Goal: Task Accomplishment & Management: Manage account settings

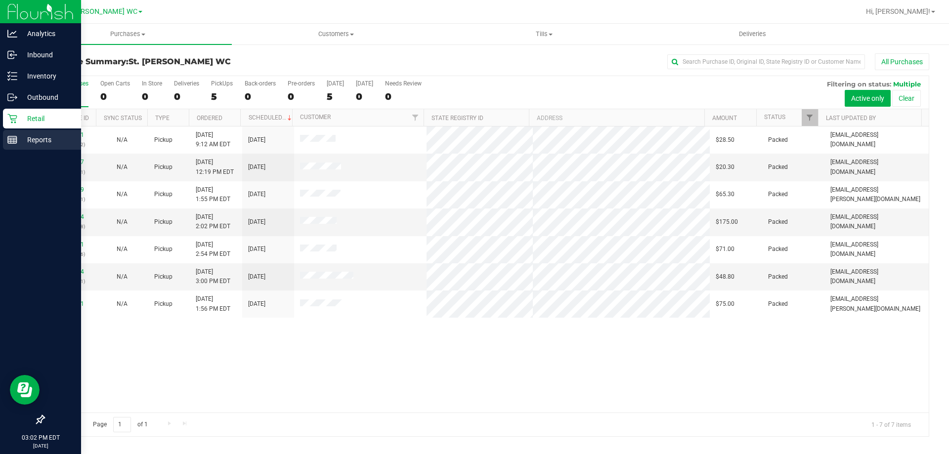
click at [20, 144] on p "Reports" at bounding box center [46, 140] width 59 height 12
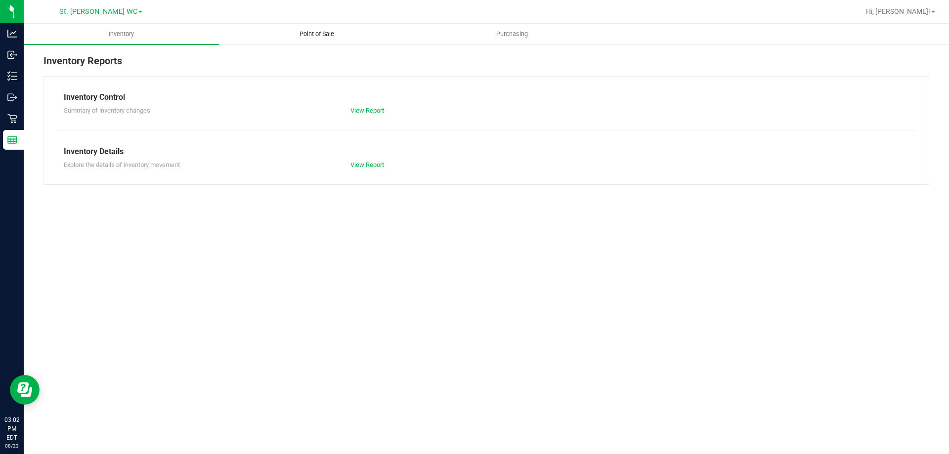
click at [343, 27] on uib-tab-heading "Point of Sale" at bounding box center [316, 34] width 194 height 20
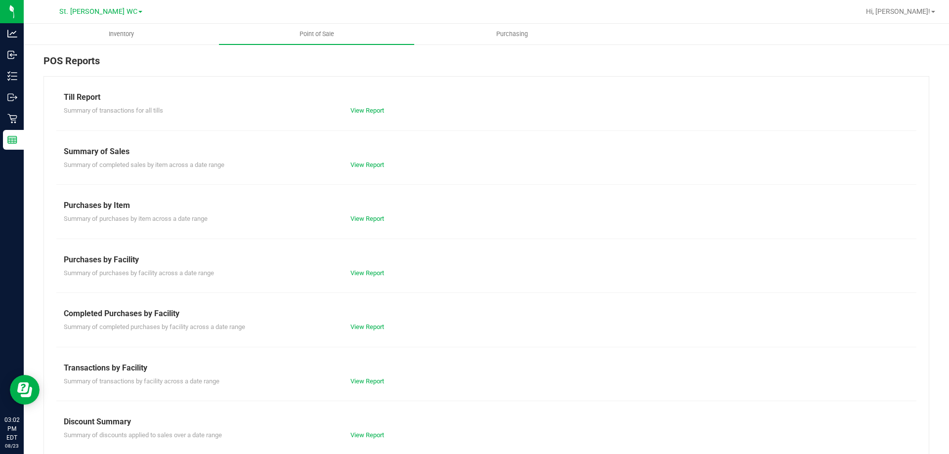
click at [368, 115] on div "View Report" at bounding box center [486, 111] width 287 height 10
click at [367, 113] on link "View Report" at bounding box center [367, 110] width 34 height 7
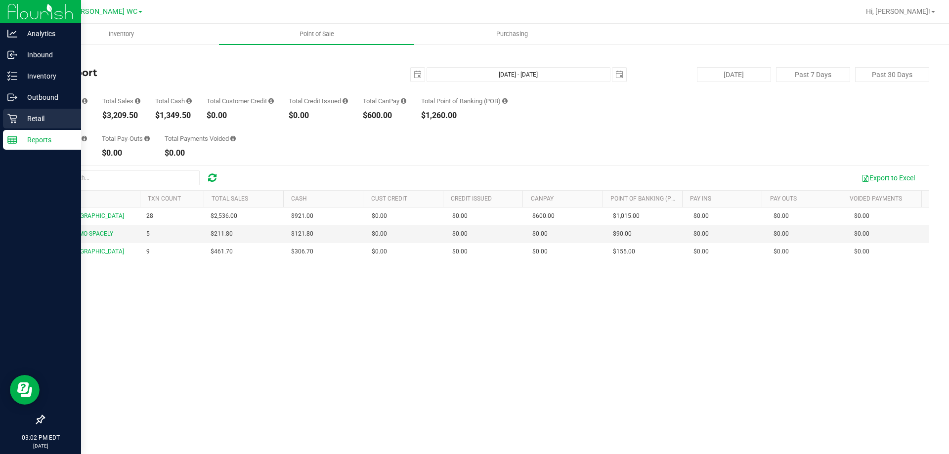
click at [43, 118] on p "Retail" at bounding box center [46, 119] width 59 height 12
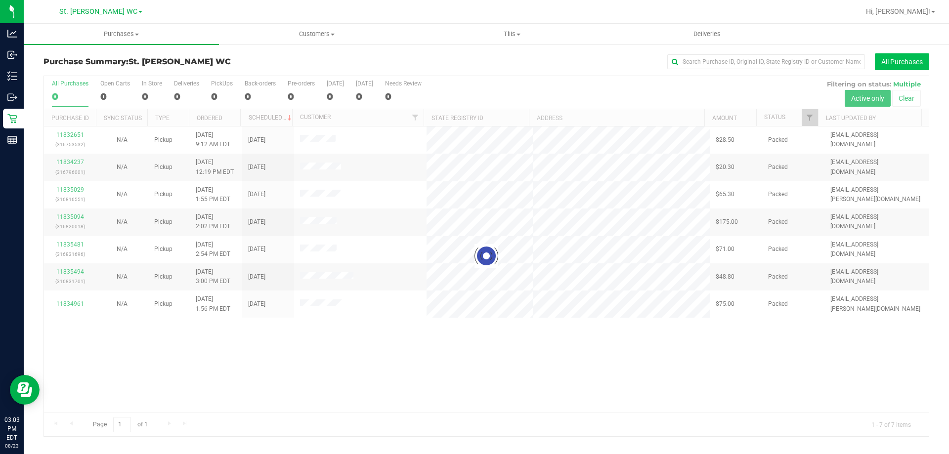
click at [894, 57] on button "All Purchases" at bounding box center [902, 61] width 54 height 17
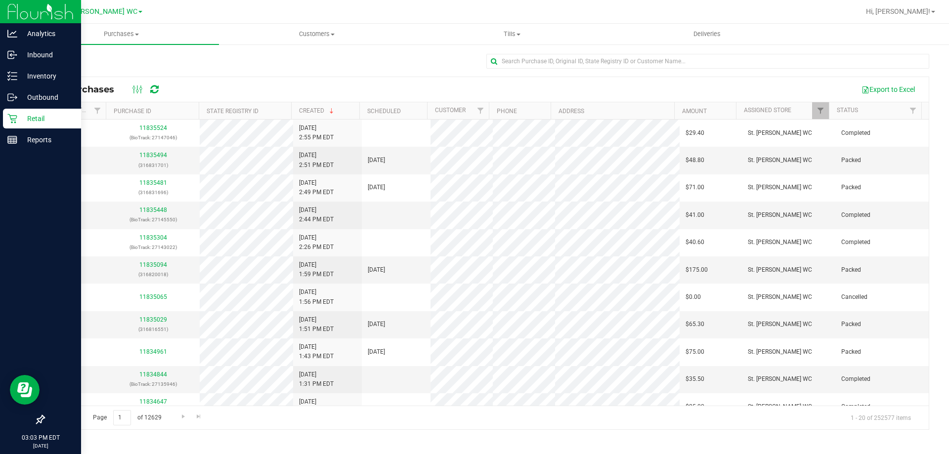
click at [2, 116] on link "Retail" at bounding box center [40, 119] width 81 height 21
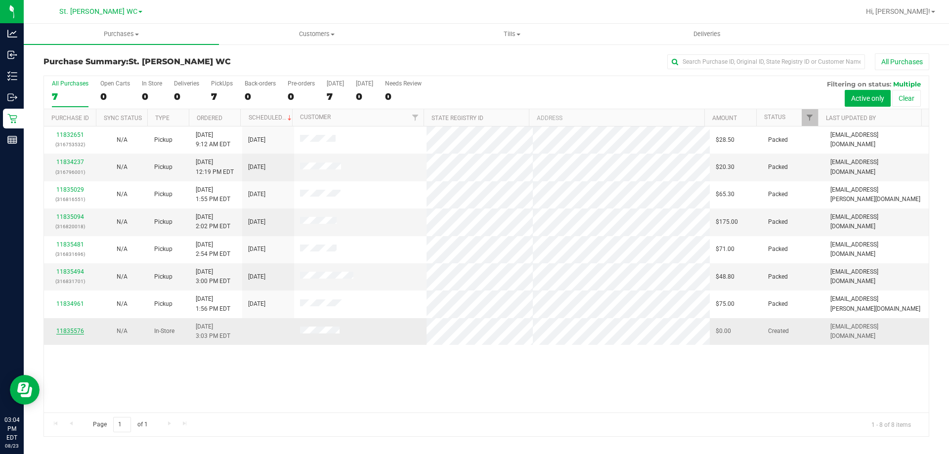
click at [71, 332] on link "11835576" at bounding box center [70, 331] width 28 height 7
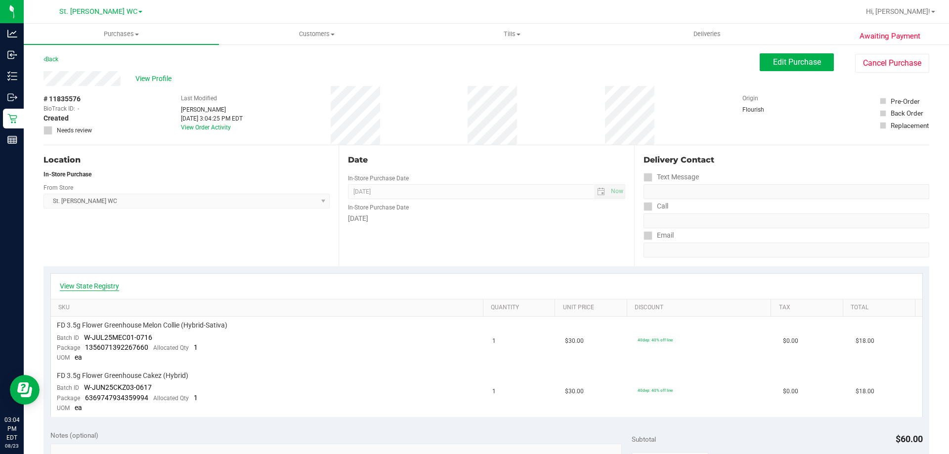
click at [93, 288] on link "View State Registry" at bounding box center [89, 286] width 59 height 10
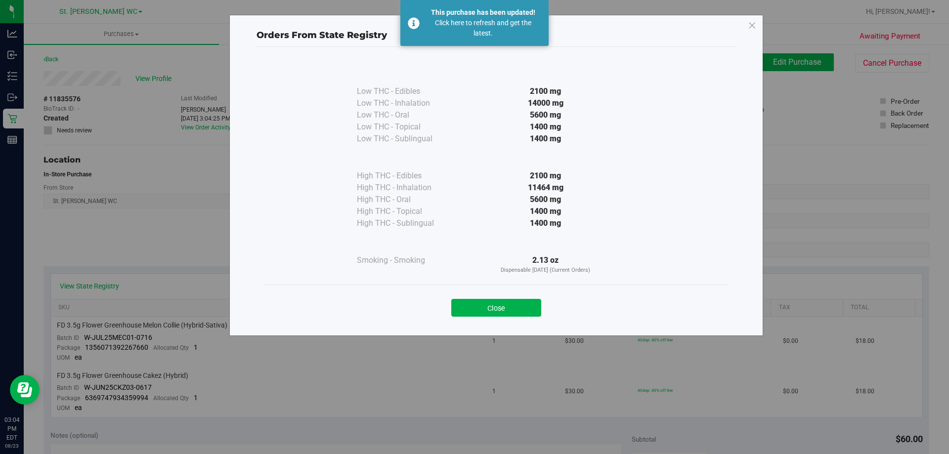
click at [509, 317] on div "Close" at bounding box center [496, 305] width 465 height 40
click at [502, 307] on button "Close" at bounding box center [496, 308] width 90 height 18
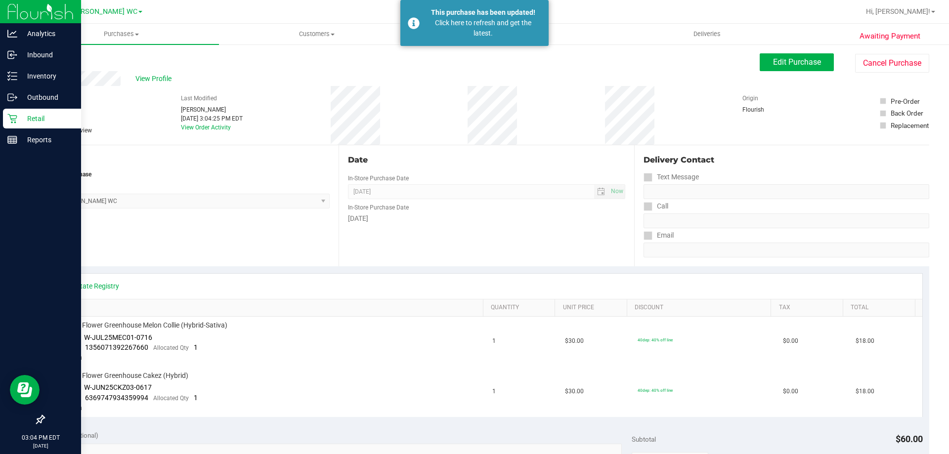
click at [17, 112] on div "Retail" at bounding box center [42, 119] width 78 height 20
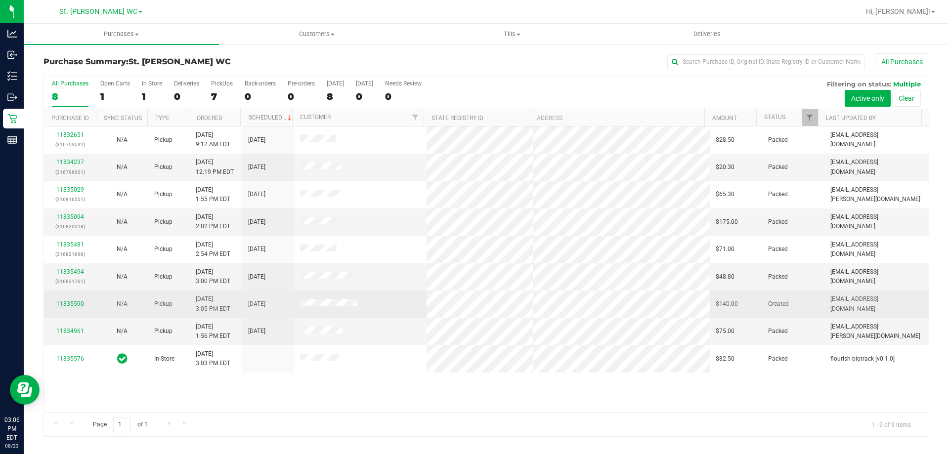
click at [66, 304] on link "11835590" at bounding box center [70, 303] width 28 height 7
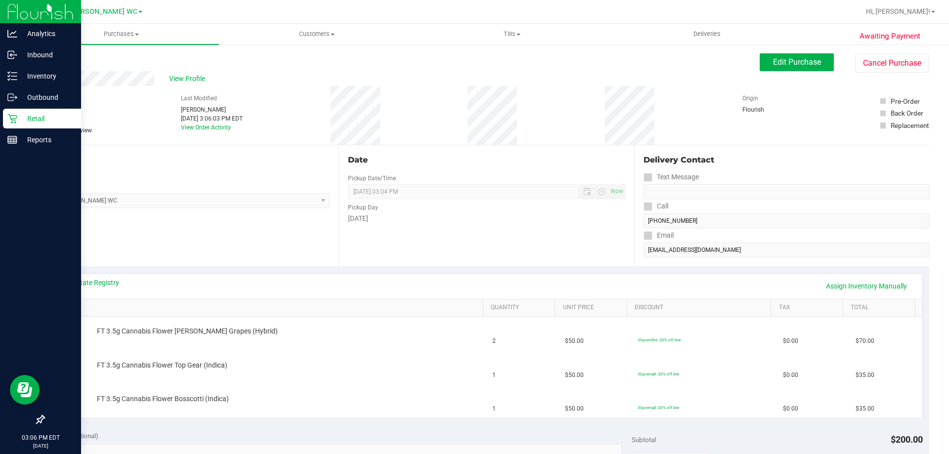
click at [29, 121] on p "Retail" at bounding box center [46, 119] width 59 height 12
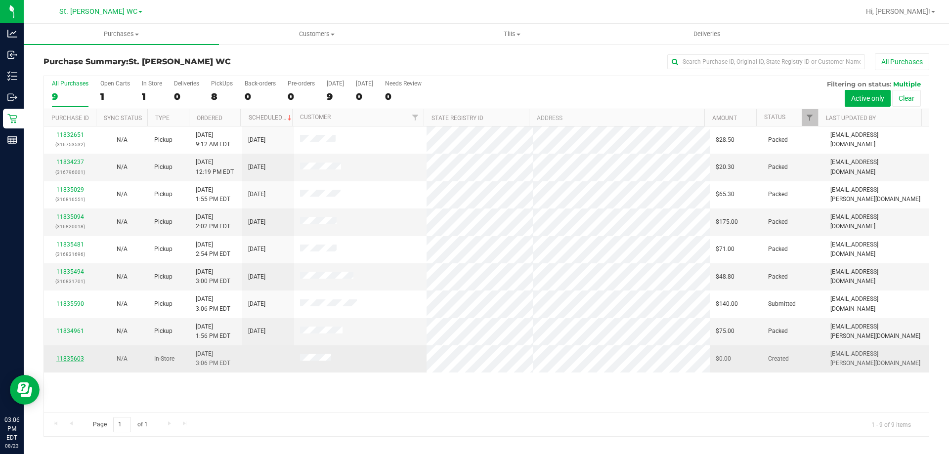
click at [70, 356] on link "11835603" at bounding box center [70, 358] width 28 height 7
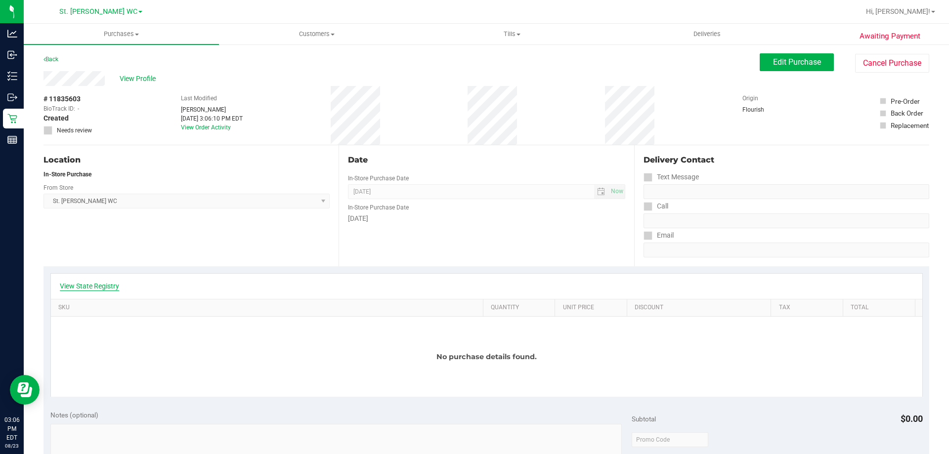
click at [102, 289] on link "View State Registry" at bounding box center [89, 286] width 59 height 10
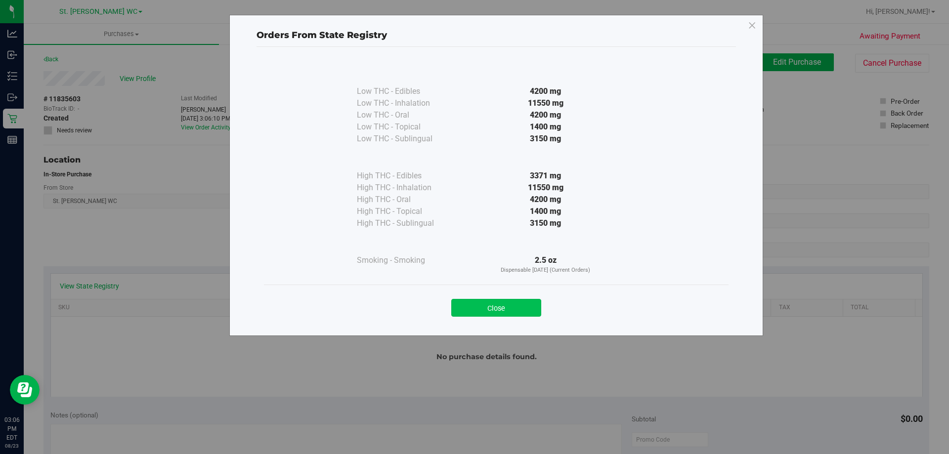
click at [507, 315] on button "Close" at bounding box center [496, 308] width 90 height 18
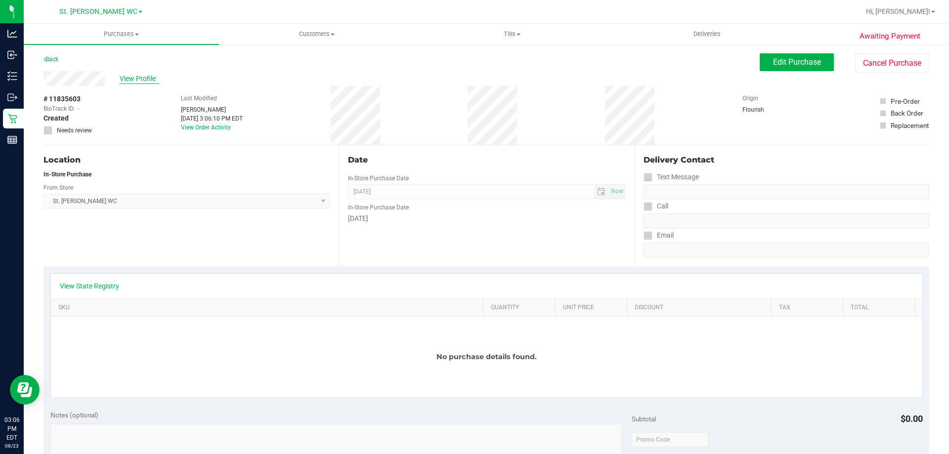
click at [152, 76] on span "View Profile" at bounding box center [140, 79] width 40 height 10
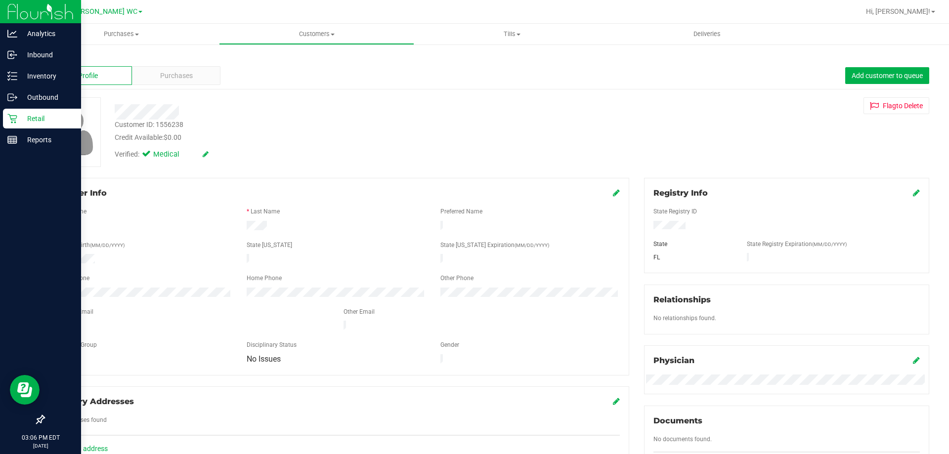
click at [12, 120] on icon at bounding box center [12, 119] width 10 height 10
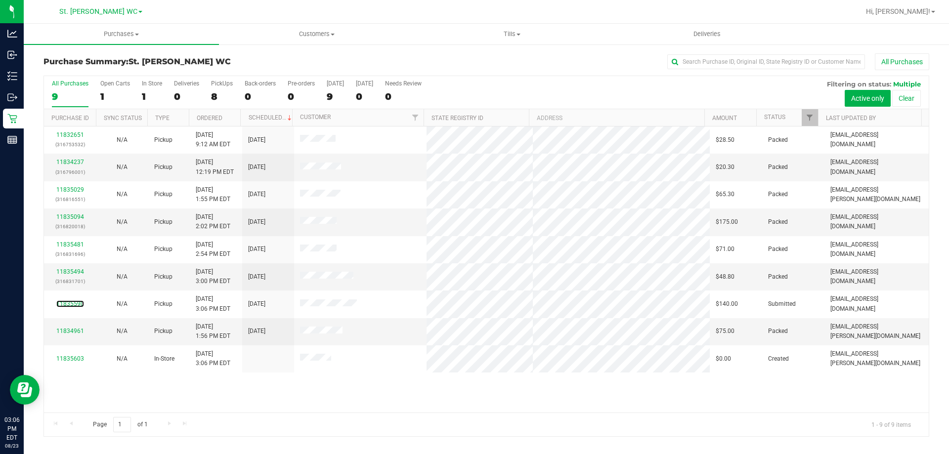
click at [76, 303] on link "11835590" at bounding box center [70, 303] width 28 height 7
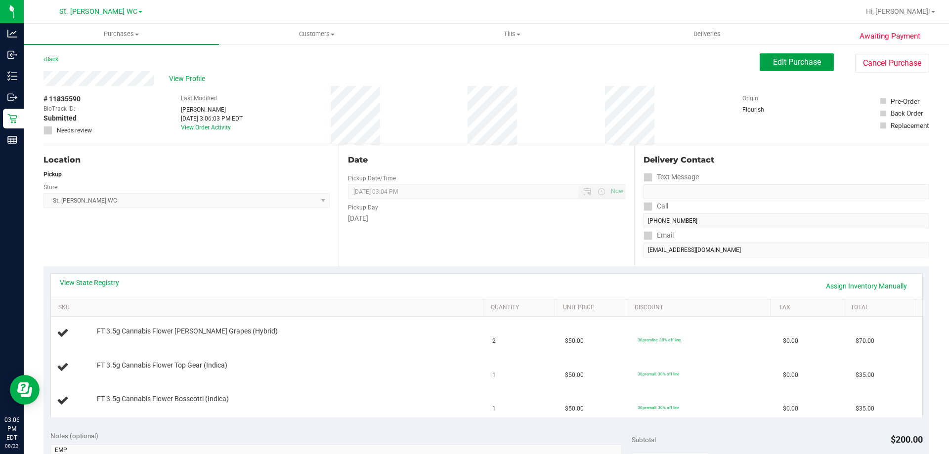
click at [780, 56] on button "Edit Purchase" at bounding box center [797, 62] width 74 height 18
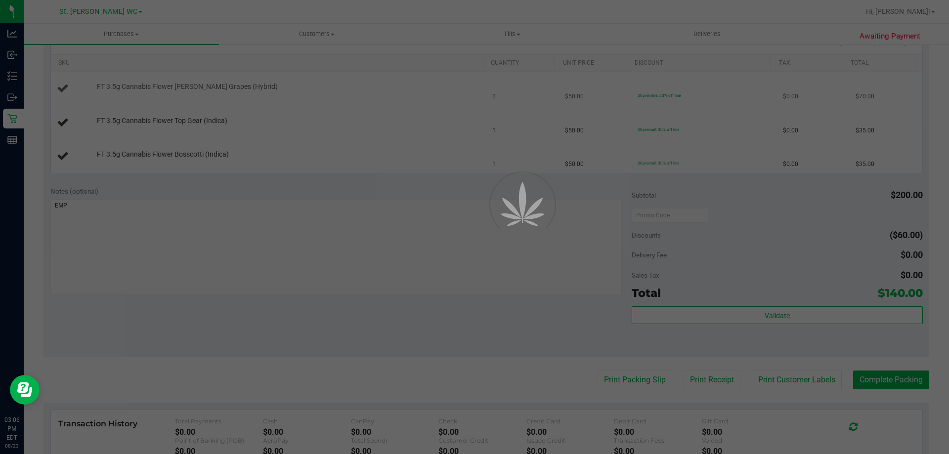
scroll to position [247, 0]
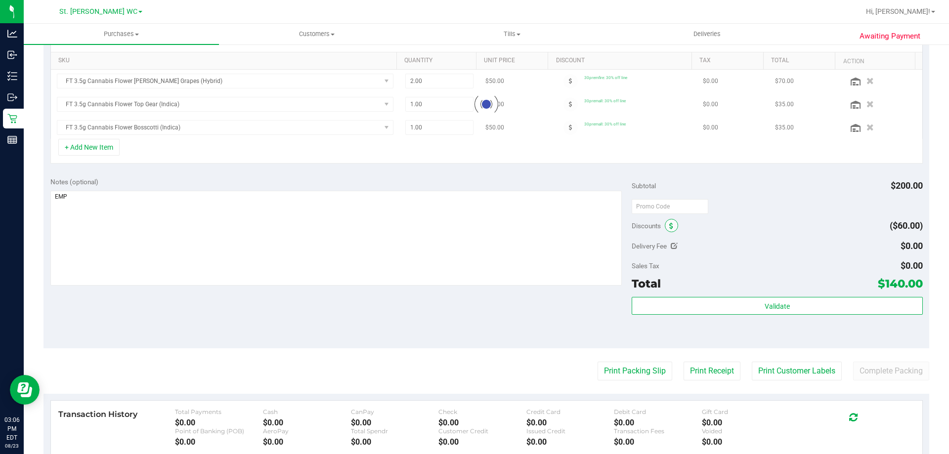
click at [663, 232] on div "Discounts" at bounding box center [655, 226] width 46 height 18
click at [666, 222] on span at bounding box center [671, 225] width 13 height 13
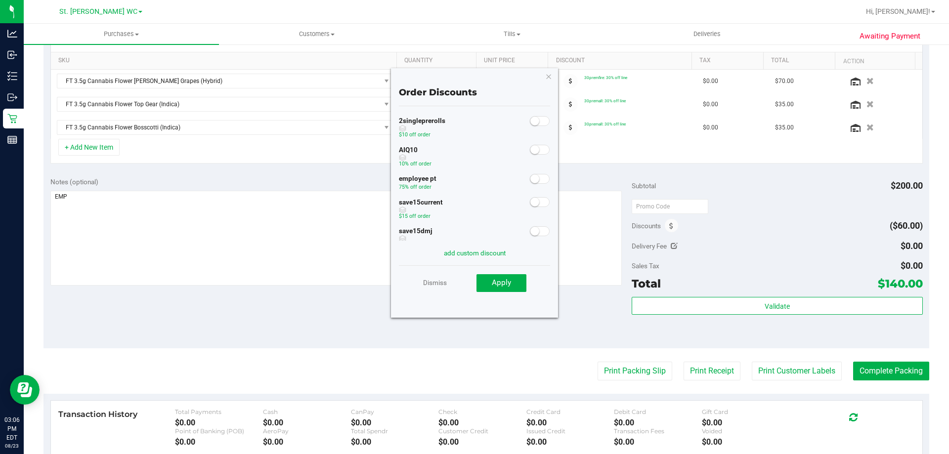
click at [537, 180] on span at bounding box center [540, 179] width 20 height 10
click at [494, 281] on span "Apply" at bounding box center [501, 282] width 19 height 9
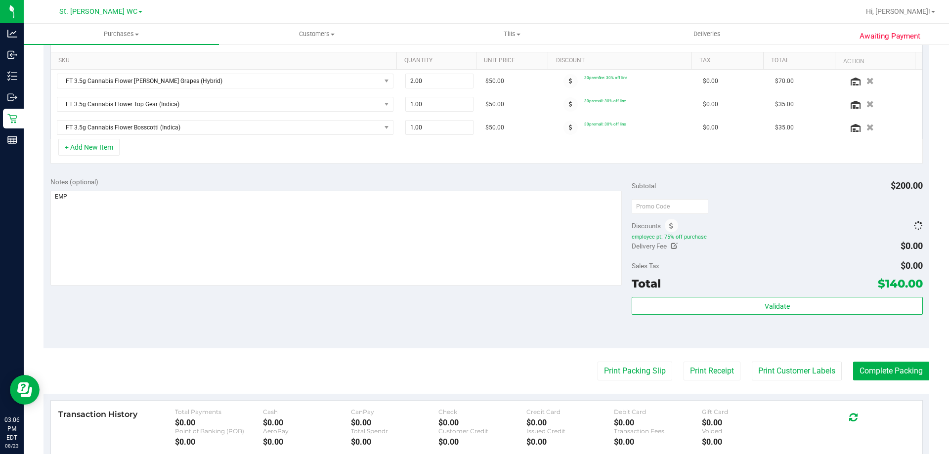
click at [744, 254] on div "Delivery Fee $0.00" at bounding box center [777, 246] width 291 height 18
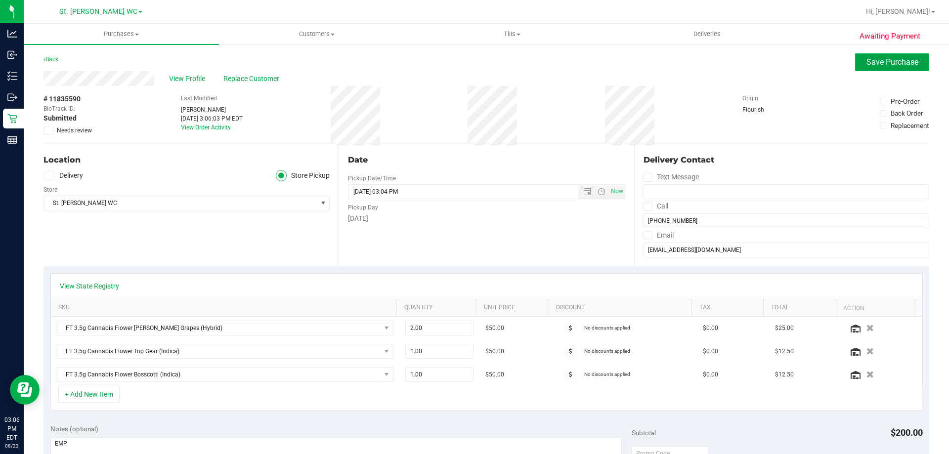
click at [870, 69] on button "Save Purchase" at bounding box center [892, 62] width 74 height 18
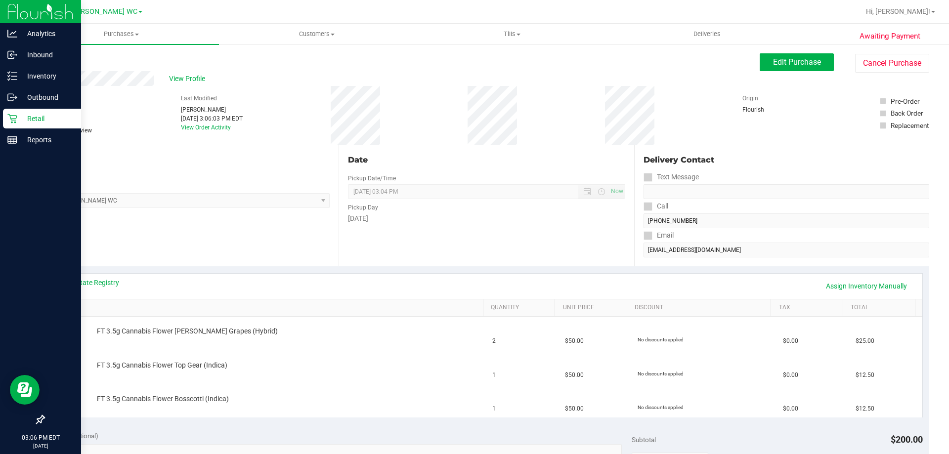
click at [16, 119] on icon at bounding box center [12, 119] width 10 height 10
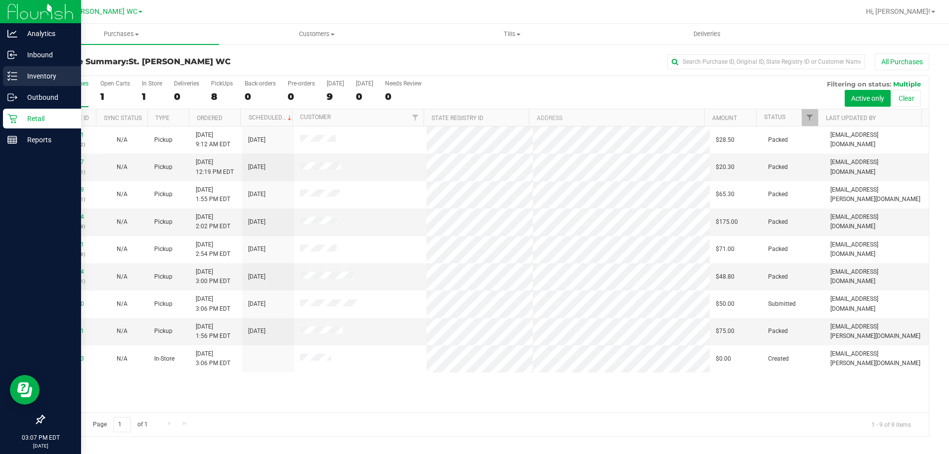
click at [32, 80] on p "Inventory" at bounding box center [46, 76] width 59 height 12
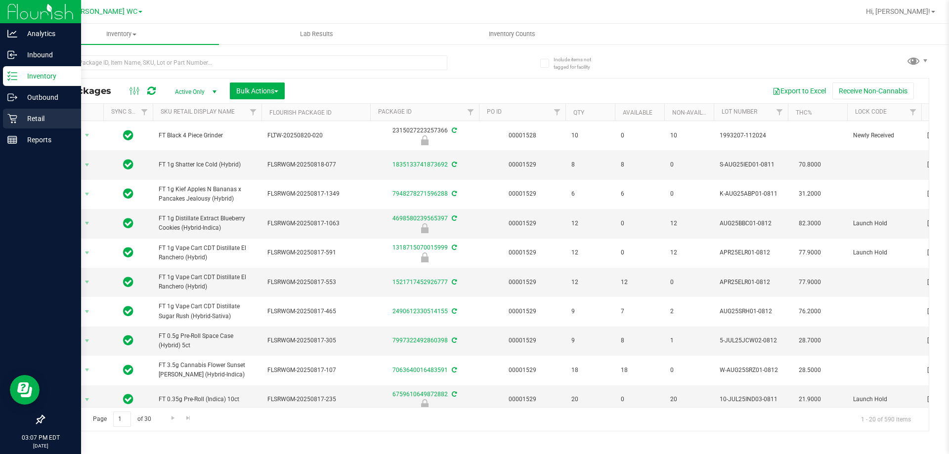
click at [17, 123] on p "Retail" at bounding box center [46, 119] width 59 height 12
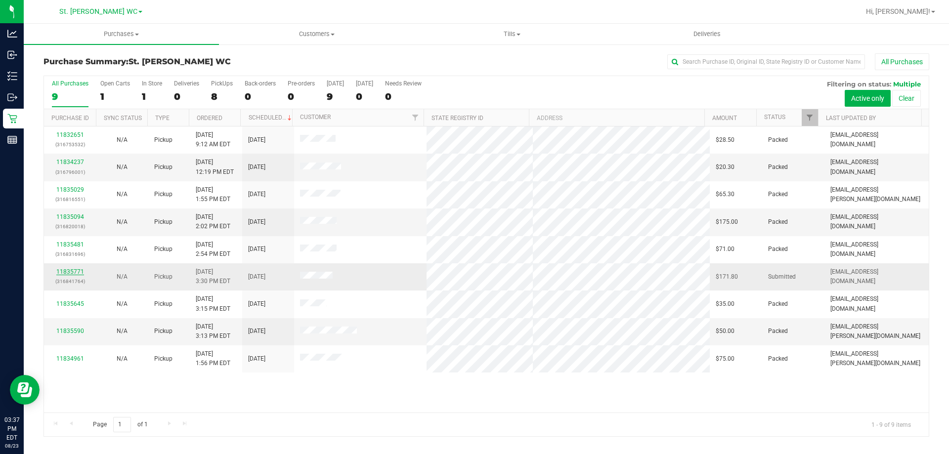
click at [74, 269] on link "11835771" at bounding box center [70, 271] width 28 height 7
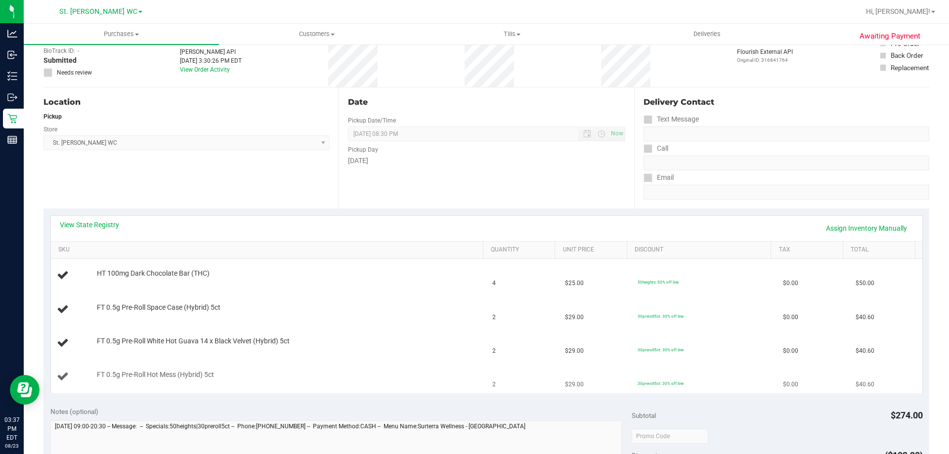
scroll to position [148, 0]
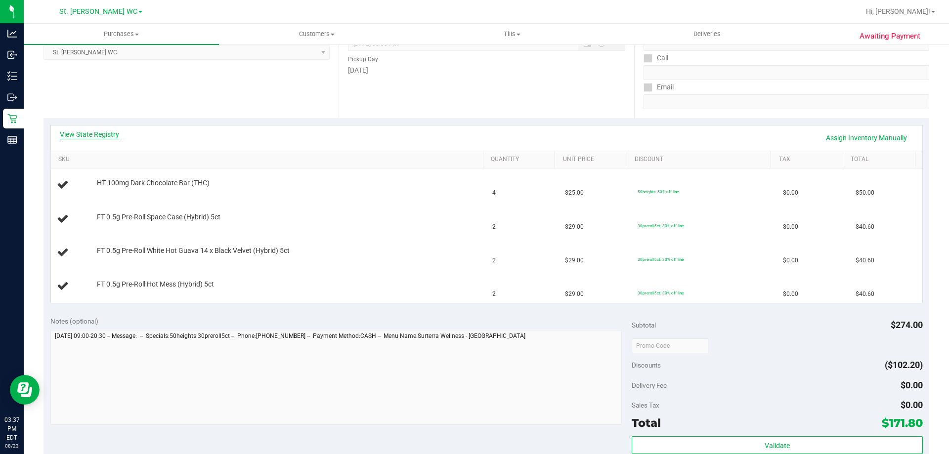
click at [93, 136] on link "View State Registry" at bounding box center [89, 134] width 59 height 10
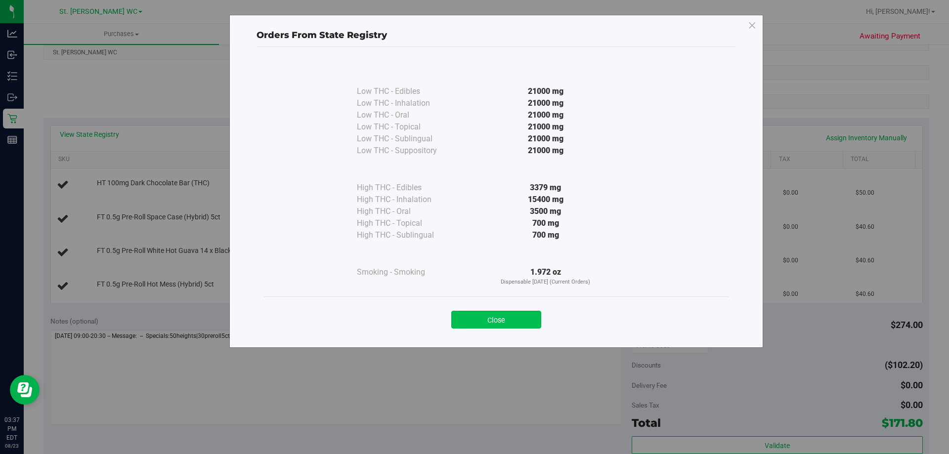
click at [492, 322] on button "Close" at bounding box center [496, 320] width 90 height 18
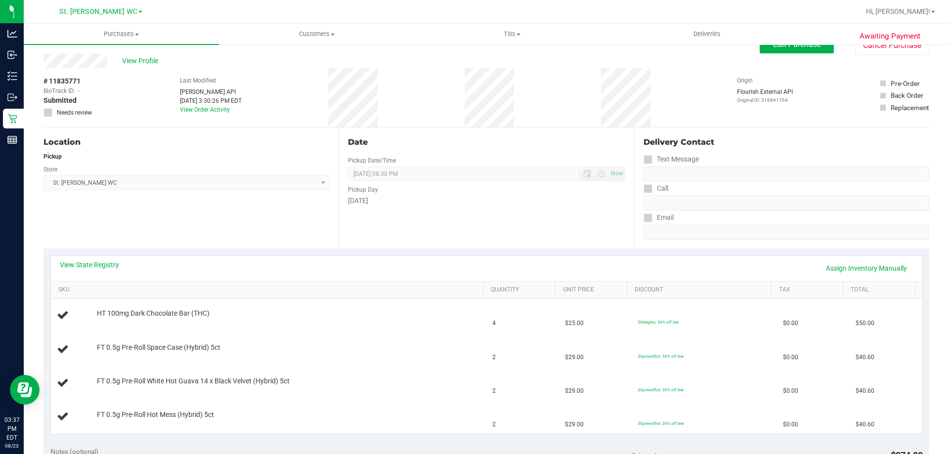
scroll to position [0, 0]
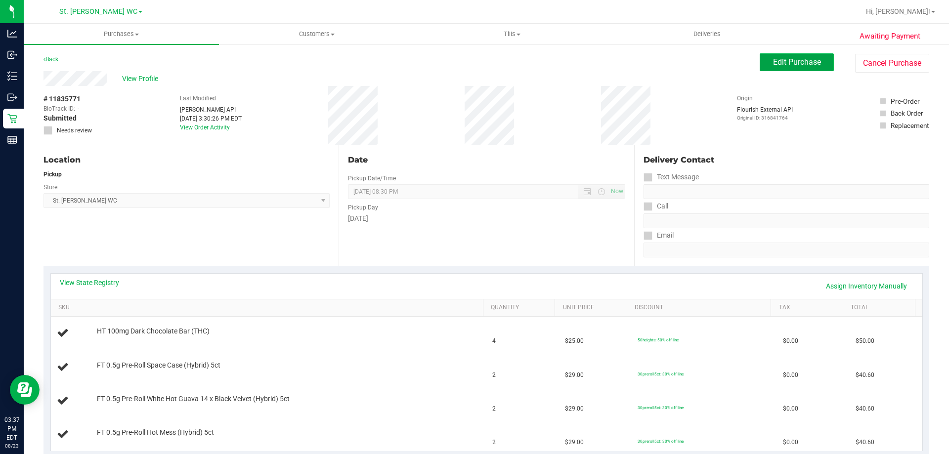
click at [776, 56] on button "Edit Purchase" at bounding box center [797, 62] width 74 height 18
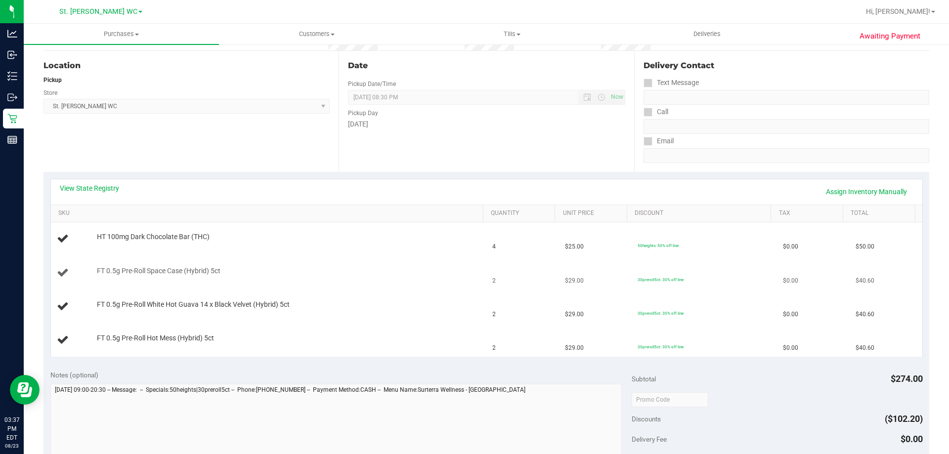
scroll to position [99, 0]
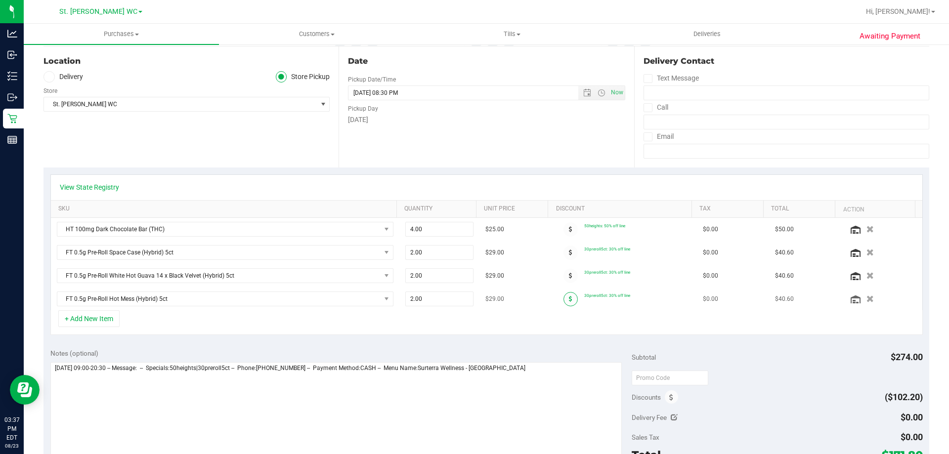
click at [563, 304] on span at bounding box center [570, 299] width 14 height 14
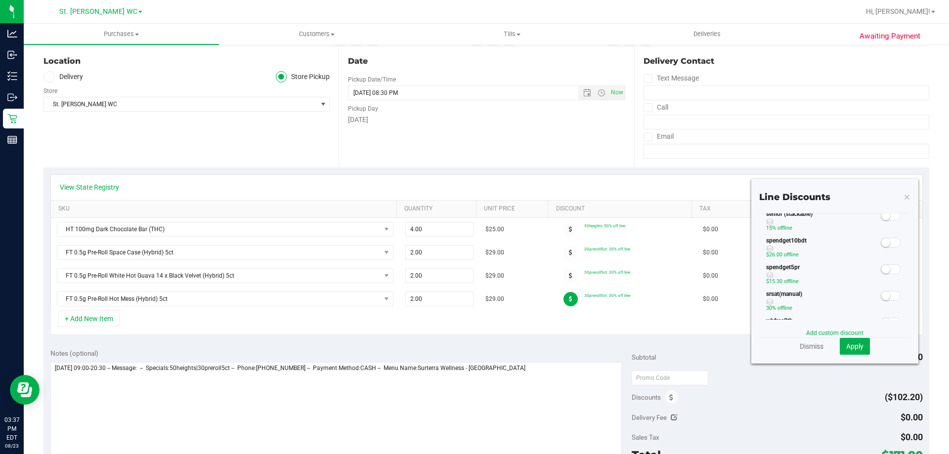
scroll to position [247, 0]
click at [892, 239] on span at bounding box center [891, 240] width 20 height 10
click at [858, 345] on button "Apply" at bounding box center [855, 346] width 30 height 17
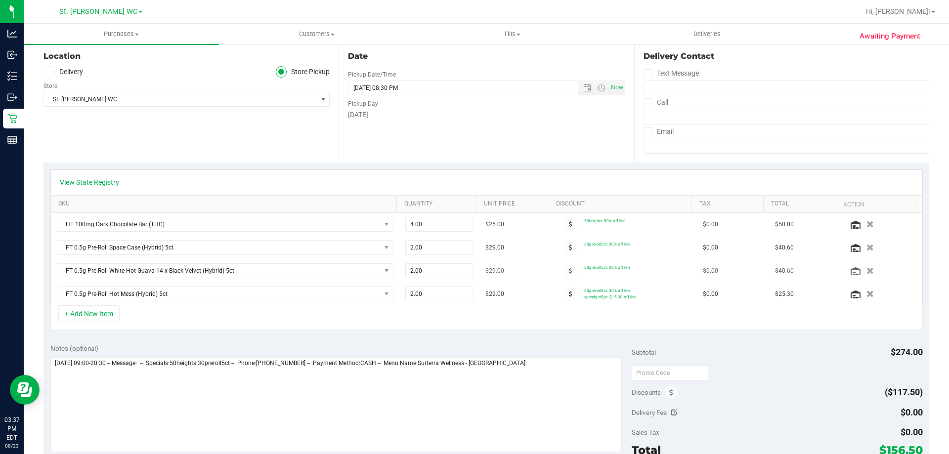
scroll to position [0, 0]
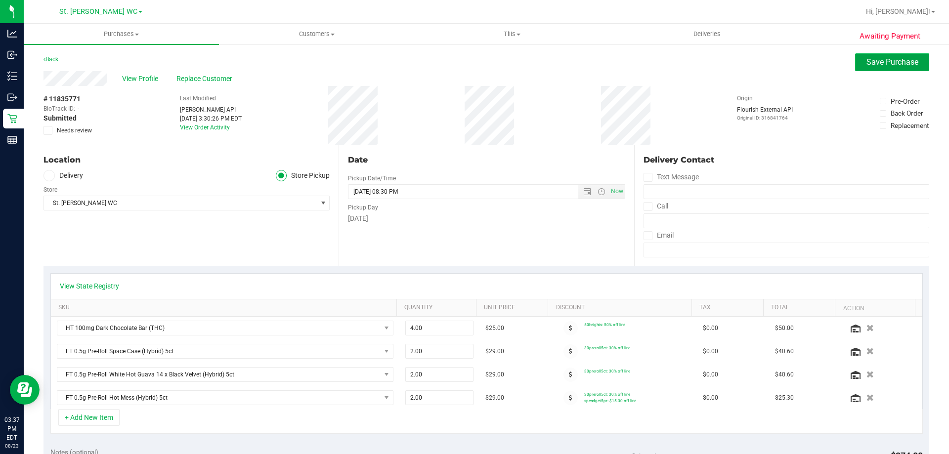
click at [866, 62] on span "Save Purchase" at bounding box center [892, 61] width 52 height 9
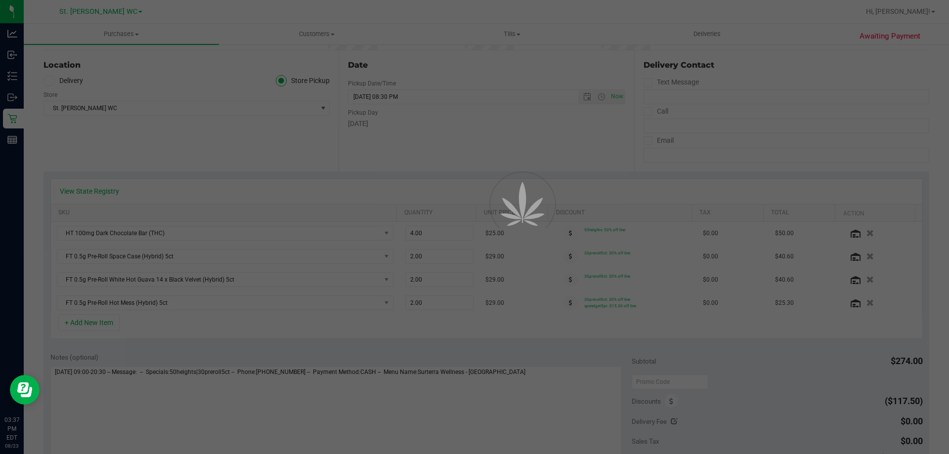
scroll to position [99, 0]
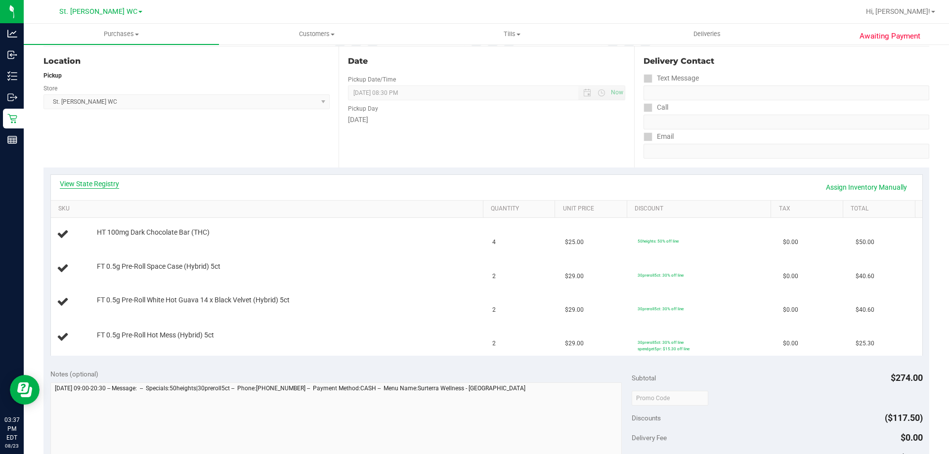
click at [89, 180] on link "View State Registry" at bounding box center [89, 184] width 59 height 10
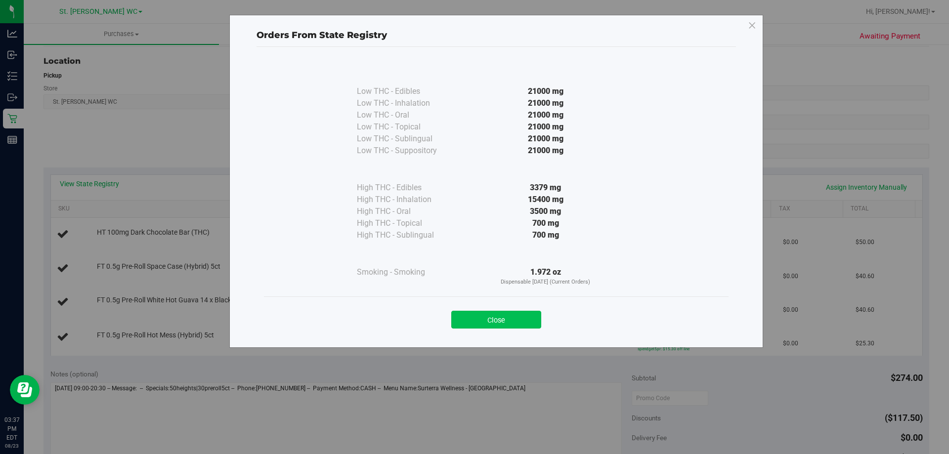
click at [526, 322] on button "Close" at bounding box center [496, 320] width 90 height 18
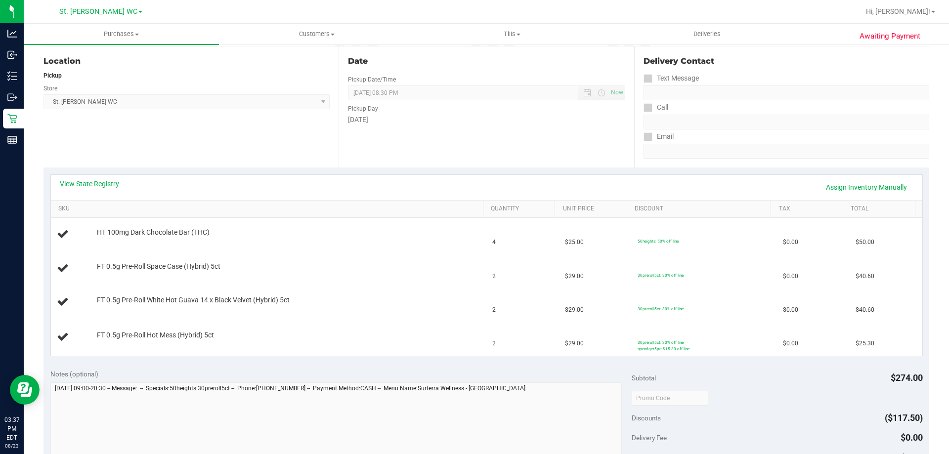
scroll to position [49, 0]
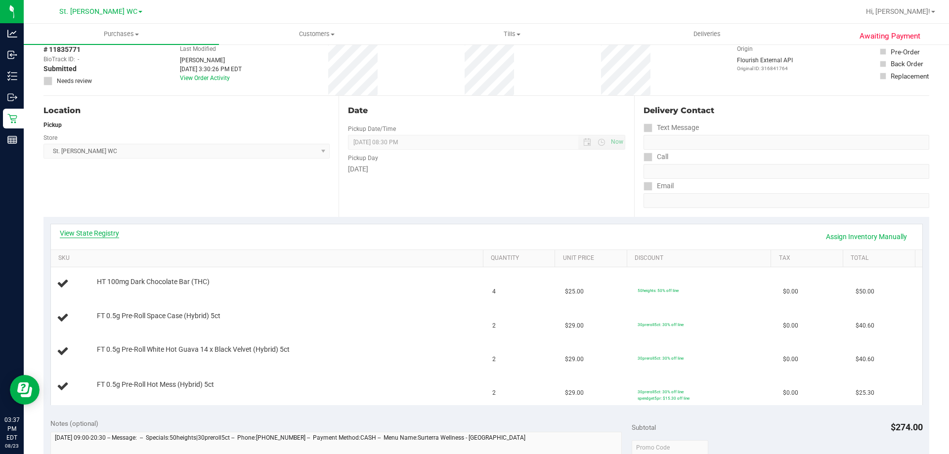
click at [109, 229] on link "View State Registry" at bounding box center [89, 233] width 59 height 10
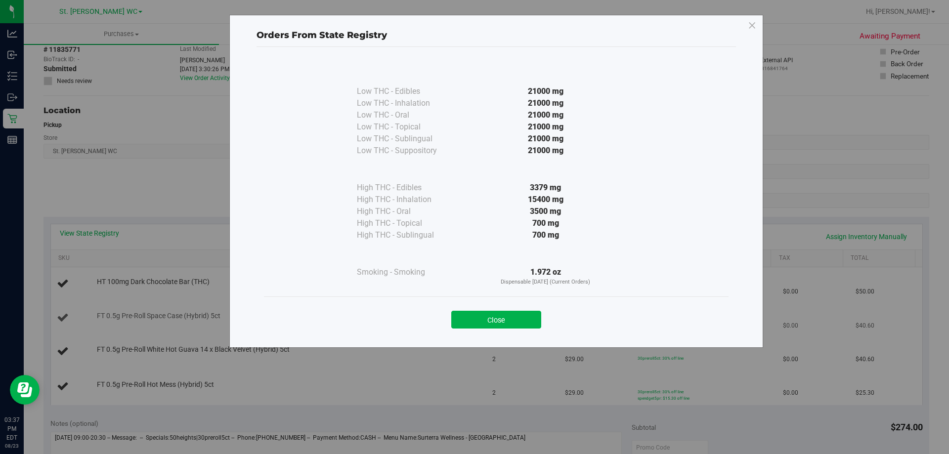
click at [524, 312] on button "Close" at bounding box center [496, 320] width 90 height 18
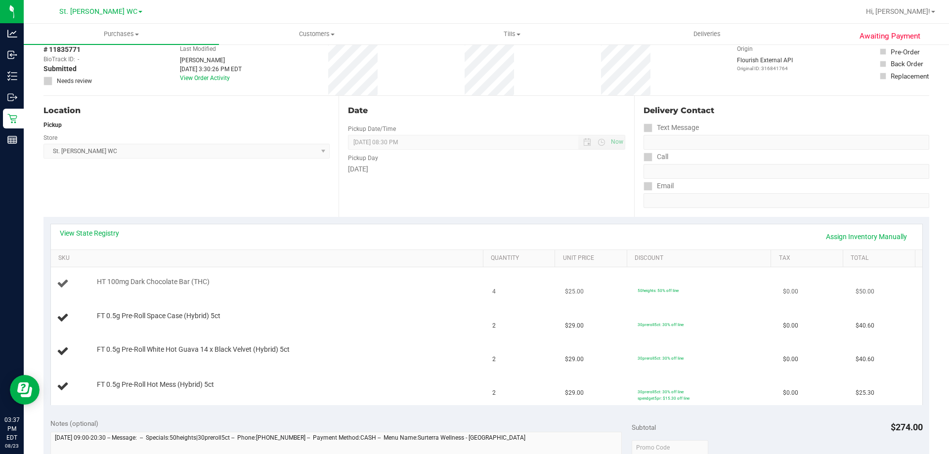
scroll to position [0, 0]
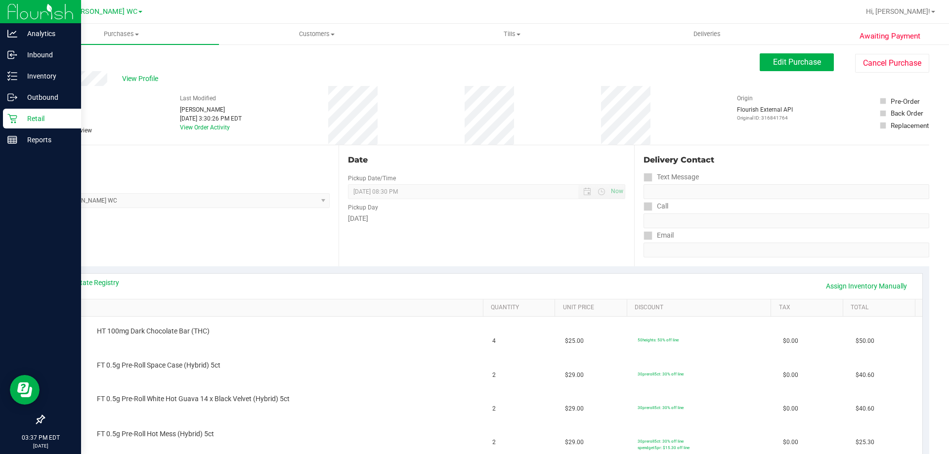
click at [9, 125] on div "Retail" at bounding box center [42, 119] width 78 height 20
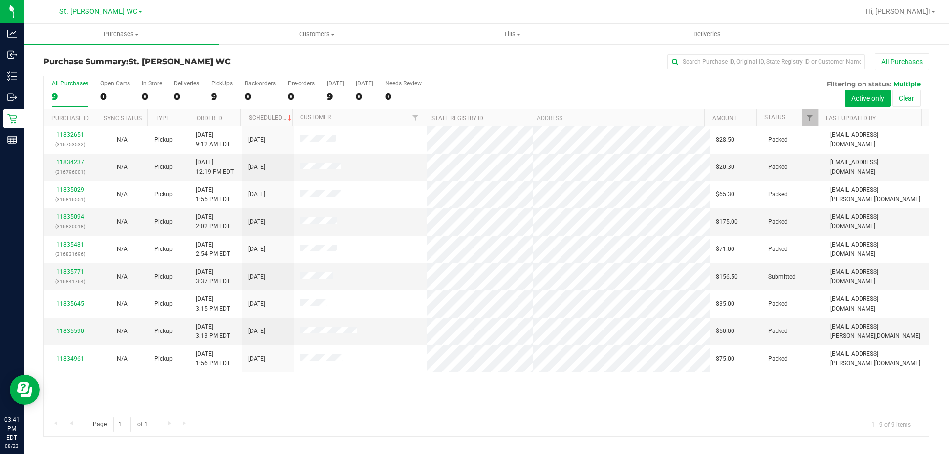
click at [55, 82] on div "All Purchases" at bounding box center [70, 83] width 37 height 7
click at [0, 0] on input "All Purchases 9" at bounding box center [0, 0] width 0 height 0
click at [57, 266] on td "11835771 (316841764)" at bounding box center [70, 276] width 52 height 27
click at [65, 267] on div "11835771 (316841764)" at bounding box center [70, 276] width 40 height 19
click at [66, 269] on link "11835771" at bounding box center [70, 271] width 28 height 7
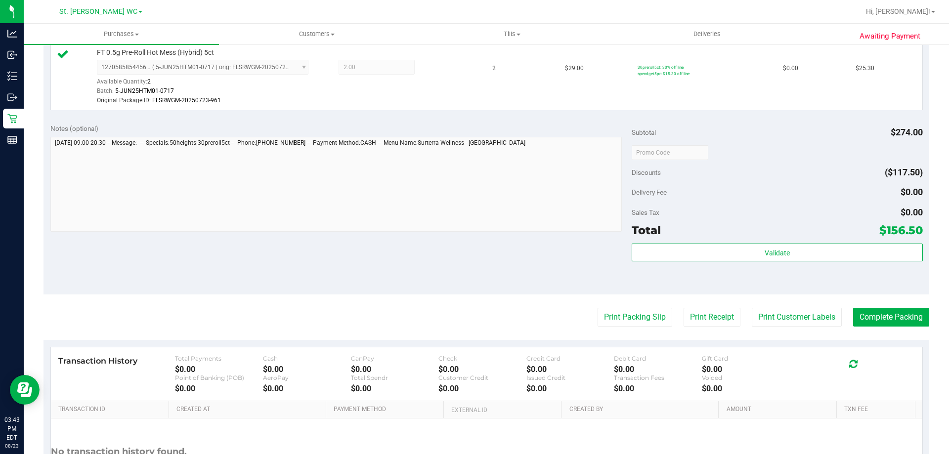
scroll to position [494, 0]
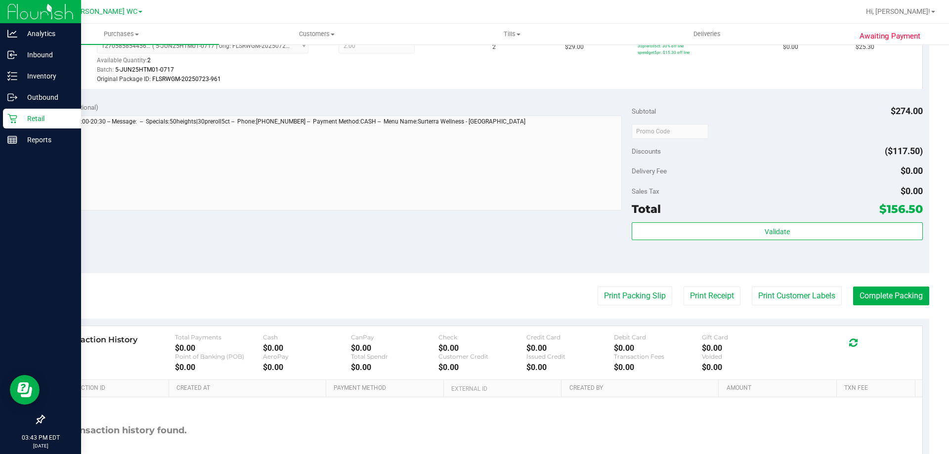
click at [25, 114] on p "Retail" at bounding box center [46, 119] width 59 height 12
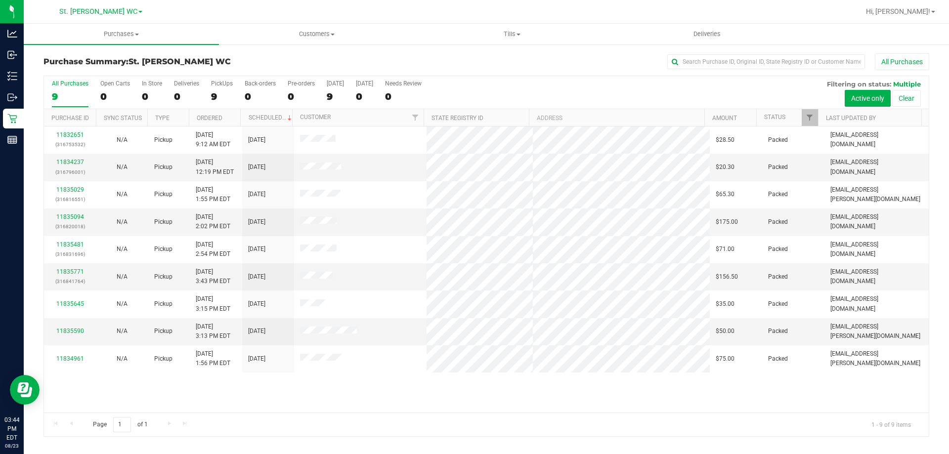
click at [63, 83] on div "All Purchases" at bounding box center [70, 83] width 37 height 7
click at [0, 0] on input "All Purchases 9" at bounding box center [0, 0] width 0 height 0
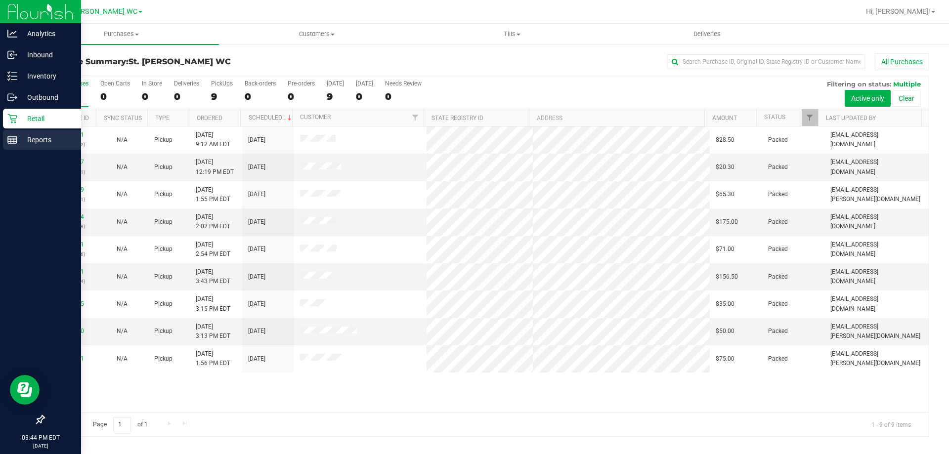
click at [17, 135] on icon at bounding box center [12, 140] width 10 height 10
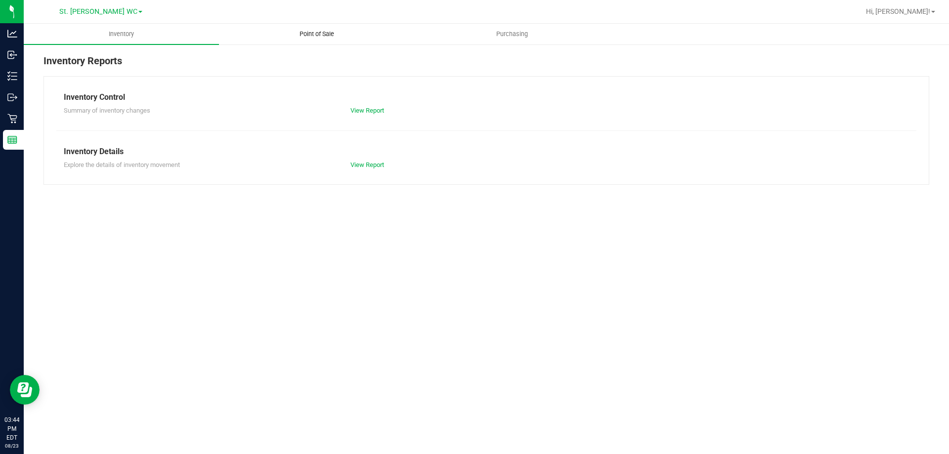
click at [328, 40] on uib-tab-heading "Point of Sale" at bounding box center [316, 34] width 194 height 20
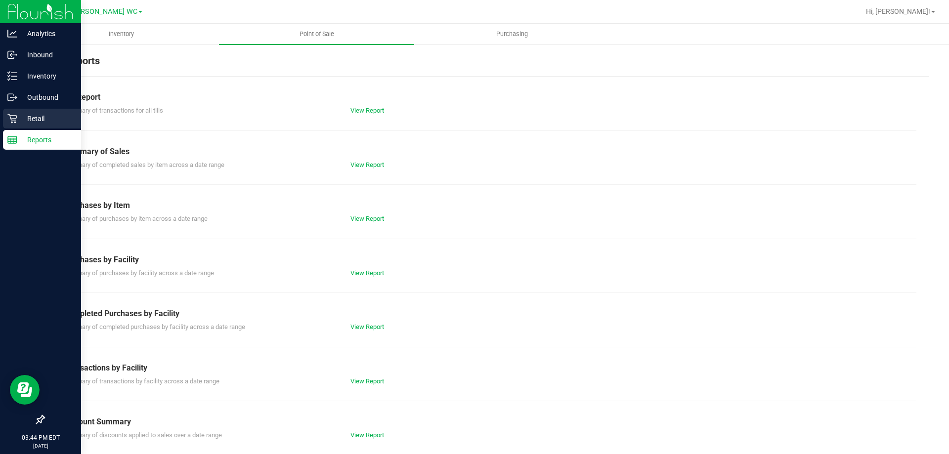
click at [25, 122] on p "Retail" at bounding box center [46, 119] width 59 height 12
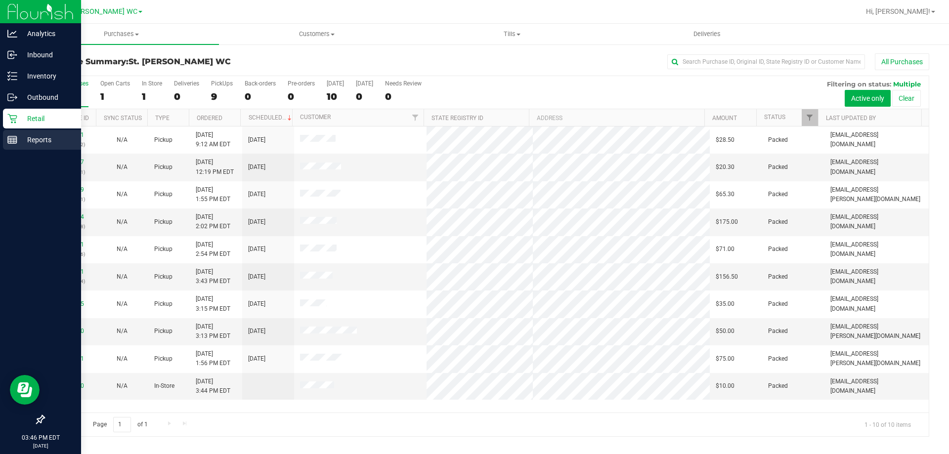
click at [21, 135] on p "Reports" at bounding box center [46, 140] width 59 height 12
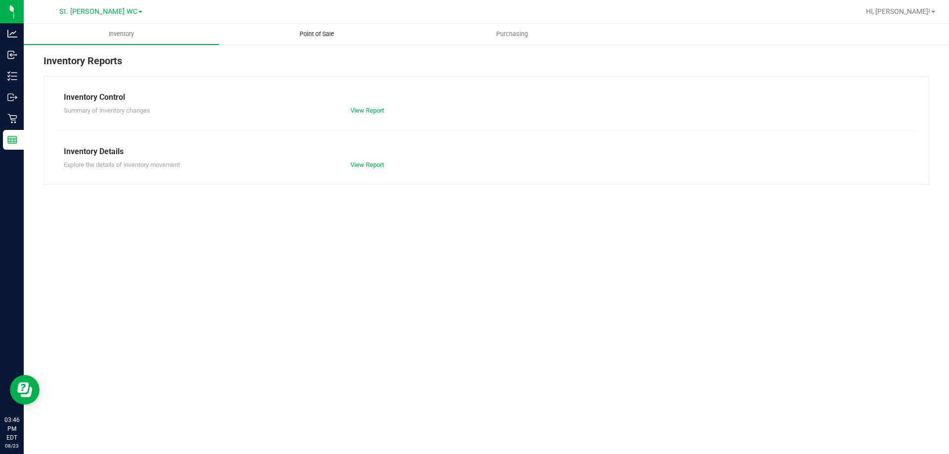
click at [314, 40] on uib-tab-heading "Point of Sale" at bounding box center [316, 34] width 194 height 20
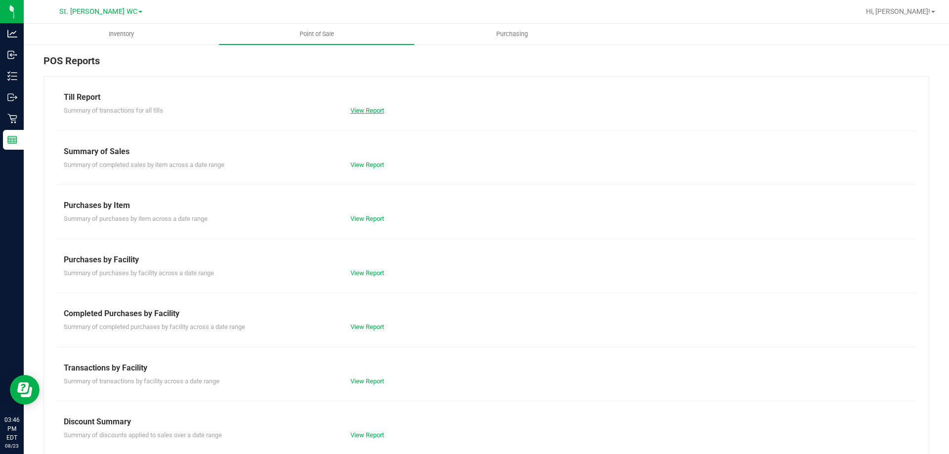
click at [362, 111] on link "View Report" at bounding box center [367, 110] width 34 height 7
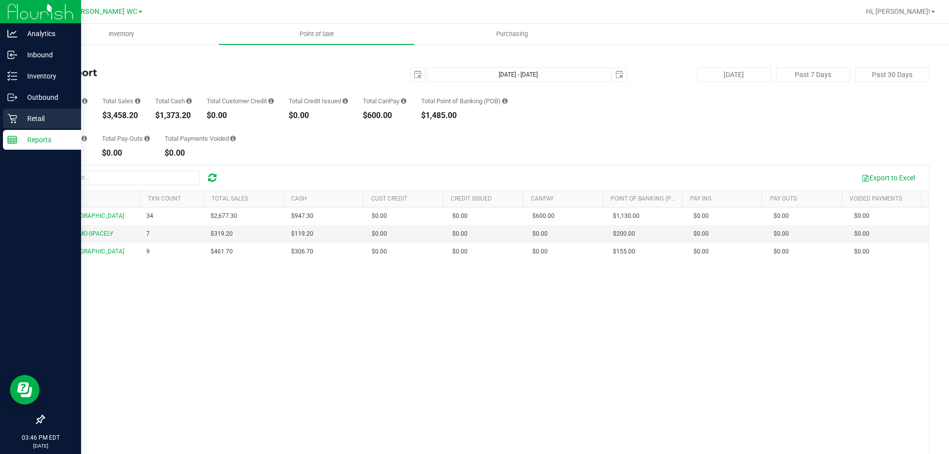
click at [19, 117] on p "Retail" at bounding box center [46, 119] width 59 height 12
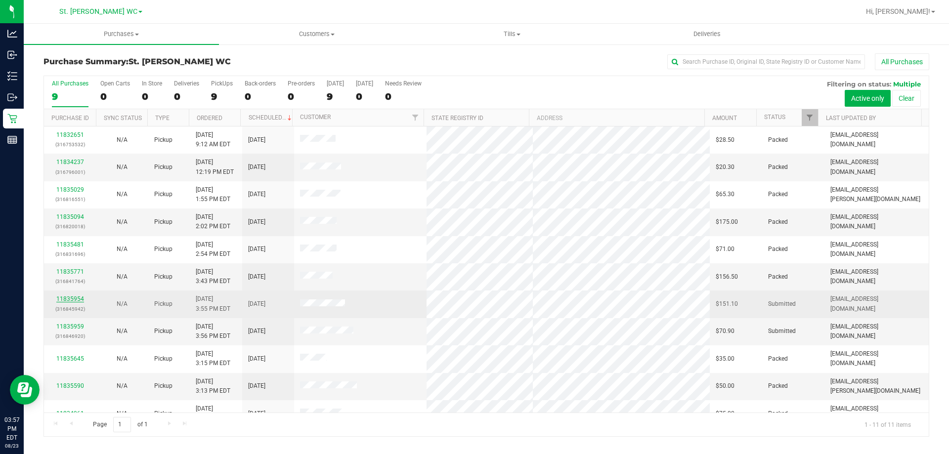
click at [66, 296] on link "11835954" at bounding box center [70, 299] width 28 height 7
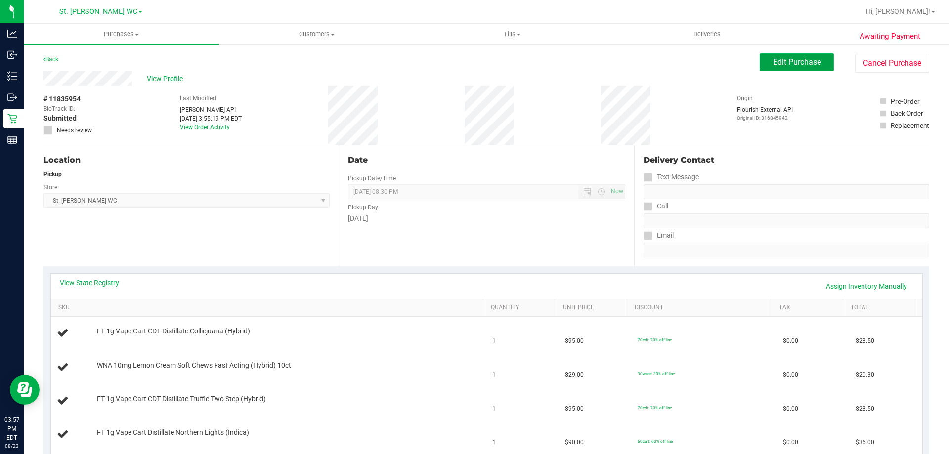
click at [790, 59] on span "Edit Purchase" at bounding box center [797, 61] width 48 height 9
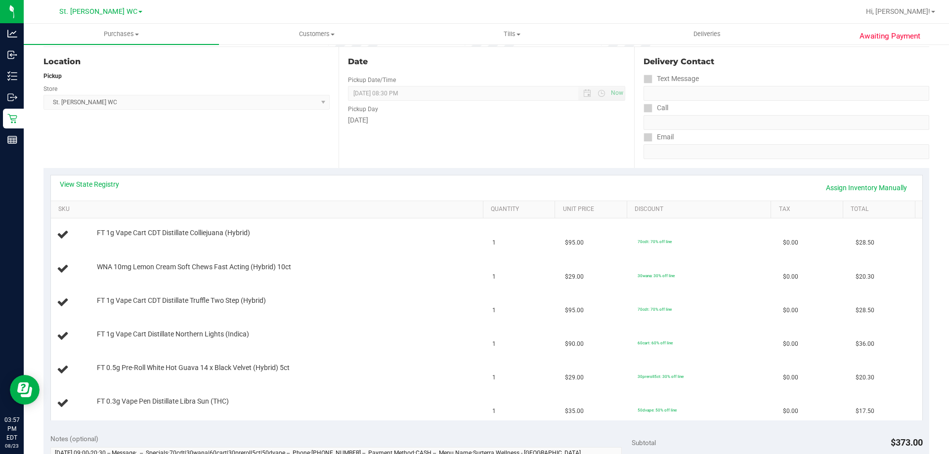
scroll to position [99, 0]
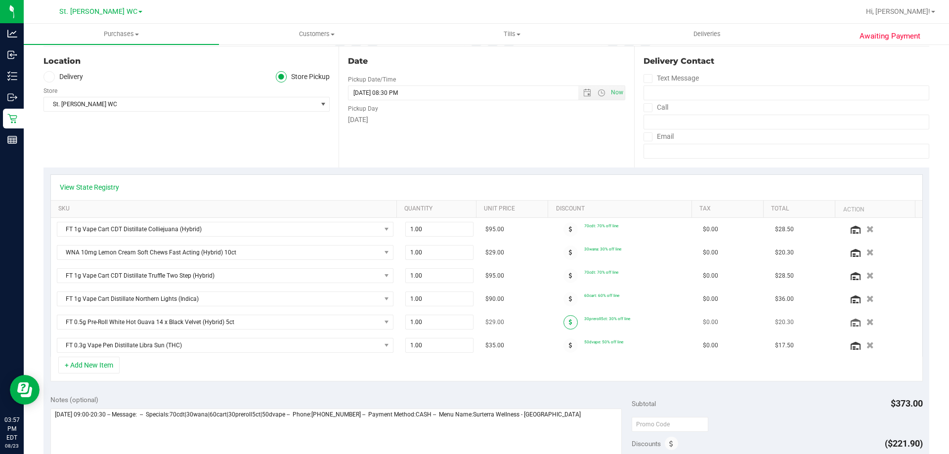
click at [569, 322] on icon at bounding box center [570, 322] width 3 height 6
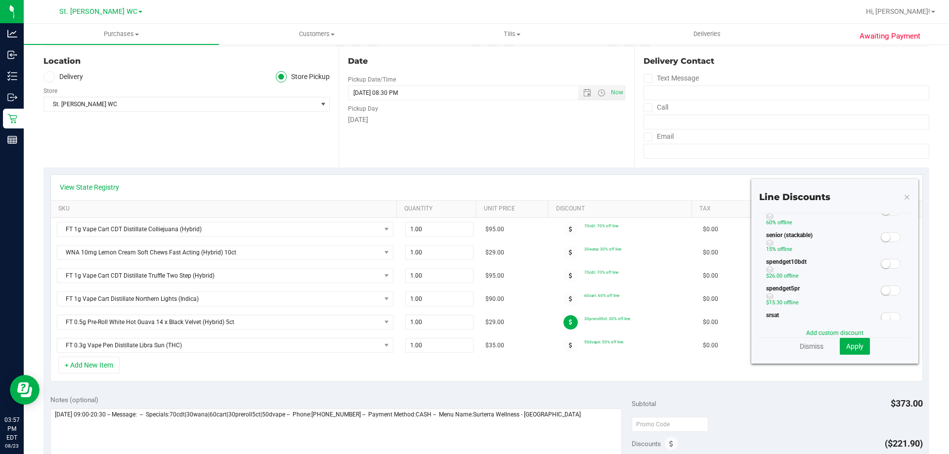
scroll to position [198, 0]
click at [882, 293] on span at bounding box center [891, 289] width 20 height 10
click at [856, 340] on button "Apply" at bounding box center [855, 346] width 30 height 17
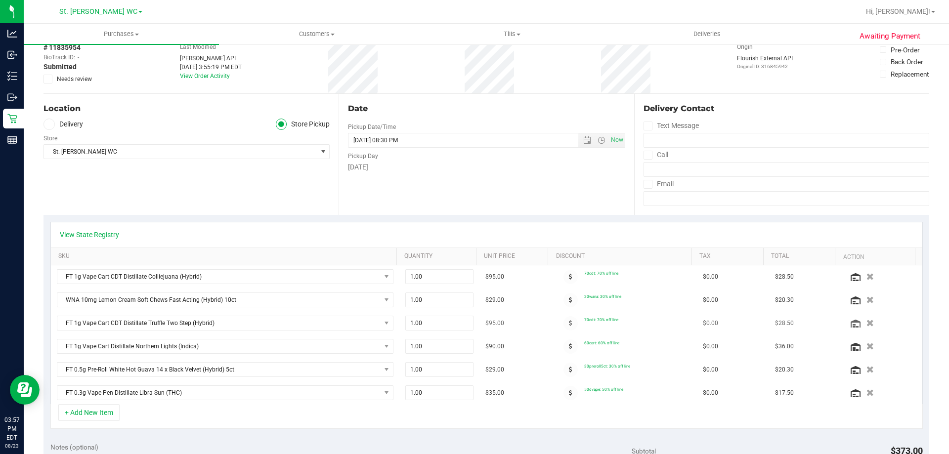
scroll to position [0, 0]
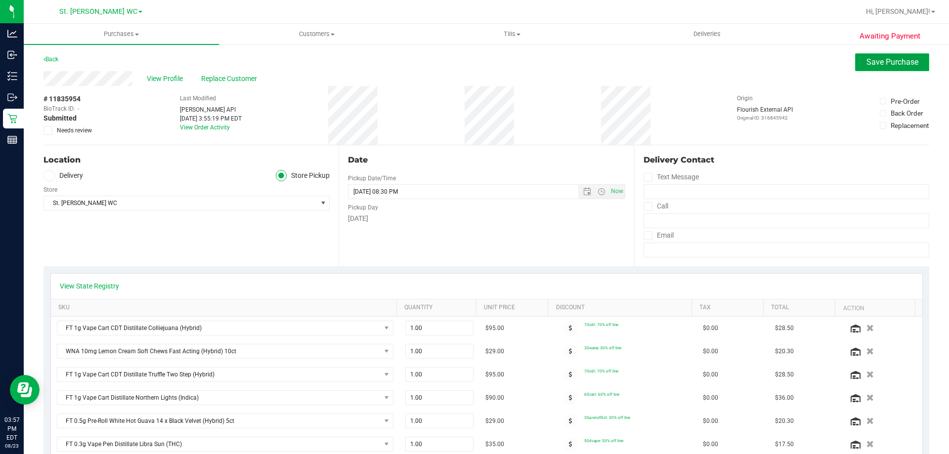
click at [882, 65] on span "Save Purchase" at bounding box center [892, 61] width 52 height 9
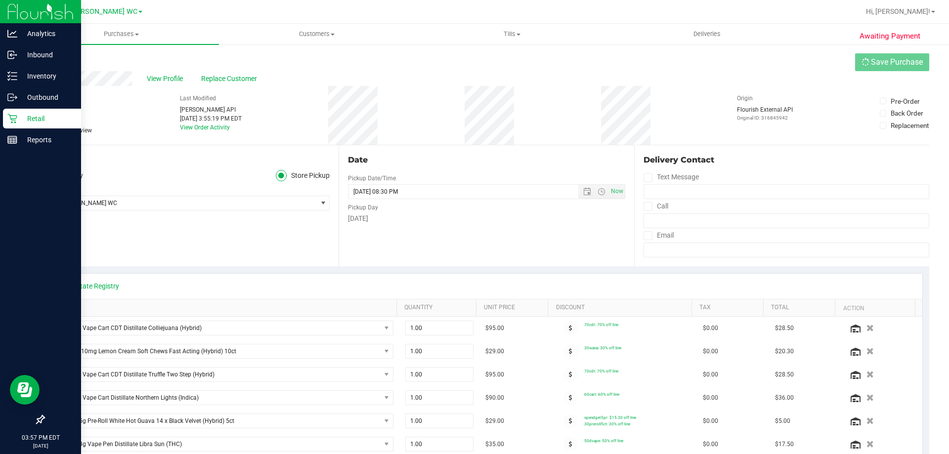
click at [29, 122] on p "Retail" at bounding box center [46, 119] width 59 height 12
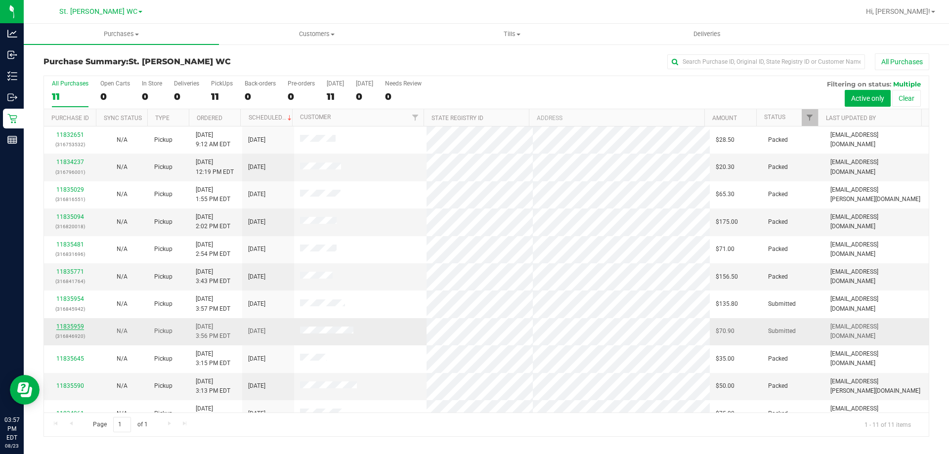
click at [82, 327] on link "11835959" at bounding box center [70, 326] width 28 height 7
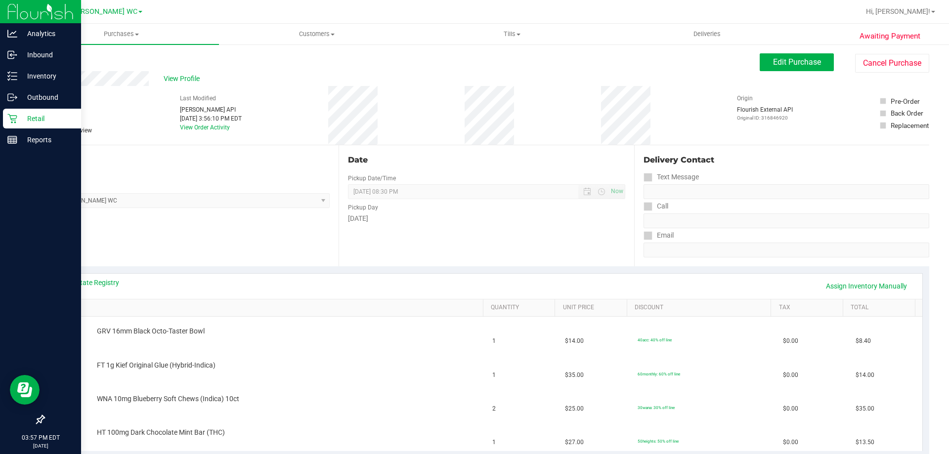
click at [14, 118] on icon at bounding box center [12, 119] width 10 height 10
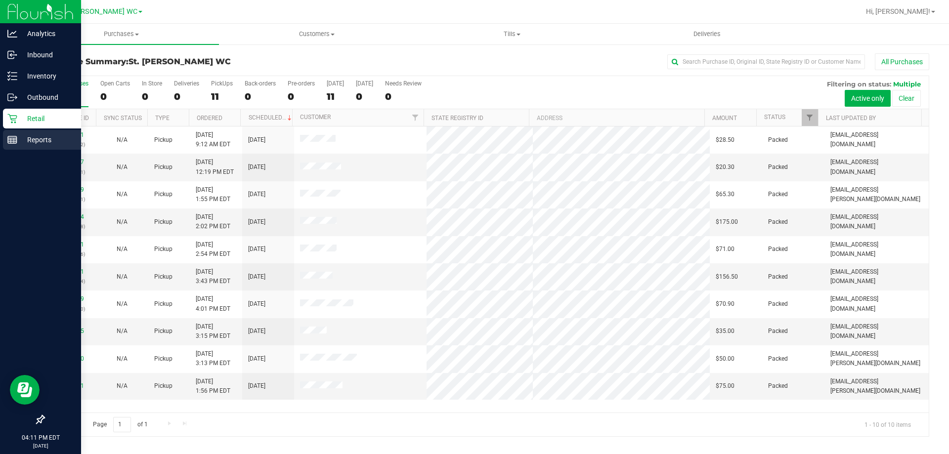
click at [11, 144] on icon at bounding box center [12, 140] width 10 height 10
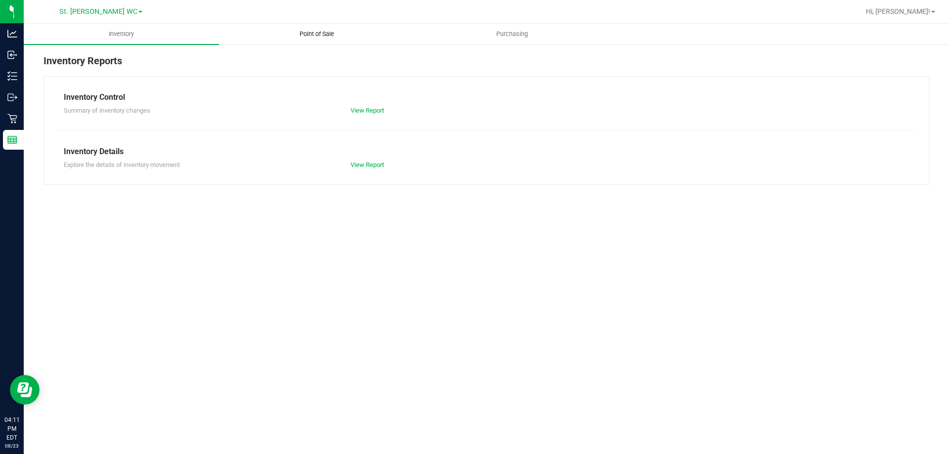
click at [336, 38] on span "Point of Sale" at bounding box center [316, 34] width 61 height 9
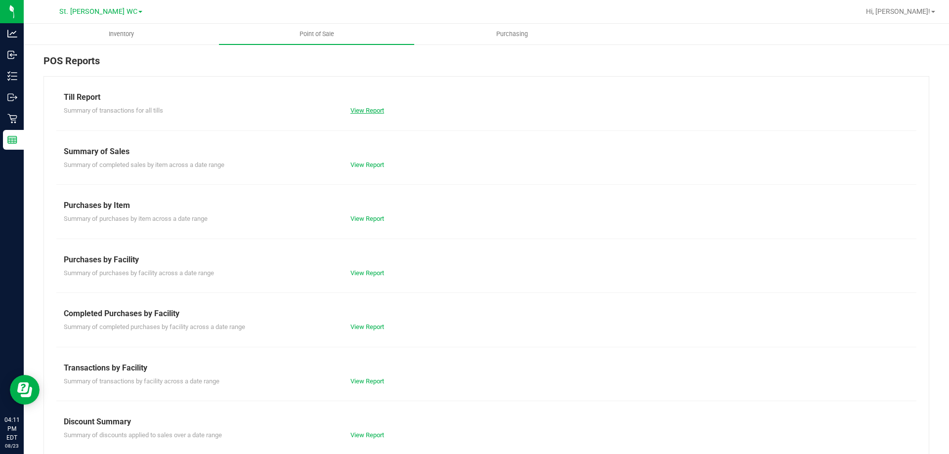
click at [360, 109] on link "View Report" at bounding box center [367, 110] width 34 height 7
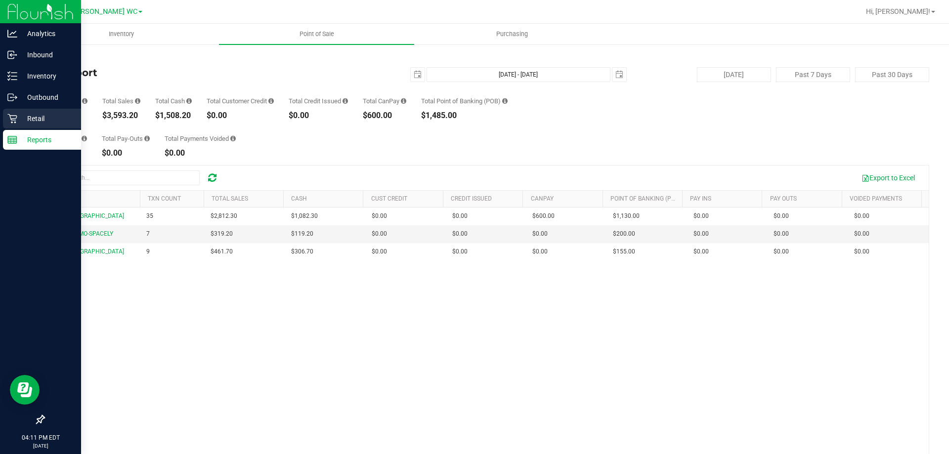
click at [31, 122] on p "Retail" at bounding box center [46, 119] width 59 height 12
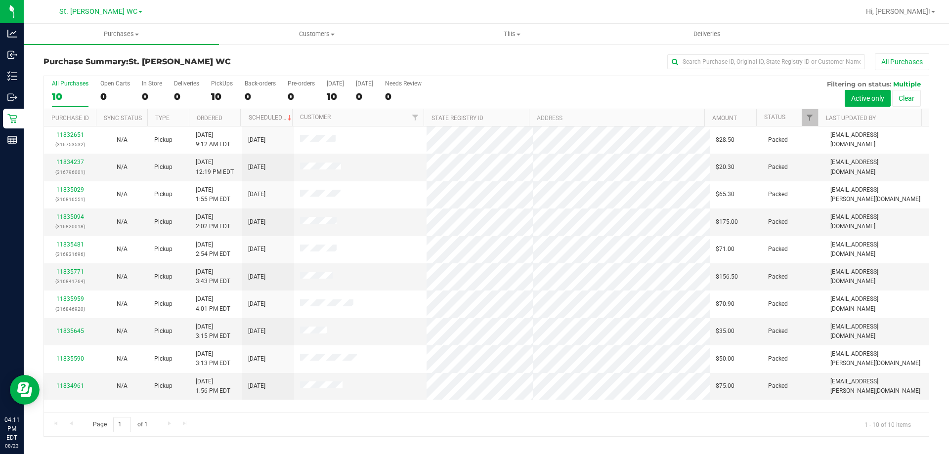
click at [444, 433] on div "Page 1 of 1 1 - 10 of 10 items" at bounding box center [486, 425] width 885 height 24
click at [64, 96] on div "10" at bounding box center [70, 96] width 37 height 11
click at [0, 0] on input "All Purchases 10" at bounding box center [0, 0] width 0 height 0
click at [65, 98] on div "10" at bounding box center [70, 96] width 37 height 11
click at [0, 0] on input "All Purchases 10" at bounding box center [0, 0] width 0 height 0
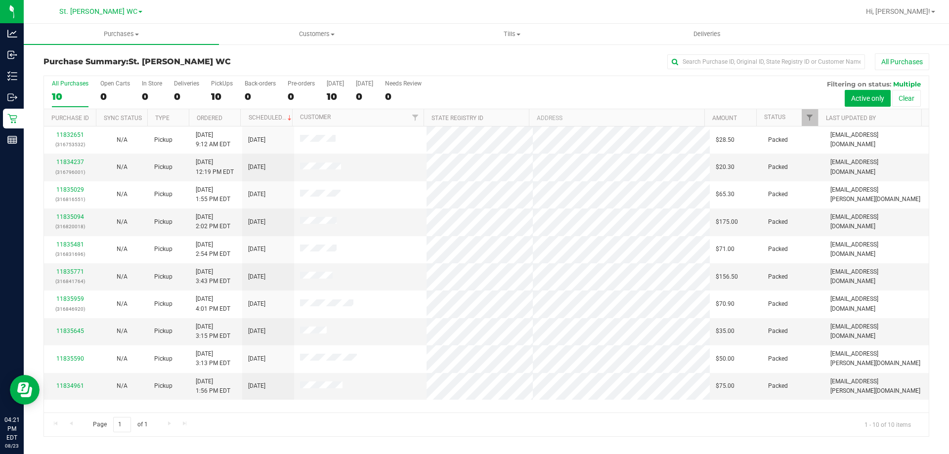
click at [65, 89] on label "All Purchases 10" at bounding box center [70, 93] width 37 height 27
click at [0, 0] on input "All Purchases 10" at bounding box center [0, 0] width 0 height 0
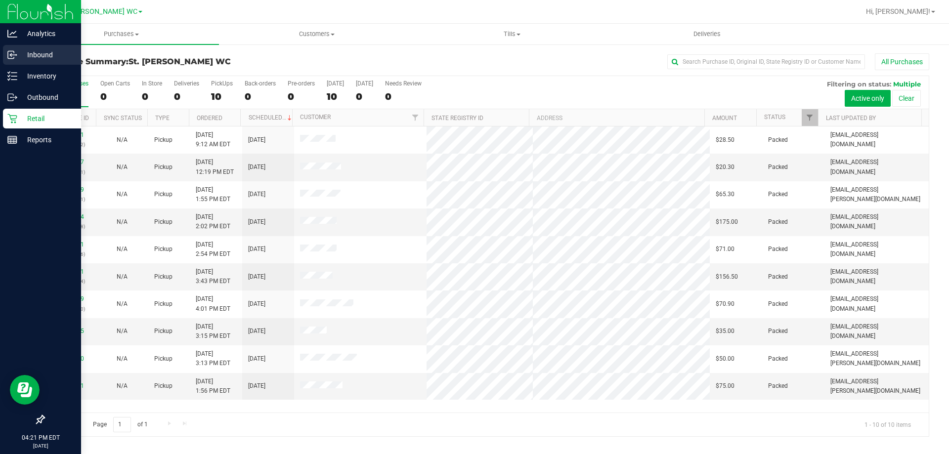
click at [22, 59] on p "Inbound" at bounding box center [46, 55] width 59 height 12
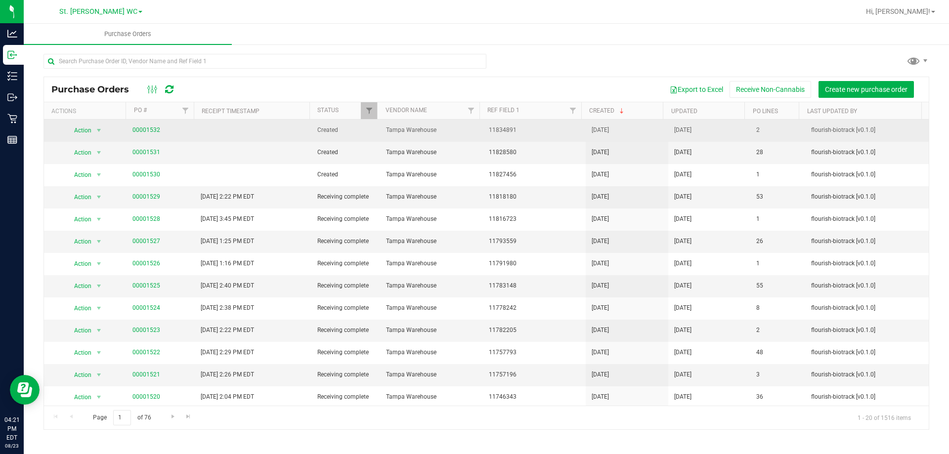
click at [138, 126] on span "00001532" at bounding box center [146, 130] width 28 height 9
click at [140, 128] on link "00001532" at bounding box center [146, 130] width 28 height 7
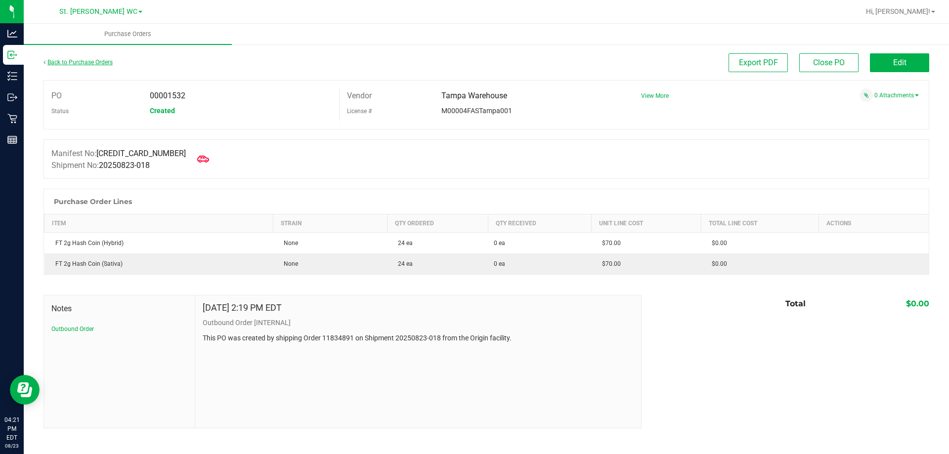
click at [92, 62] on link "Back to Purchase Orders" at bounding box center [77, 62] width 69 height 7
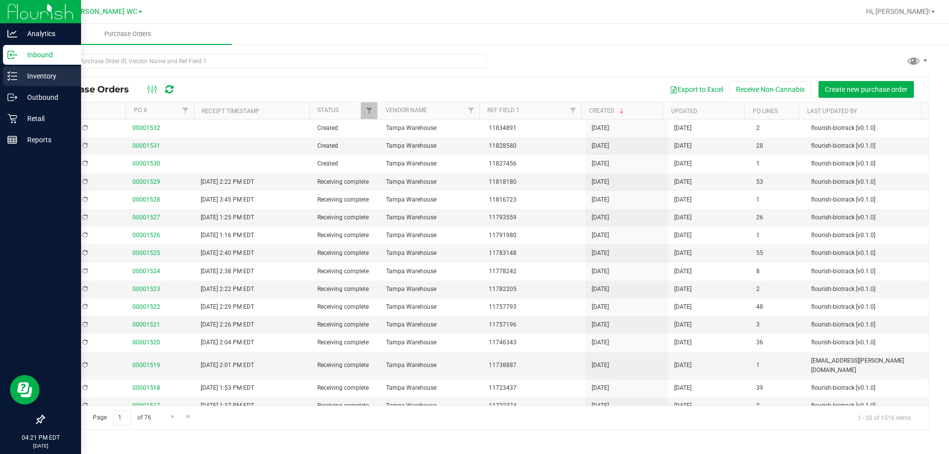
click at [14, 75] on icon at bounding box center [12, 76] width 10 height 10
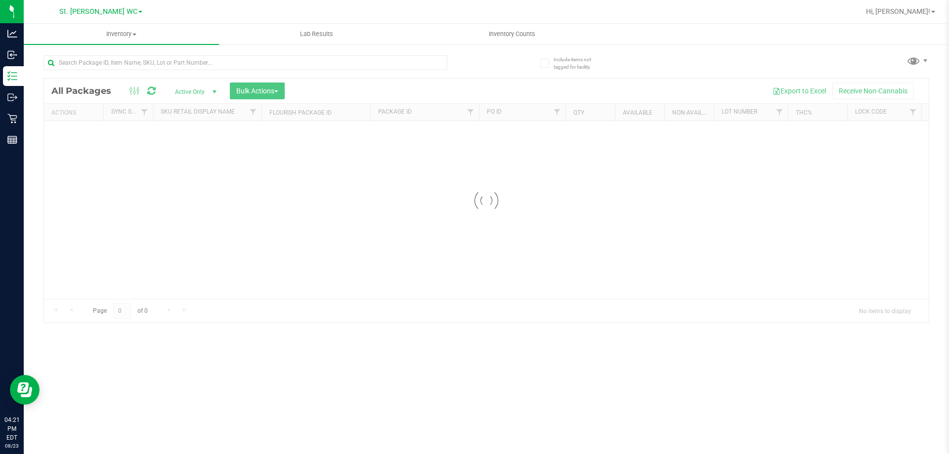
click at [142, 49] on div at bounding box center [264, 62] width 443 height 32
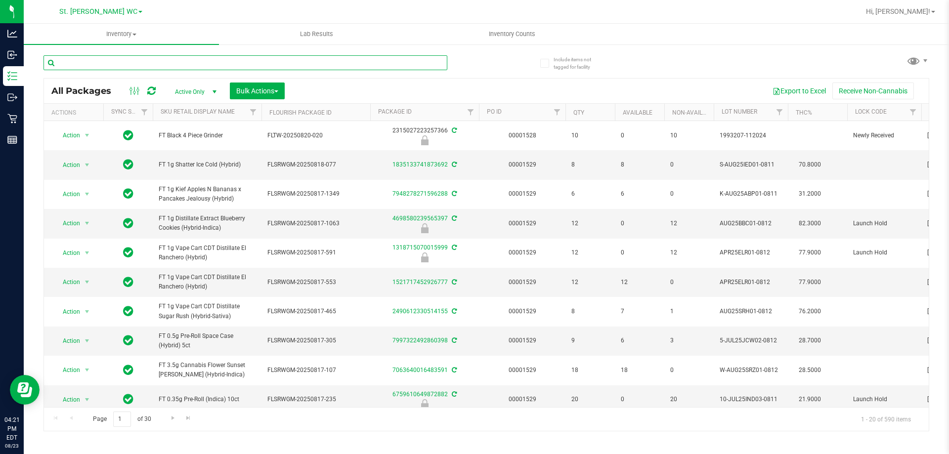
click at [137, 61] on input "text" at bounding box center [245, 62] width 404 height 15
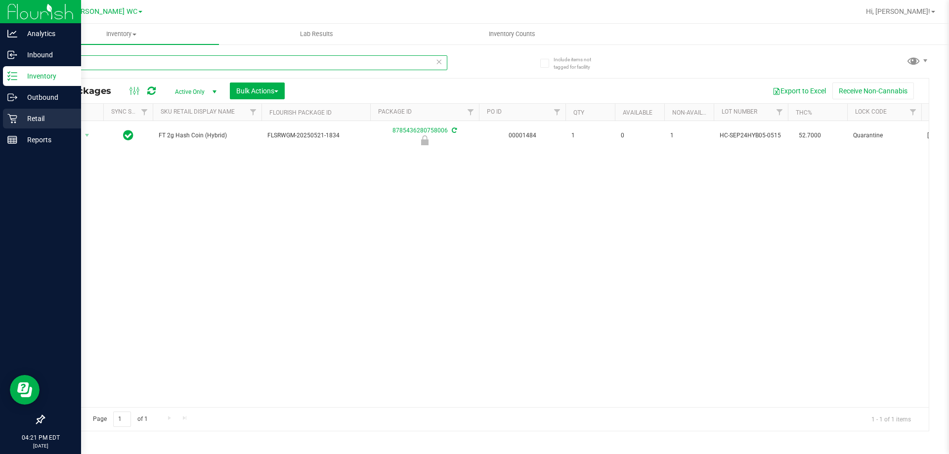
type input "2g"
click at [17, 119] on p "Retail" at bounding box center [46, 119] width 59 height 12
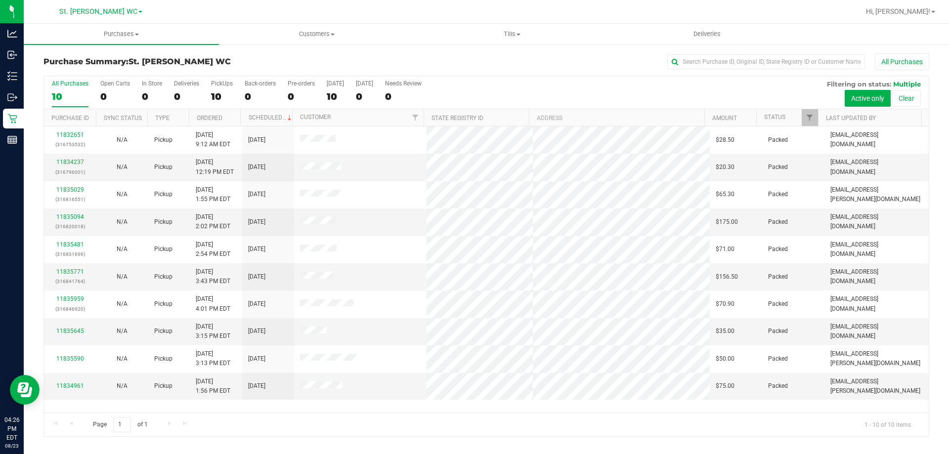
click at [62, 92] on div "10" at bounding box center [70, 96] width 37 height 11
click at [0, 0] on input "All Purchases 10" at bounding box center [0, 0] width 0 height 0
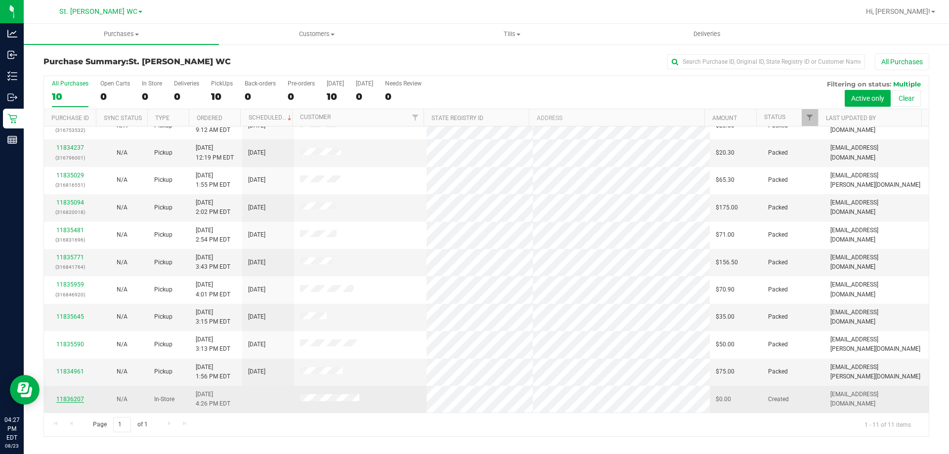
click at [81, 400] on link "11836207" at bounding box center [70, 399] width 28 height 7
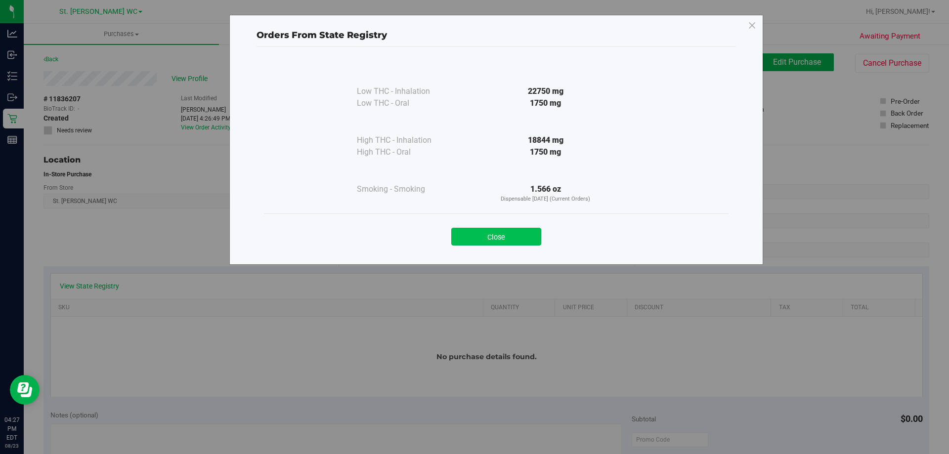
click at [521, 240] on button "Close" at bounding box center [496, 237] width 90 height 18
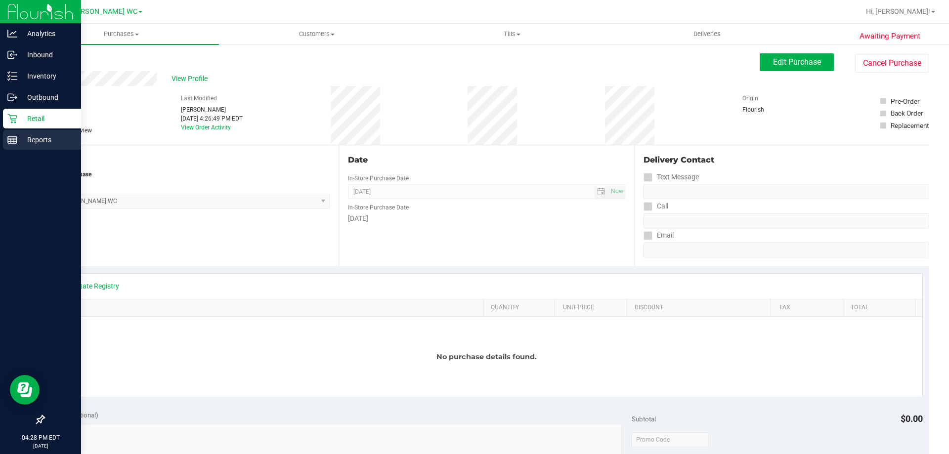
click at [16, 143] on rect at bounding box center [12, 139] width 9 height 7
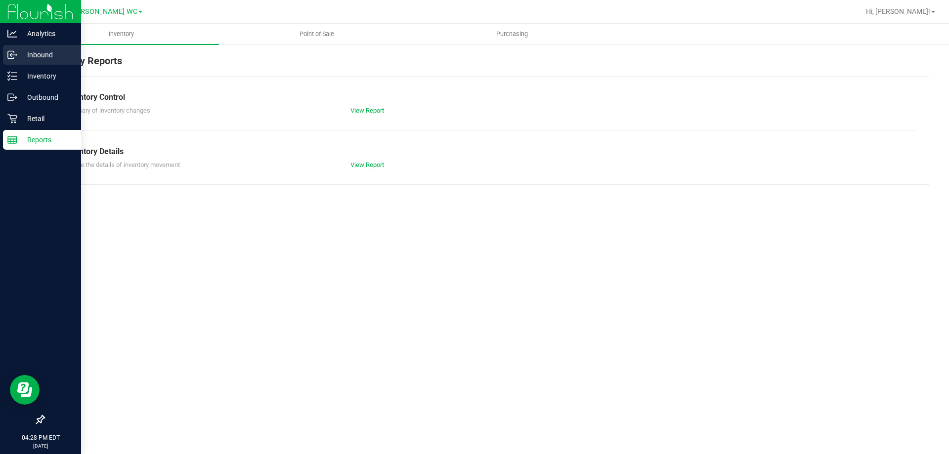
click at [23, 61] on div "Inbound" at bounding box center [42, 55] width 78 height 20
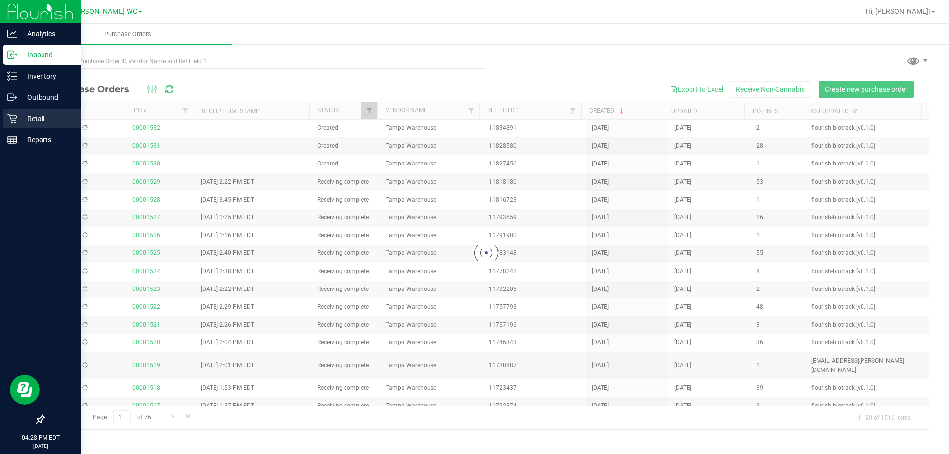
click at [6, 120] on div "Retail" at bounding box center [42, 119] width 78 height 20
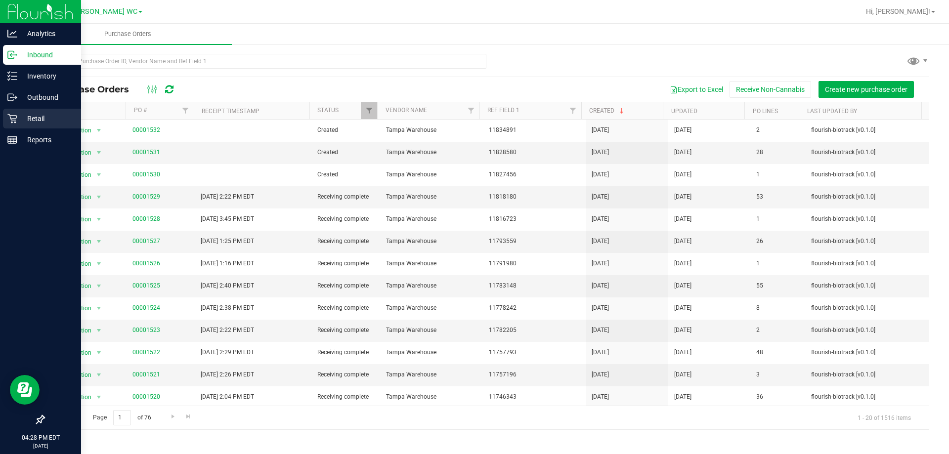
click at [5, 120] on div "Retail" at bounding box center [42, 119] width 78 height 20
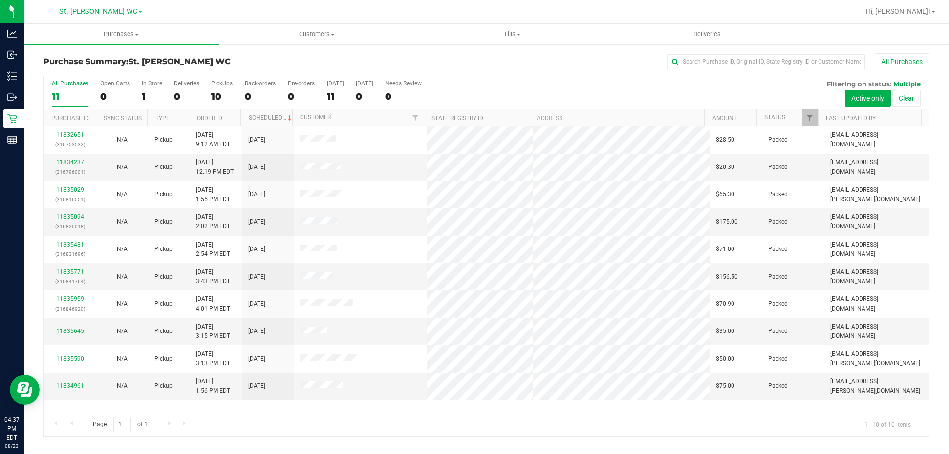
click at [62, 94] on div "11" at bounding box center [70, 96] width 37 height 11
click at [0, 0] on input "All Purchases 11" at bounding box center [0, 0] width 0 height 0
click at [56, 103] on label "All Purchases 10" at bounding box center [70, 93] width 37 height 27
click at [0, 0] on input "All Purchases 10" at bounding box center [0, 0] width 0 height 0
click at [72, 220] on link "11835094" at bounding box center [70, 217] width 28 height 7
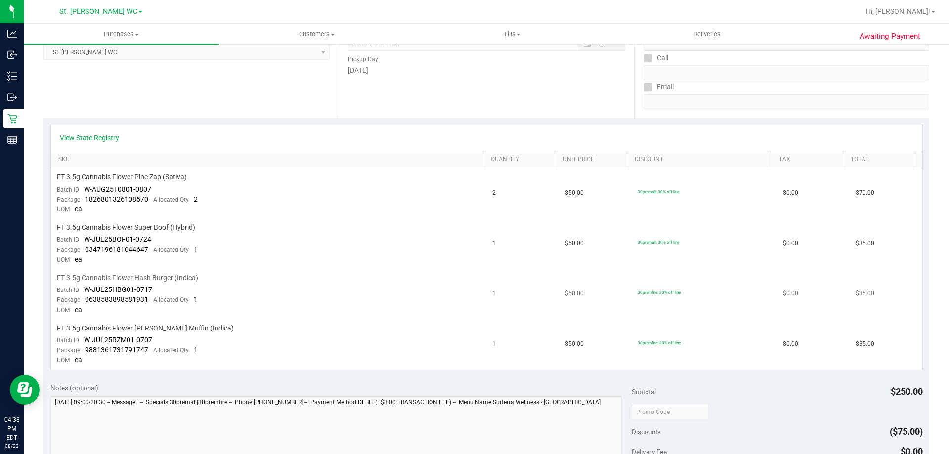
scroll to position [395, 0]
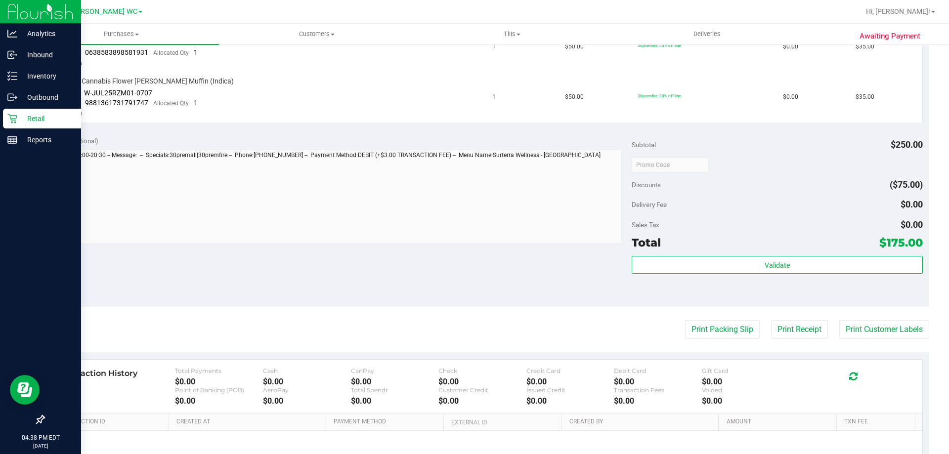
click at [17, 123] on icon at bounding box center [12, 119] width 10 height 10
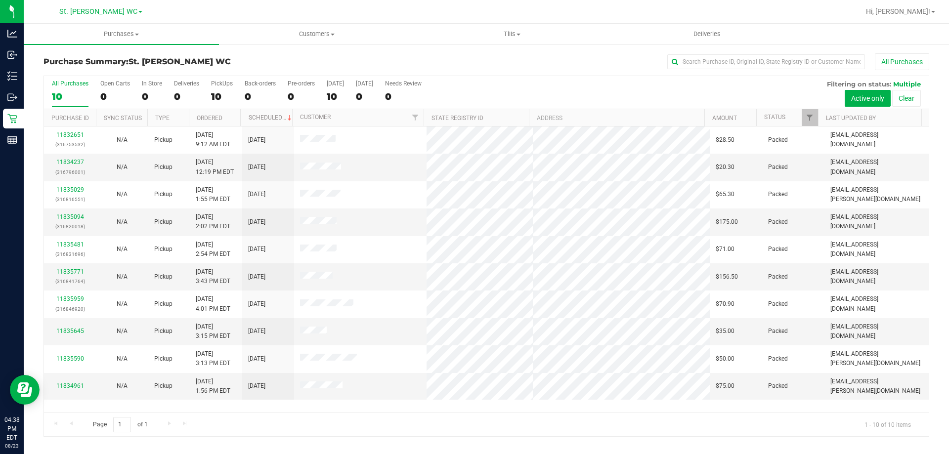
click at [64, 88] on label "All Purchases 10" at bounding box center [70, 93] width 37 height 27
click at [0, 0] on input "All Purchases 10" at bounding box center [0, 0] width 0 height 0
click at [902, 64] on button "All Purchases" at bounding box center [902, 61] width 54 height 17
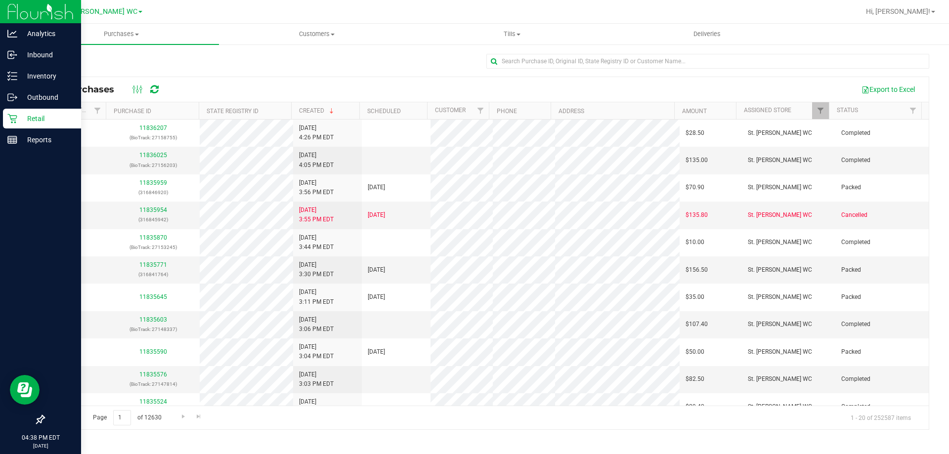
click at [15, 113] on div "Retail" at bounding box center [42, 119] width 78 height 20
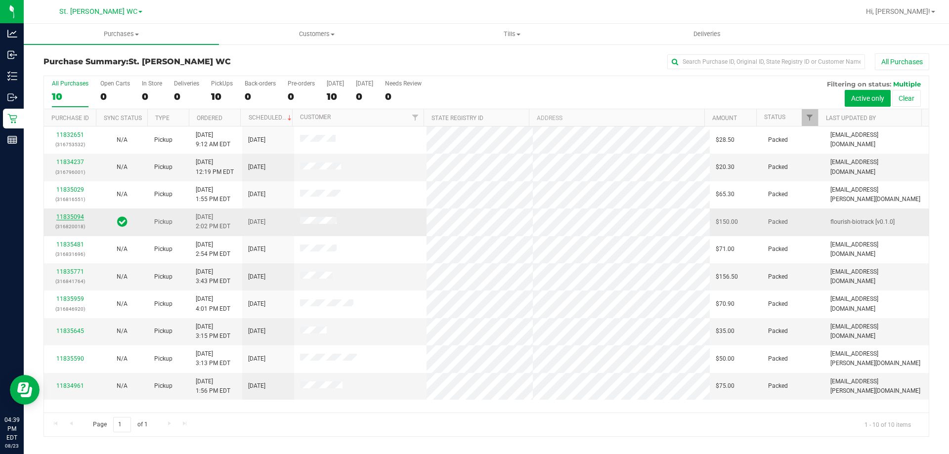
click at [76, 215] on link "11835094" at bounding box center [70, 217] width 28 height 7
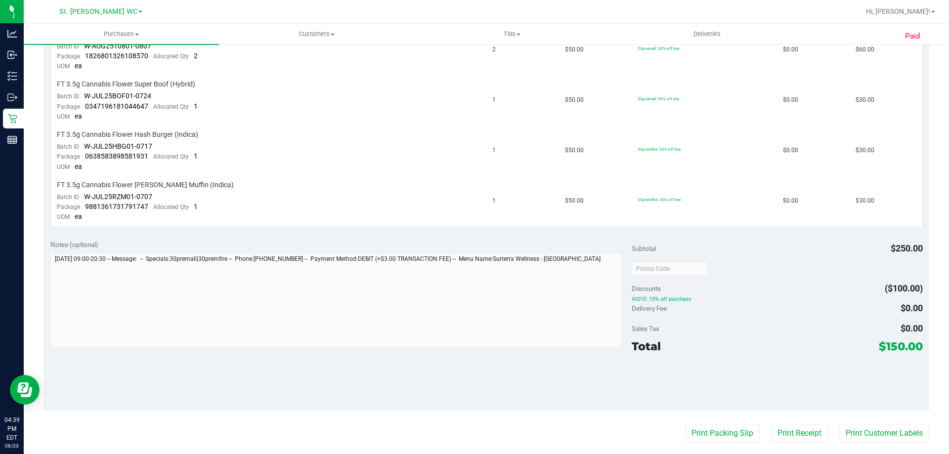
scroll to position [247, 0]
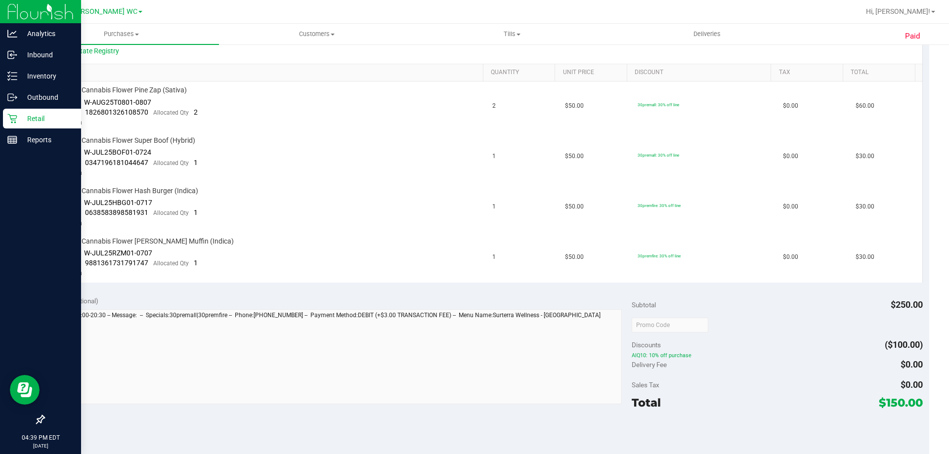
click at [7, 120] on icon at bounding box center [12, 119] width 10 height 10
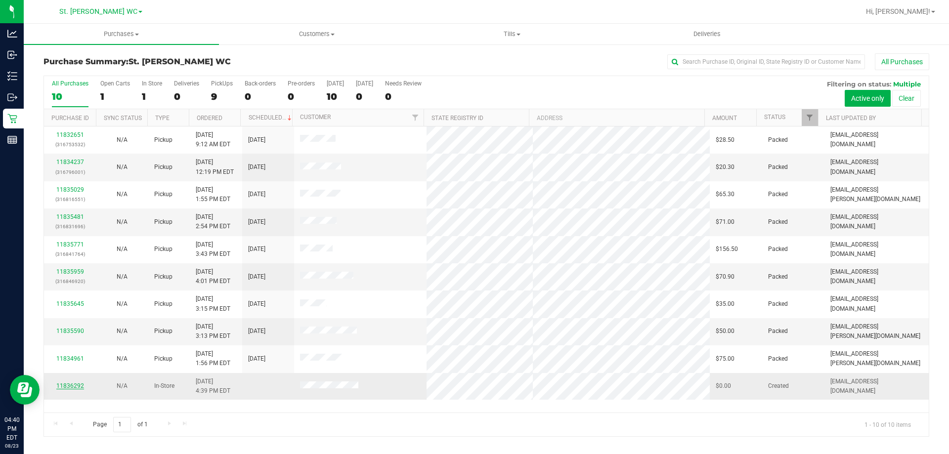
click at [71, 389] on link "11836292" at bounding box center [70, 386] width 28 height 7
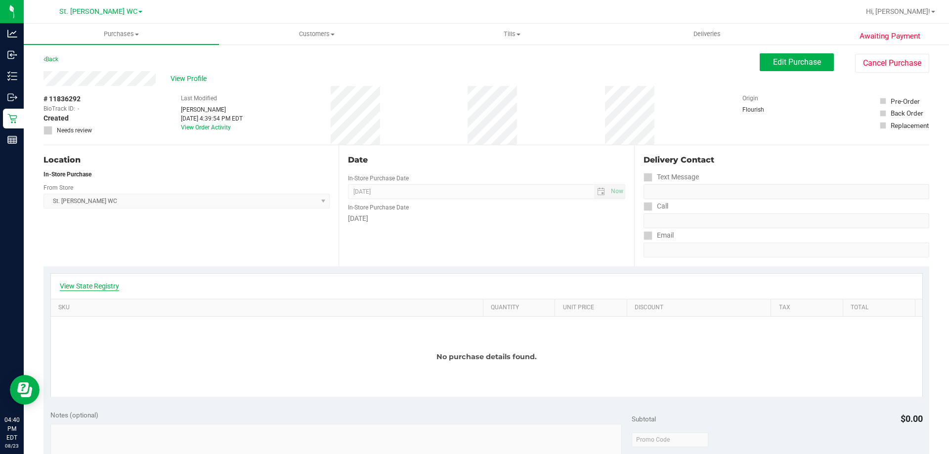
click at [95, 286] on link "View State Registry" at bounding box center [89, 286] width 59 height 10
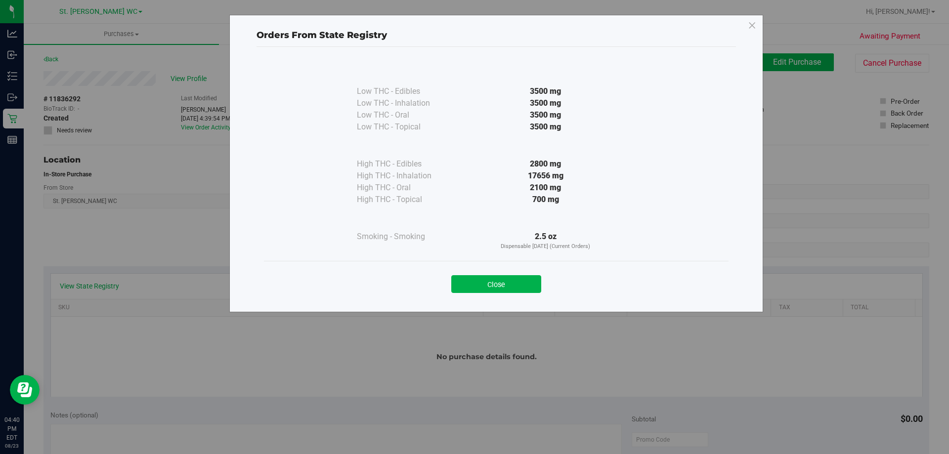
click at [502, 273] on div "Close" at bounding box center [496, 281] width 450 height 25
click at [497, 282] on button "Close" at bounding box center [496, 284] width 90 height 18
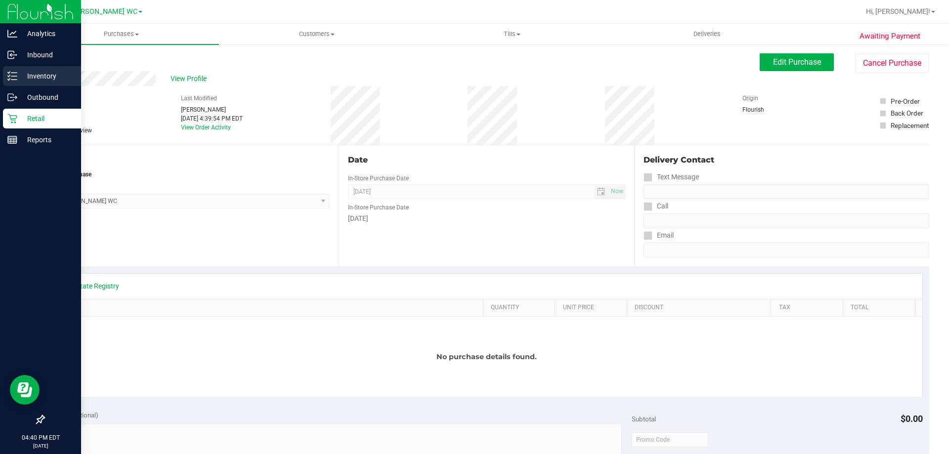
click at [20, 76] on p "Inventory" at bounding box center [46, 76] width 59 height 12
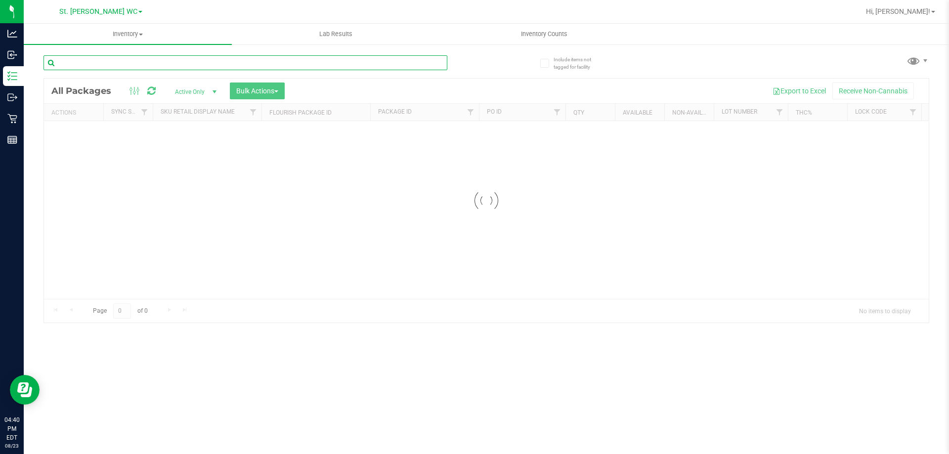
click at [82, 70] on input "text" at bounding box center [245, 62] width 404 height 15
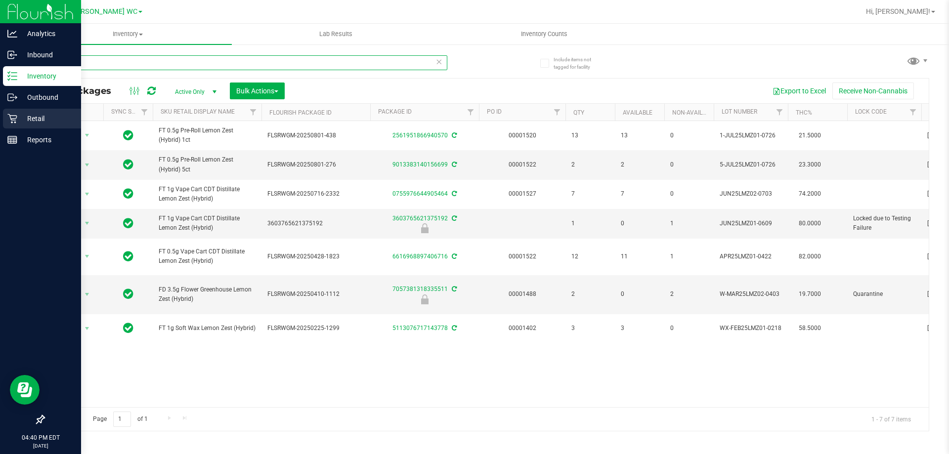
type input "lmz"
click at [24, 118] on p "Retail" at bounding box center [46, 119] width 59 height 12
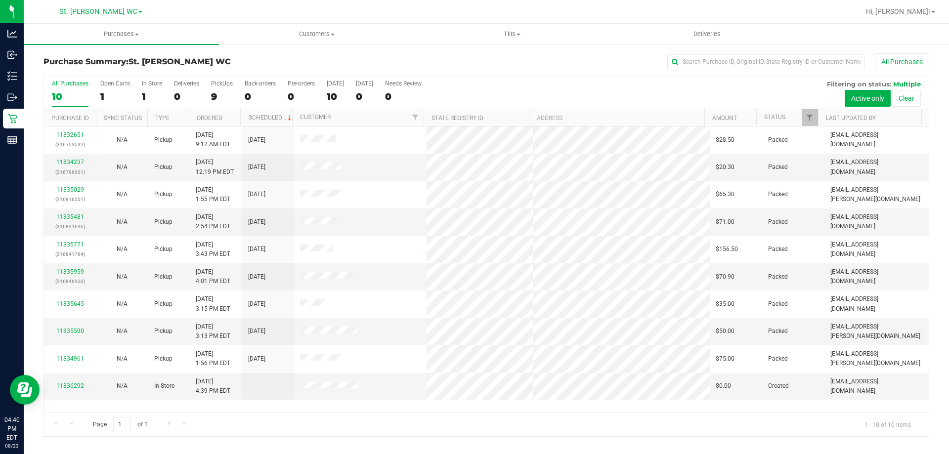
click at [64, 101] on div "10" at bounding box center [70, 96] width 37 height 11
click at [0, 0] on input "All Purchases 10" at bounding box center [0, 0] width 0 height 0
click at [544, 86] on div "All Purchases 10 Open Carts 1 In Store 1 Deliveries 0 PickUps 9 Back-orders 0 P…" at bounding box center [486, 92] width 885 height 33
click at [405, 85] on div "Needs Review" at bounding box center [403, 83] width 37 height 7
click at [0, 0] on input "Needs Review 0" at bounding box center [0, 0] width 0 height 0
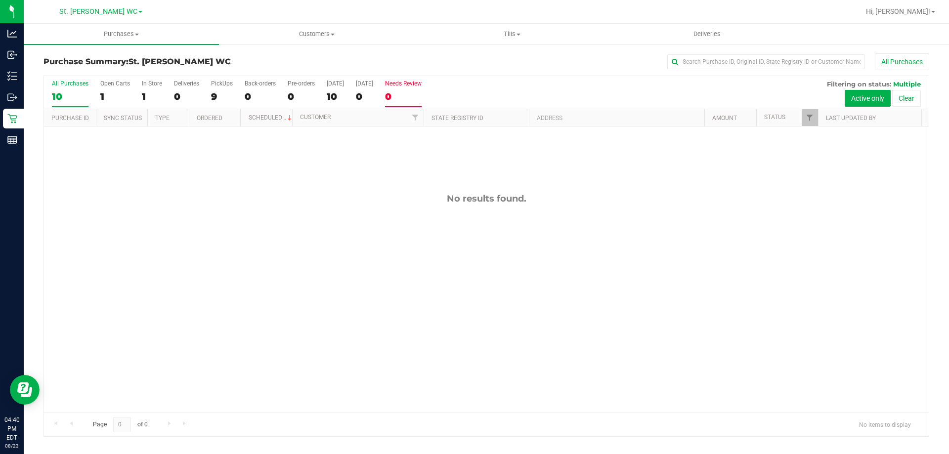
click at [75, 97] on div "10" at bounding box center [70, 96] width 37 height 11
click at [0, 0] on input "All Purchases 10" at bounding box center [0, 0] width 0 height 0
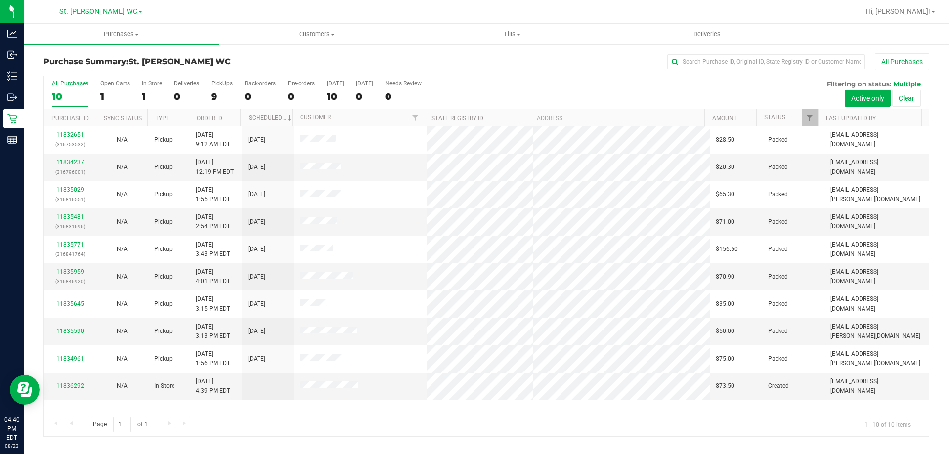
click at [467, 80] on div "All Purchases 10 Open Carts 1 In Store 1 Deliveries 0 PickUps 9 Back-orders 0 P…" at bounding box center [486, 80] width 885 height 8
click at [509, 89] on div "All Purchases 10 Open Carts 1 In Store 1 Deliveries 0 PickUps 9 Back-orders 0 P…" at bounding box center [486, 92] width 885 height 33
click at [65, 93] on div "10" at bounding box center [70, 96] width 37 height 11
click at [0, 0] on input "All Purchases 10" at bounding box center [0, 0] width 0 height 0
click at [69, 222] on p "(316831696)" at bounding box center [70, 226] width 40 height 9
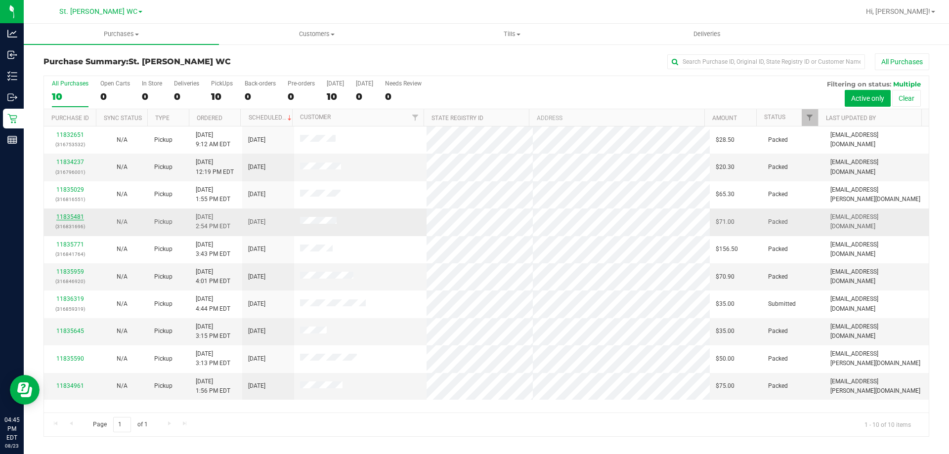
click at [62, 216] on link "11835481" at bounding box center [70, 217] width 28 height 7
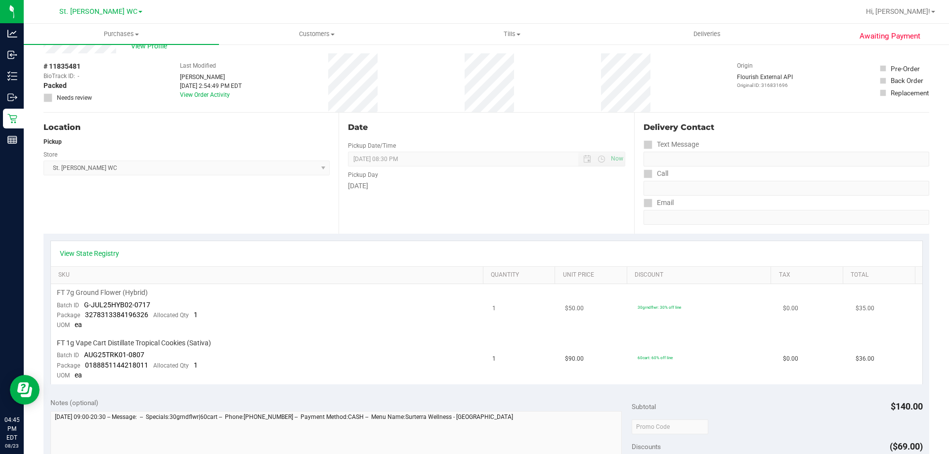
scroll to position [99, 0]
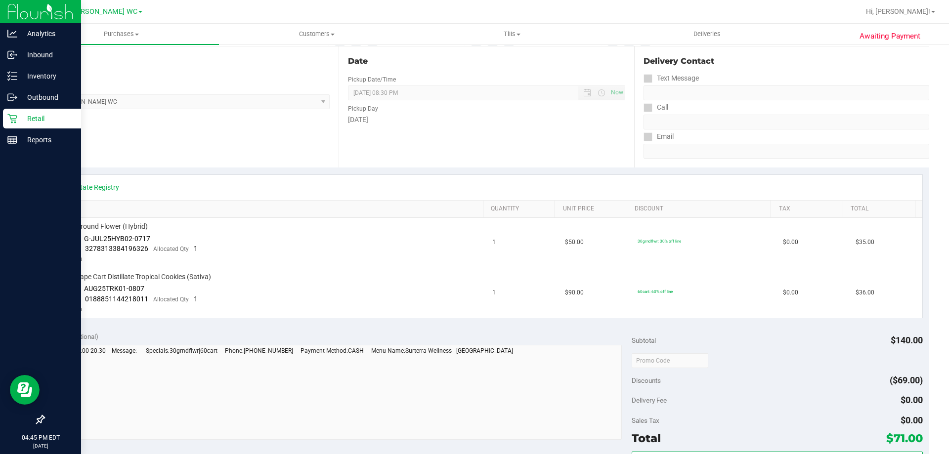
click at [16, 118] on icon at bounding box center [11, 118] width 9 height 9
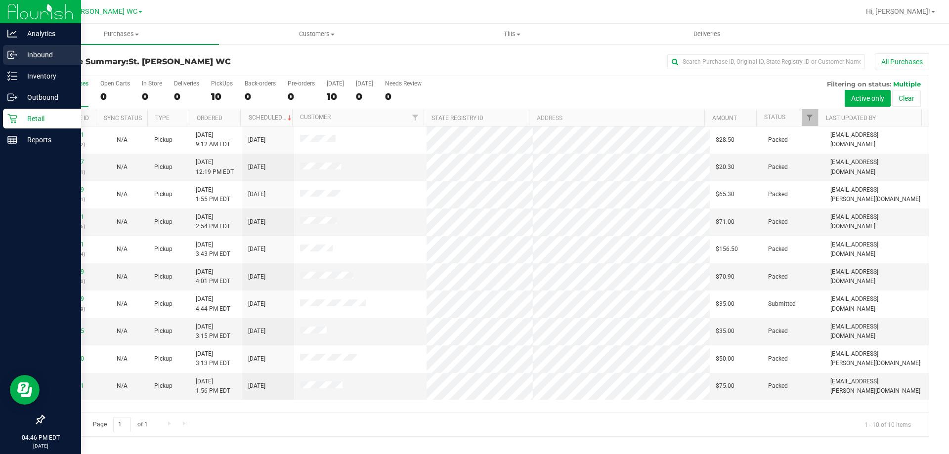
click at [11, 50] on icon at bounding box center [12, 55] width 10 height 10
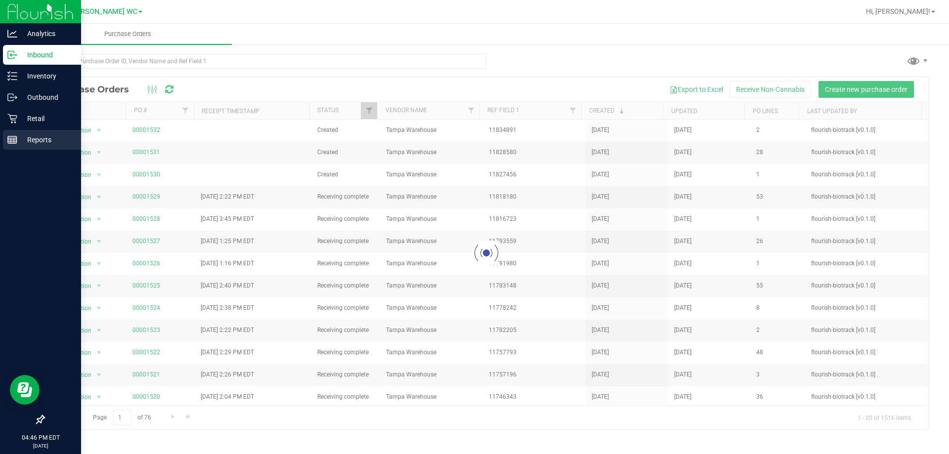
click at [9, 143] on icon at bounding box center [12, 140] width 10 height 10
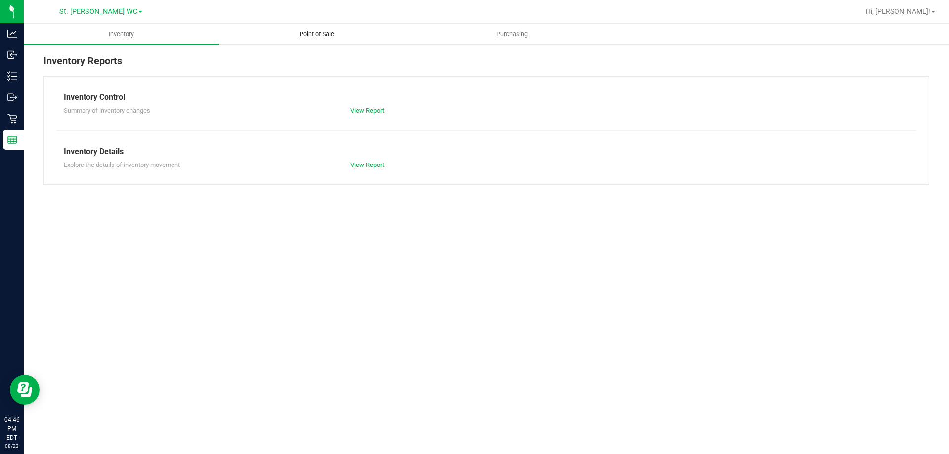
click at [331, 36] on span "Point of Sale" at bounding box center [316, 34] width 61 height 9
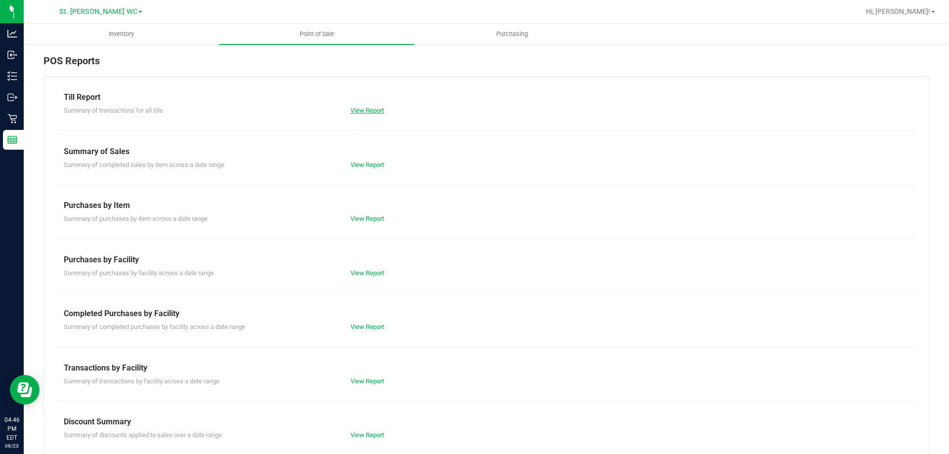
click at [373, 111] on link "View Report" at bounding box center [367, 110] width 34 height 7
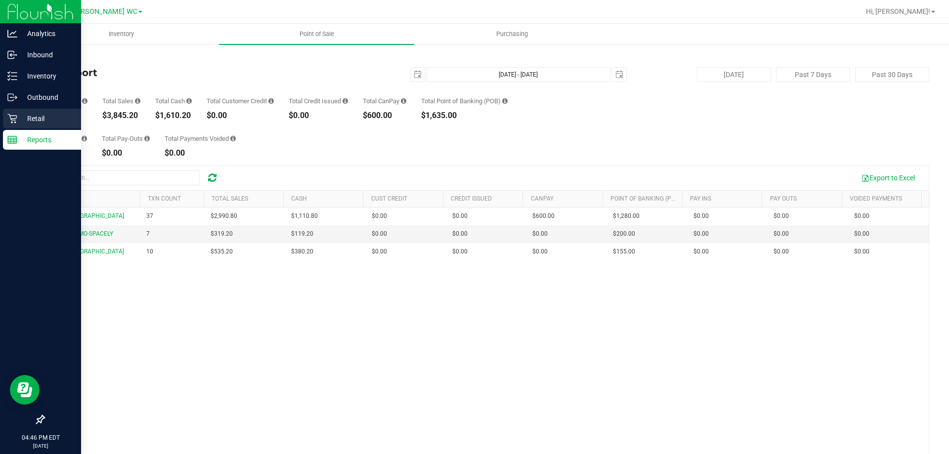
click at [27, 114] on p "Retail" at bounding box center [46, 119] width 59 height 12
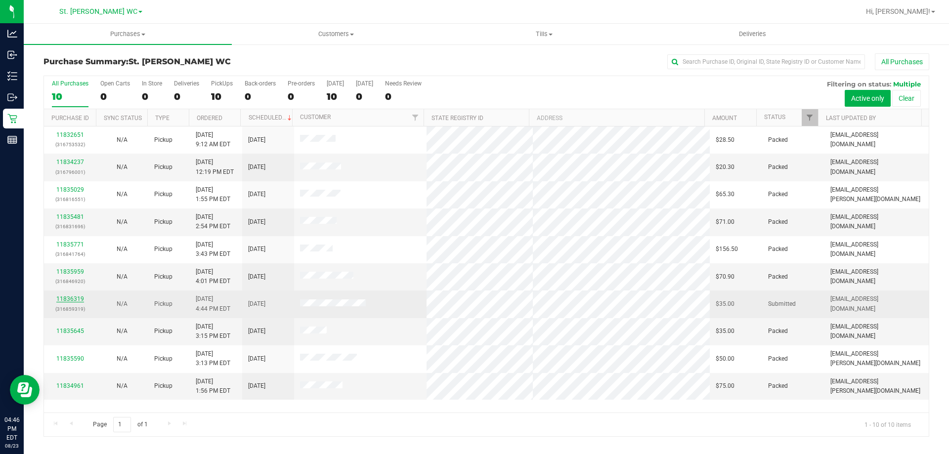
click at [67, 301] on link "11836319" at bounding box center [70, 299] width 28 height 7
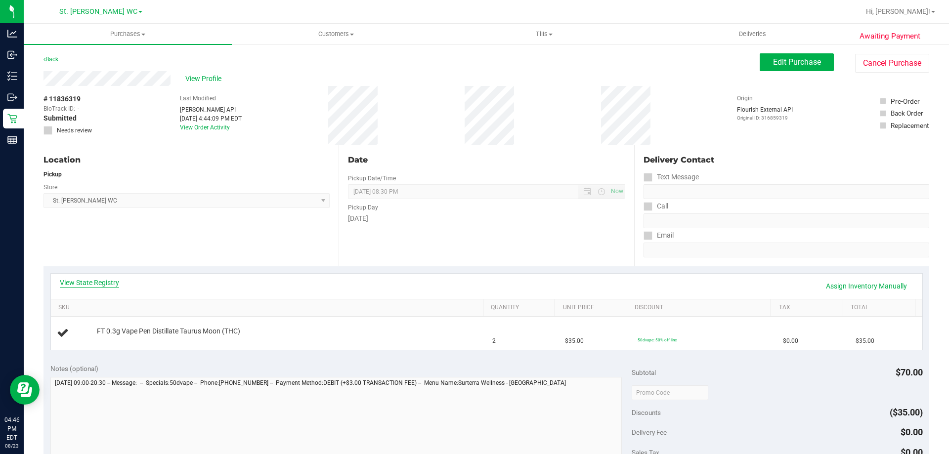
click at [86, 278] on link "View State Registry" at bounding box center [89, 283] width 59 height 10
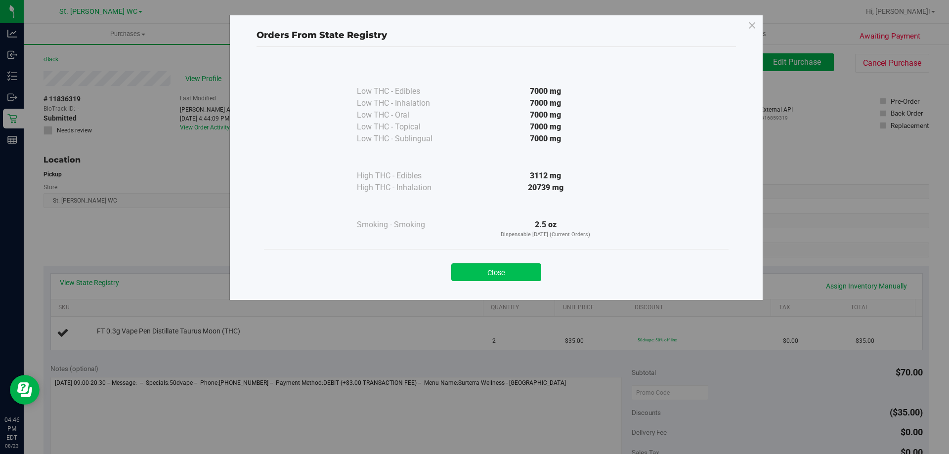
click at [514, 273] on button "Close" at bounding box center [496, 272] width 90 height 18
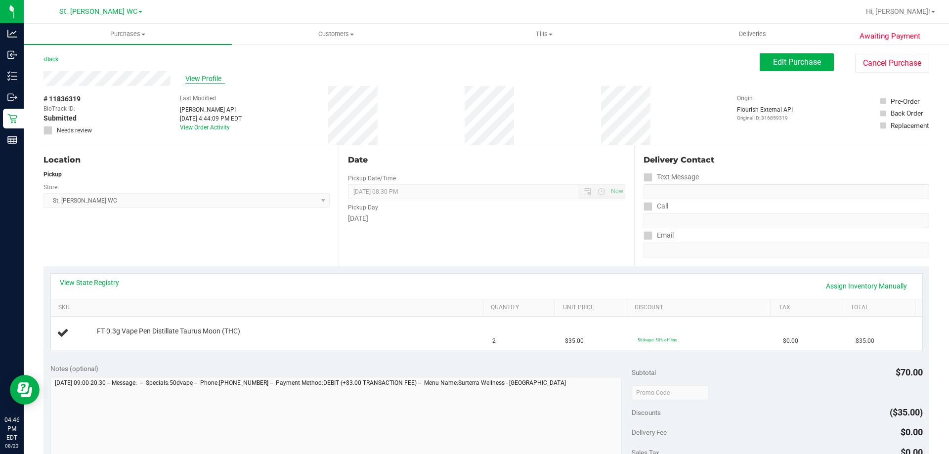
click at [225, 77] on span "View Profile" at bounding box center [205, 79] width 40 height 10
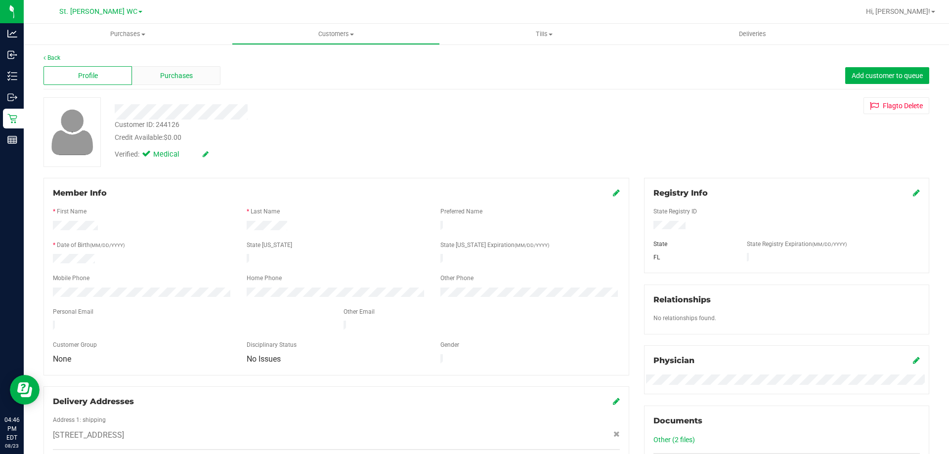
click at [217, 79] on div "Purchases" at bounding box center [176, 75] width 88 height 19
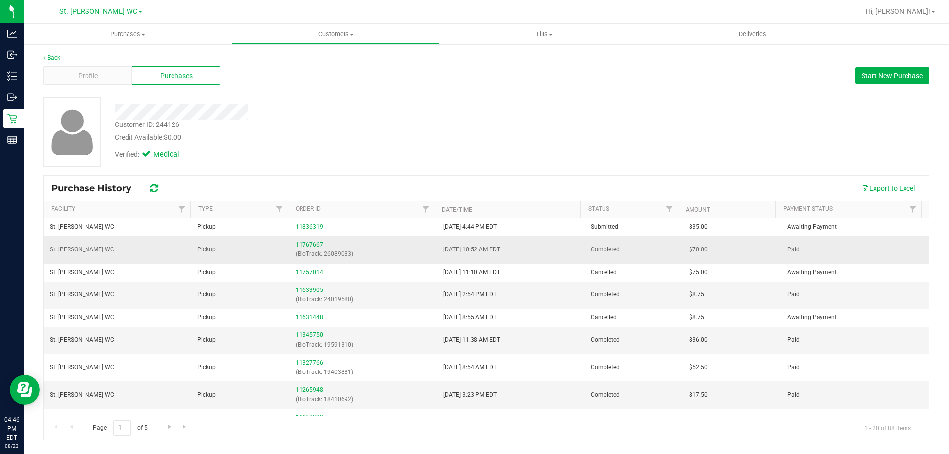
click at [303, 244] on link "11767667" at bounding box center [310, 244] width 28 height 7
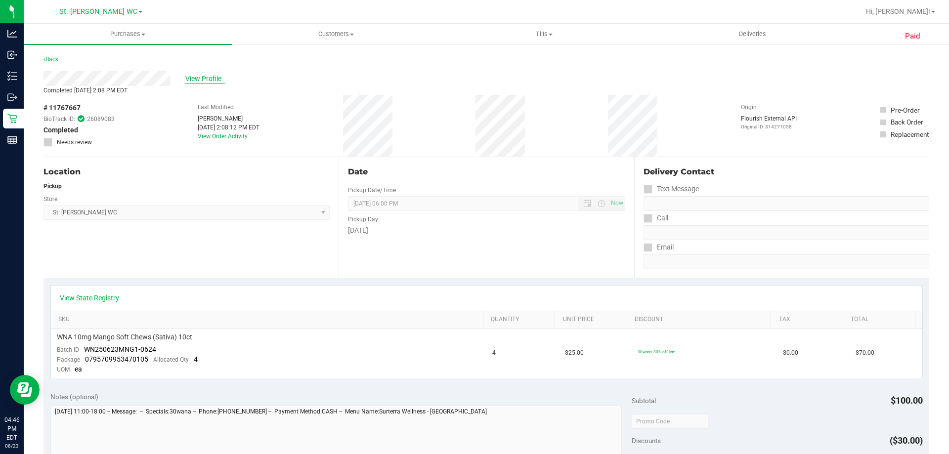
click at [208, 79] on span "View Profile" at bounding box center [205, 79] width 40 height 10
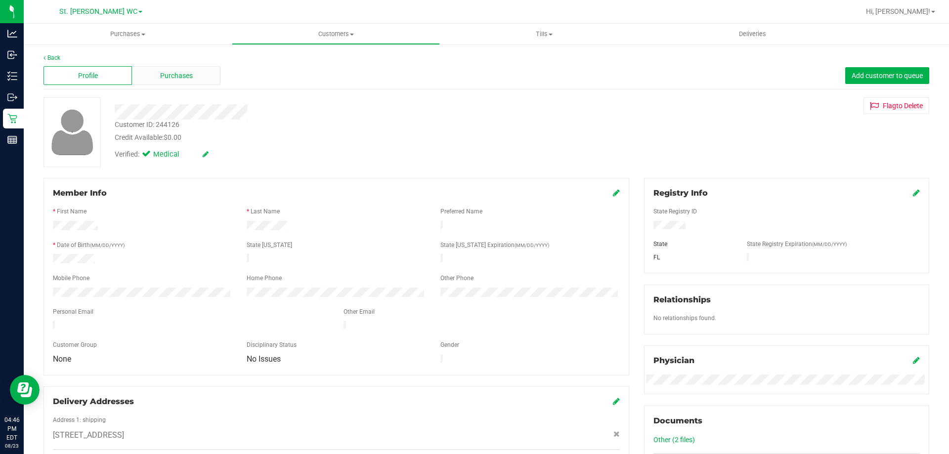
click at [206, 79] on div "Purchases" at bounding box center [176, 75] width 88 height 19
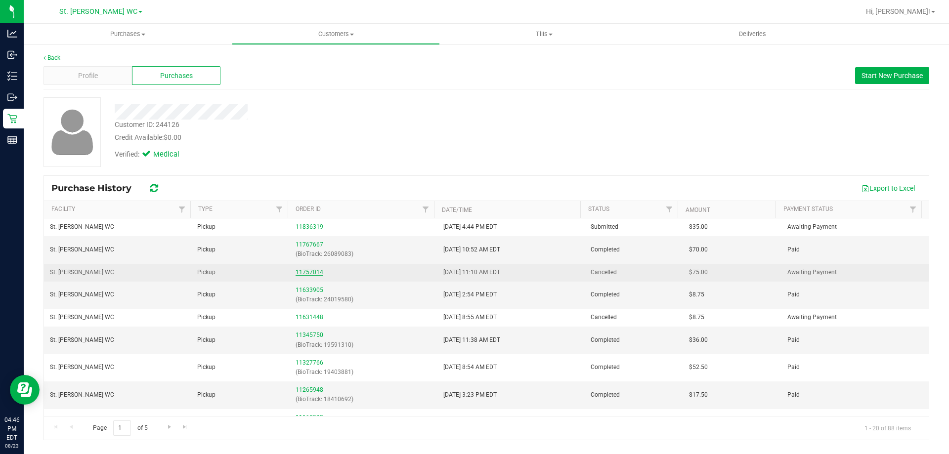
click at [317, 272] on link "11757014" at bounding box center [310, 272] width 28 height 7
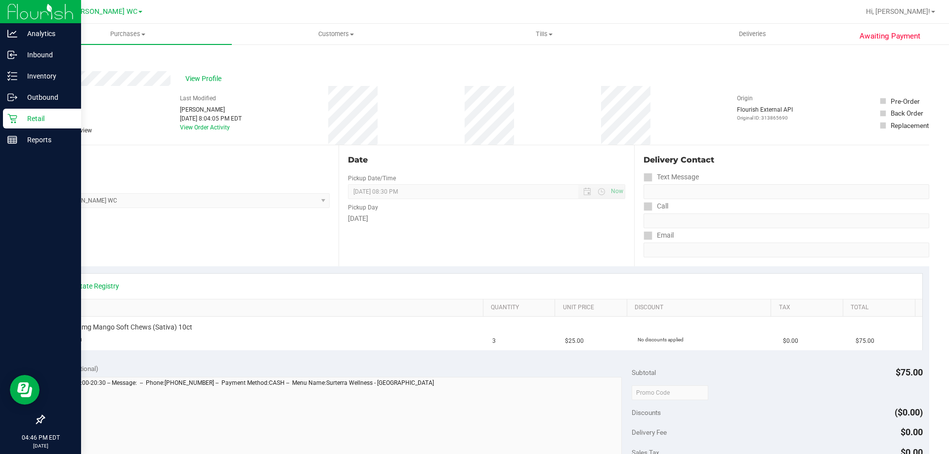
click at [17, 116] on p "Retail" at bounding box center [46, 119] width 59 height 12
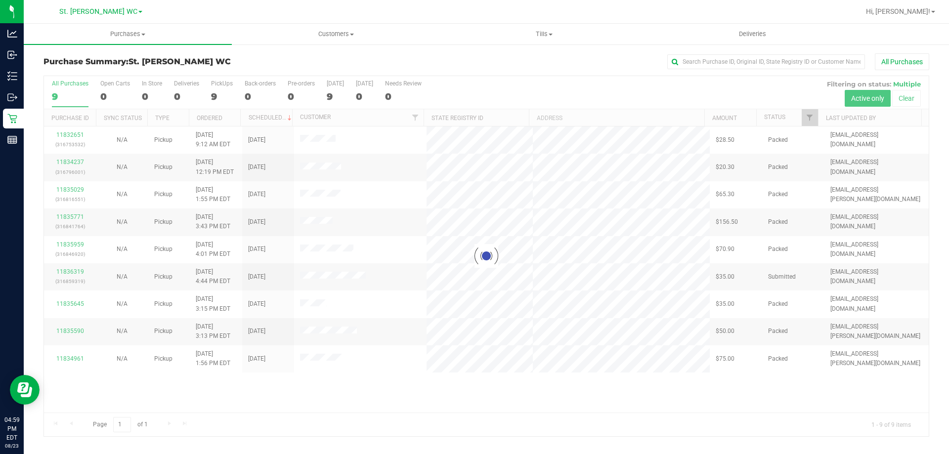
click at [60, 96] on div at bounding box center [486, 256] width 885 height 360
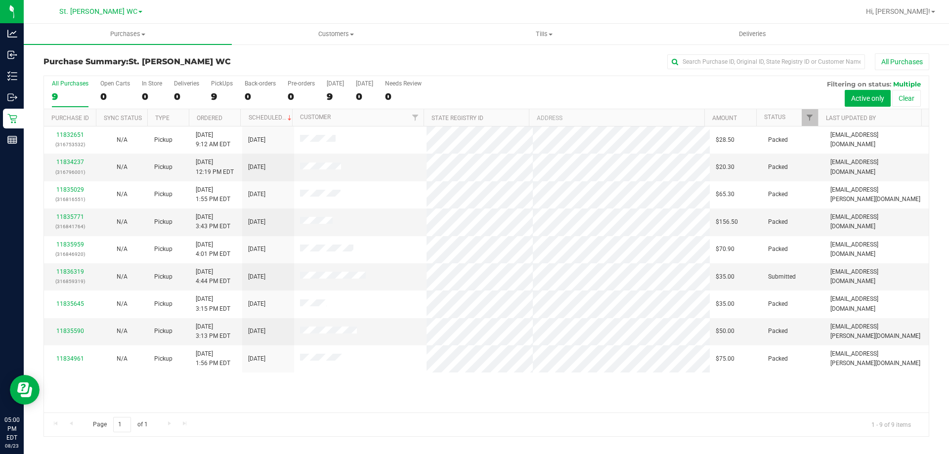
click at [497, 419] on div "Page 1 of 1 1 - 9 of 9 items" at bounding box center [486, 425] width 885 height 24
click at [68, 94] on div "9" at bounding box center [70, 96] width 37 height 11
click at [0, 0] on input "All Purchases 9" at bounding box center [0, 0] width 0 height 0
click at [63, 217] on link "11835771" at bounding box center [70, 217] width 28 height 7
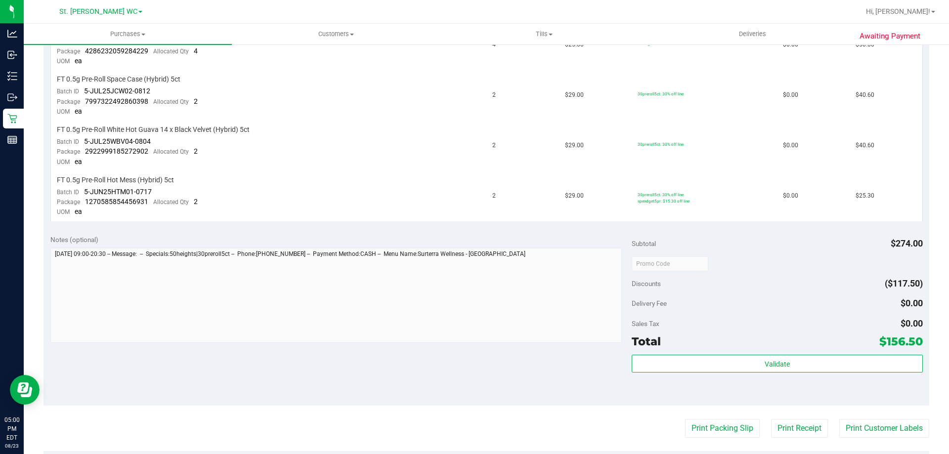
scroll to position [148, 0]
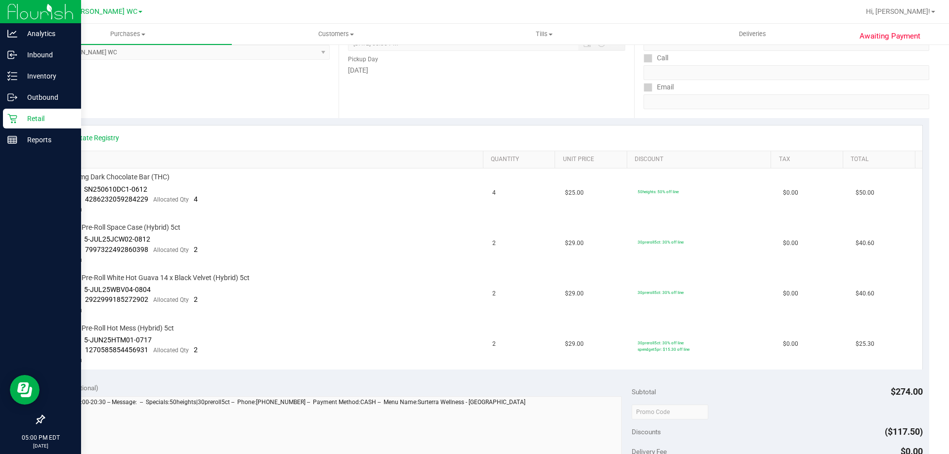
click at [25, 122] on p "Retail" at bounding box center [46, 119] width 59 height 12
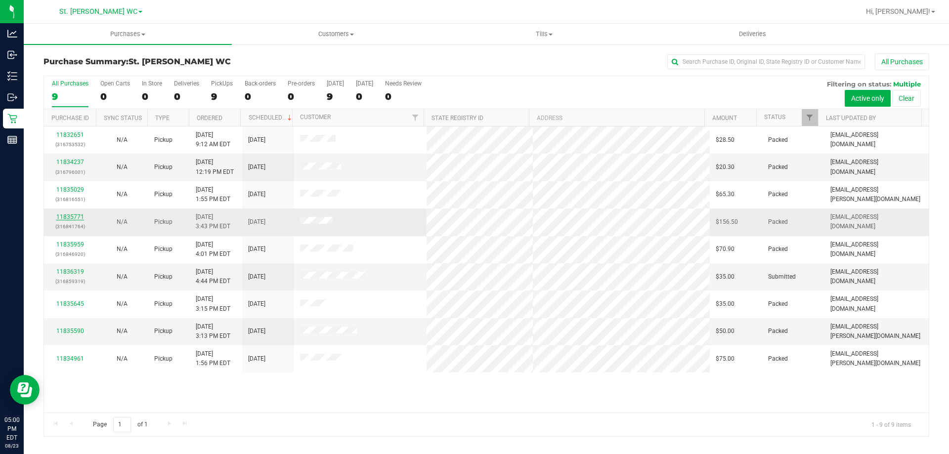
click at [71, 215] on link "11835771" at bounding box center [70, 217] width 28 height 7
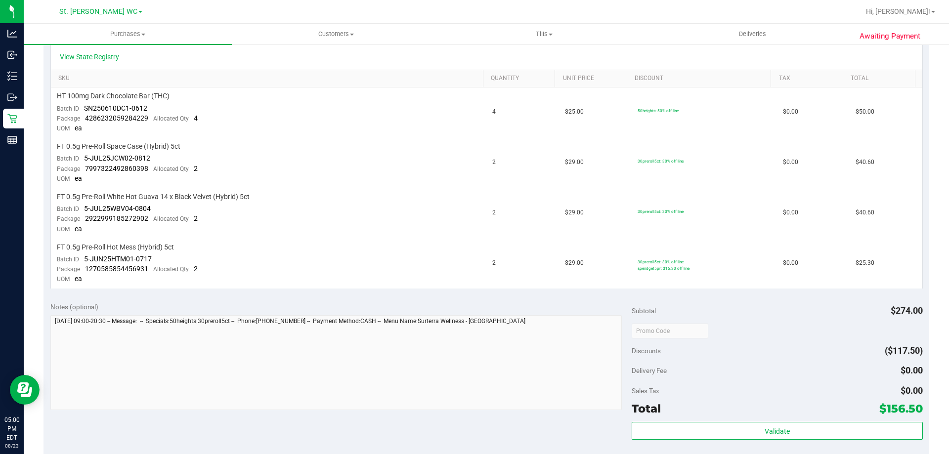
scroll to position [247, 0]
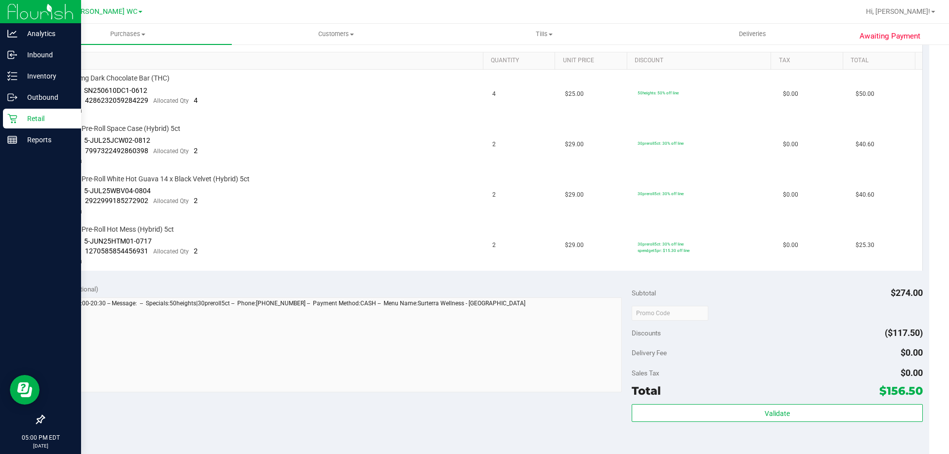
click at [13, 115] on icon at bounding box center [12, 119] width 10 height 10
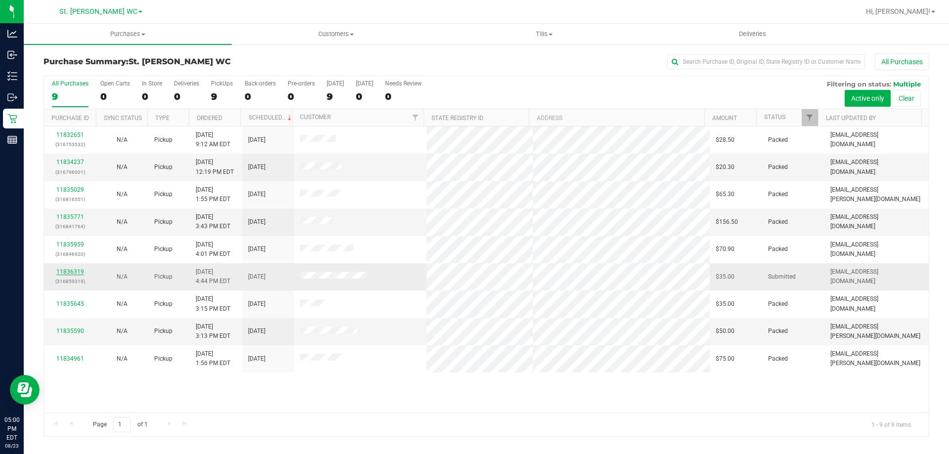
click at [75, 271] on link "11836319" at bounding box center [70, 271] width 28 height 7
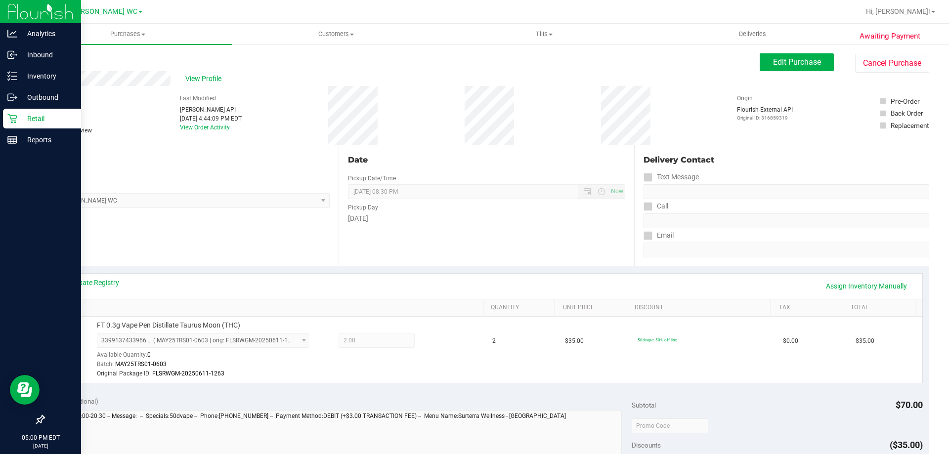
click at [31, 115] on p "Retail" at bounding box center [46, 119] width 59 height 12
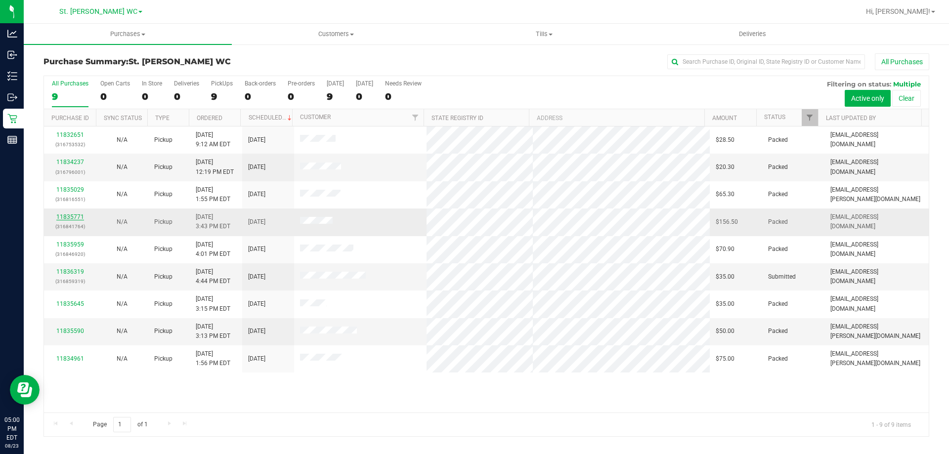
click at [69, 218] on link "11835771" at bounding box center [70, 217] width 28 height 7
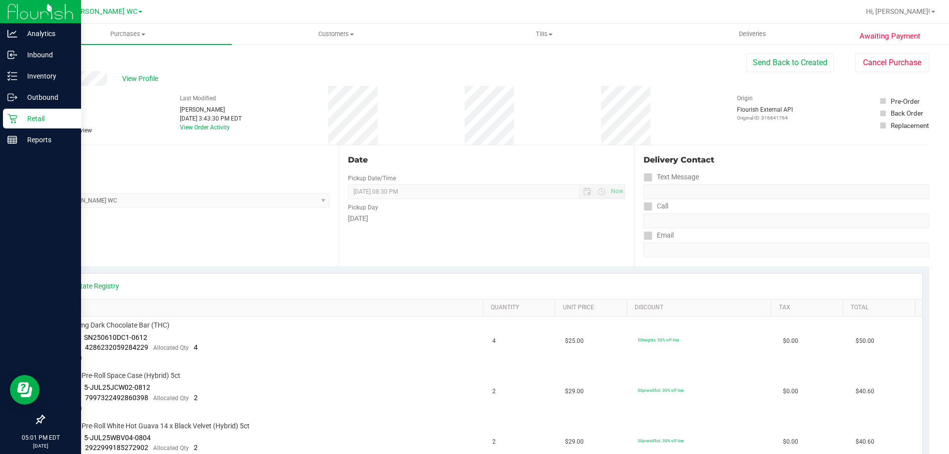
click at [26, 121] on p "Retail" at bounding box center [46, 119] width 59 height 12
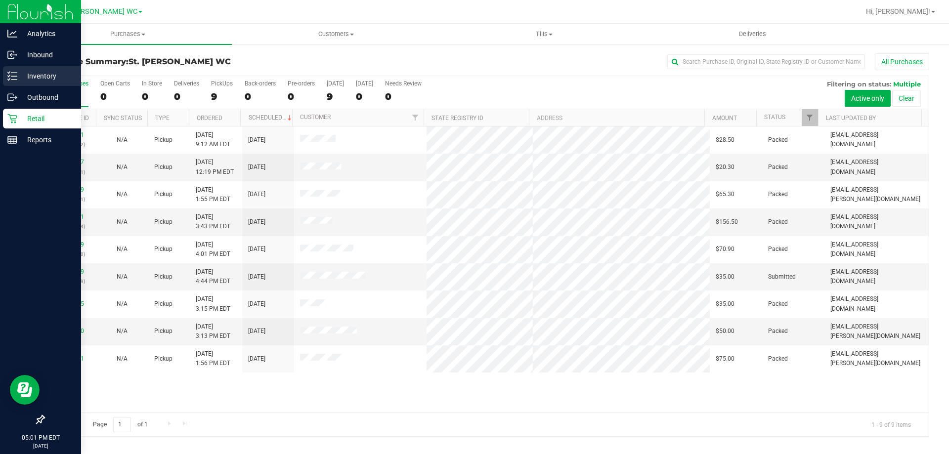
click at [22, 70] on p "Inventory" at bounding box center [46, 76] width 59 height 12
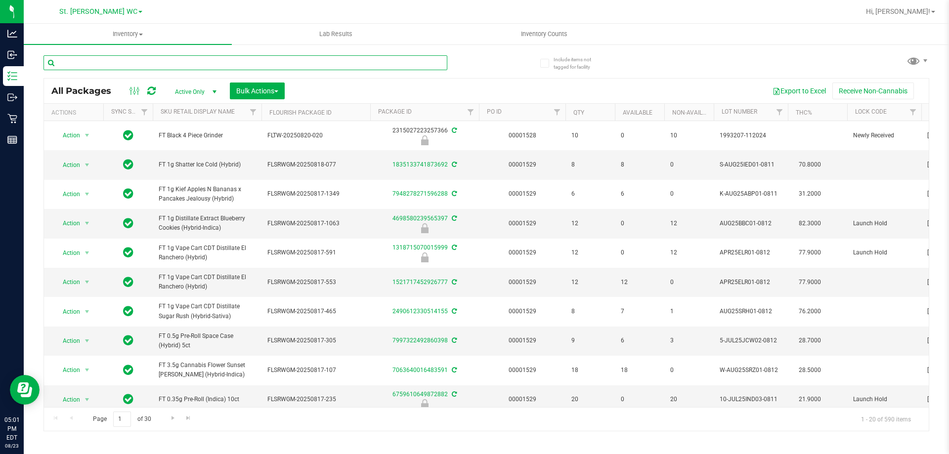
click at [134, 64] on input "text" at bounding box center [245, 62] width 404 height 15
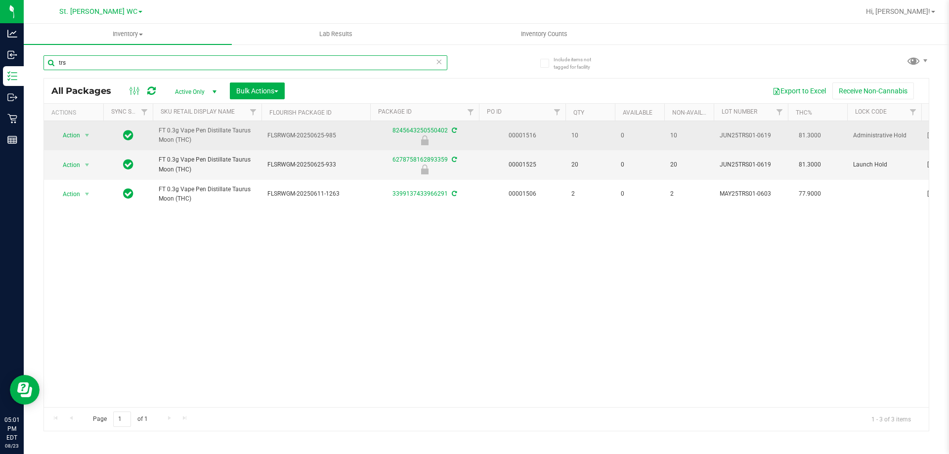
type input "trs"
click at [74, 135] on span "Action" at bounding box center [67, 135] width 27 height 14
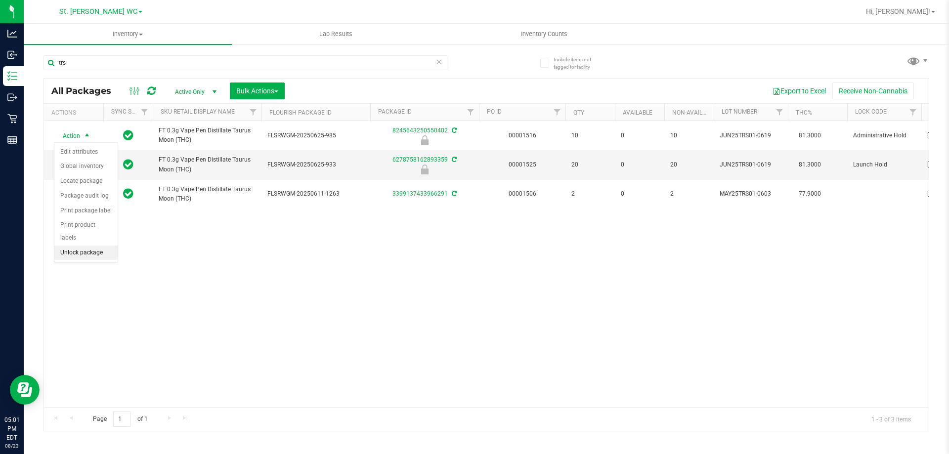
click at [60, 246] on li "Unlock package" at bounding box center [85, 253] width 63 height 15
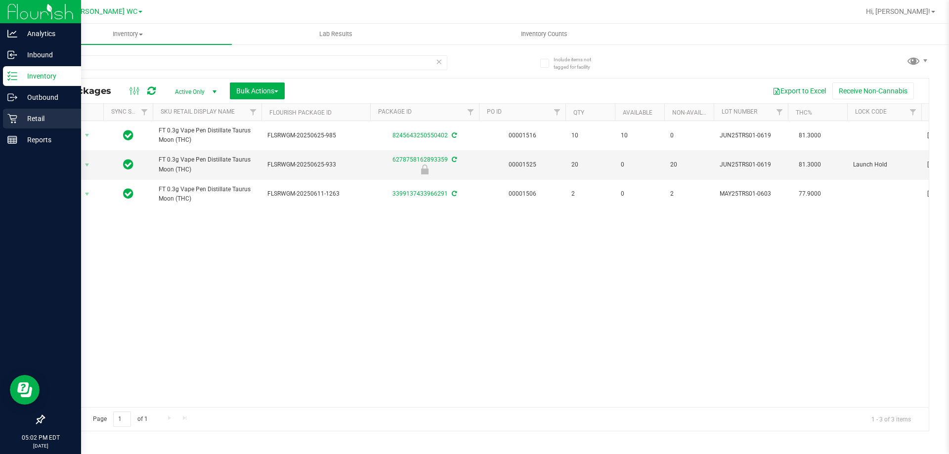
click at [35, 112] on div "Retail" at bounding box center [42, 119] width 78 height 20
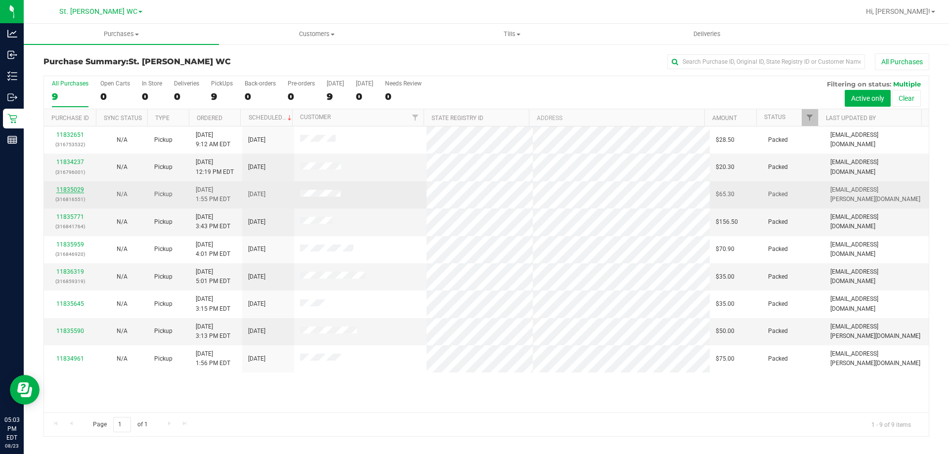
click at [70, 189] on link "11835029" at bounding box center [70, 189] width 28 height 7
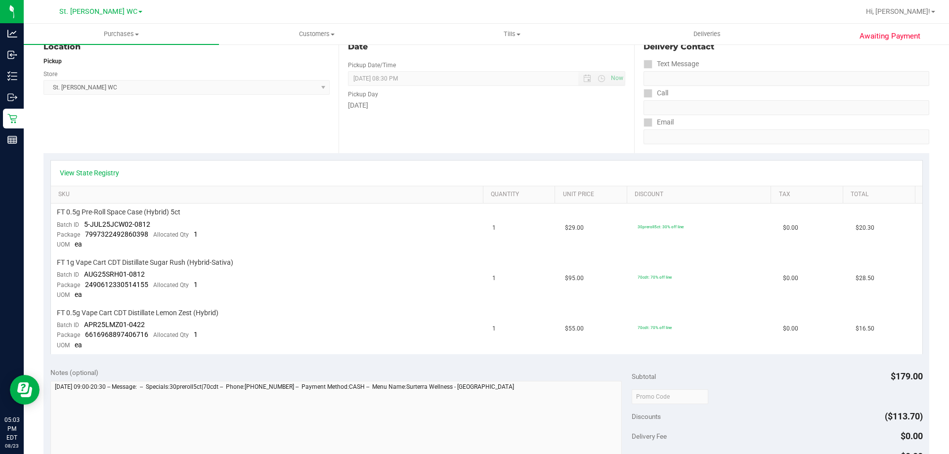
scroll to position [148, 0]
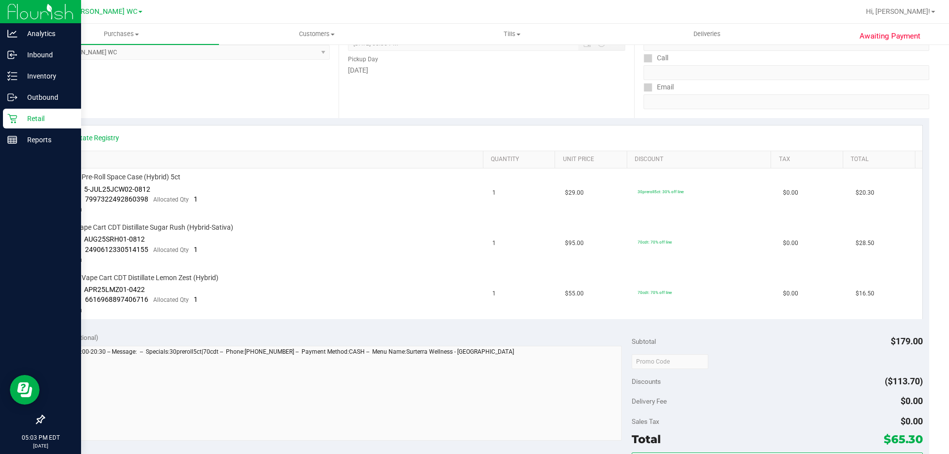
click at [14, 117] on icon at bounding box center [12, 119] width 10 height 10
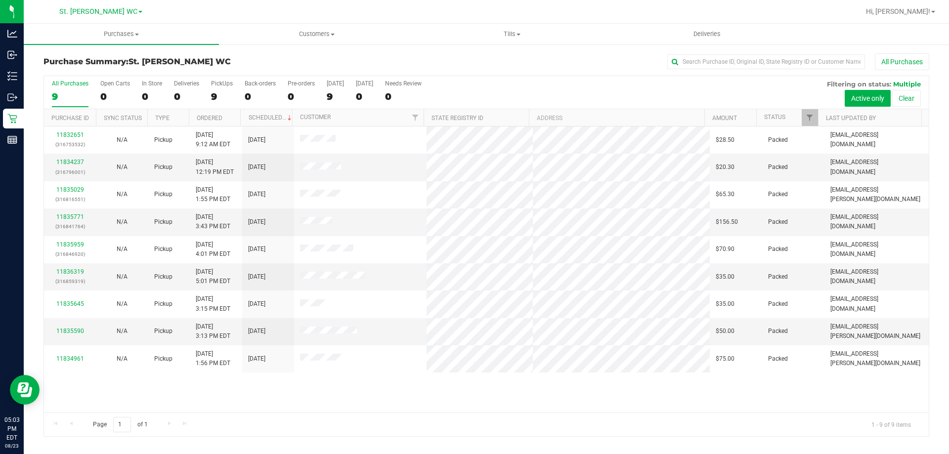
click at [64, 94] on div "9" at bounding box center [70, 96] width 37 height 11
click at [0, 0] on input "All Purchases 9" at bounding box center [0, 0] width 0 height 0
click at [63, 94] on div "8" at bounding box center [70, 96] width 37 height 11
click at [0, 0] on input "All Purchases 8" at bounding box center [0, 0] width 0 height 0
click at [455, 413] on div "Page 1 of 1 1 - 8 of 8 items" at bounding box center [486, 425] width 885 height 24
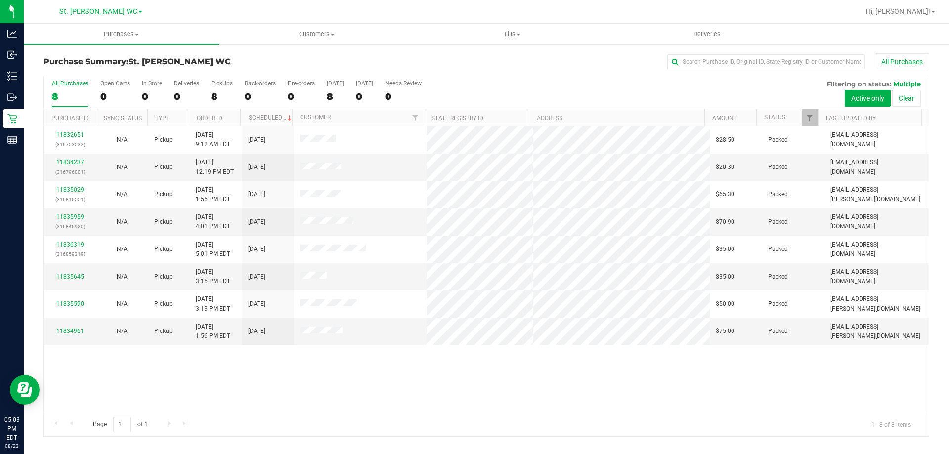
click at [482, 92] on div "All Purchases 8 Open Carts 0 In Store 0 Deliveries 0 PickUps 8 Back-orders 0 Pr…" at bounding box center [486, 92] width 885 height 33
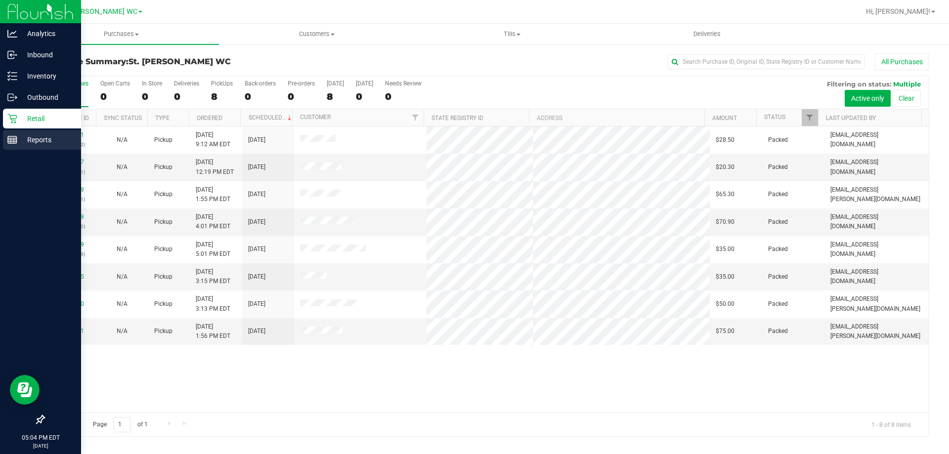
click at [8, 134] on div "Reports" at bounding box center [42, 140] width 78 height 20
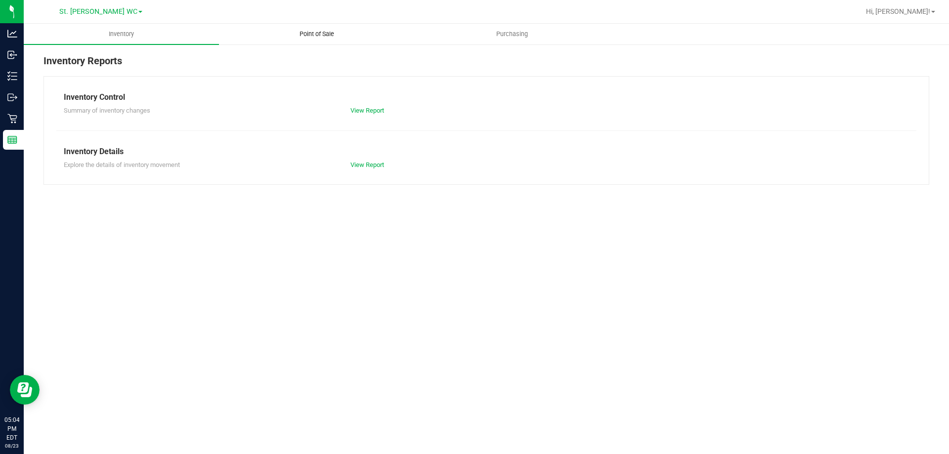
click at [315, 34] on span "Point of Sale" at bounding box center [316, 34] width 61 height 9
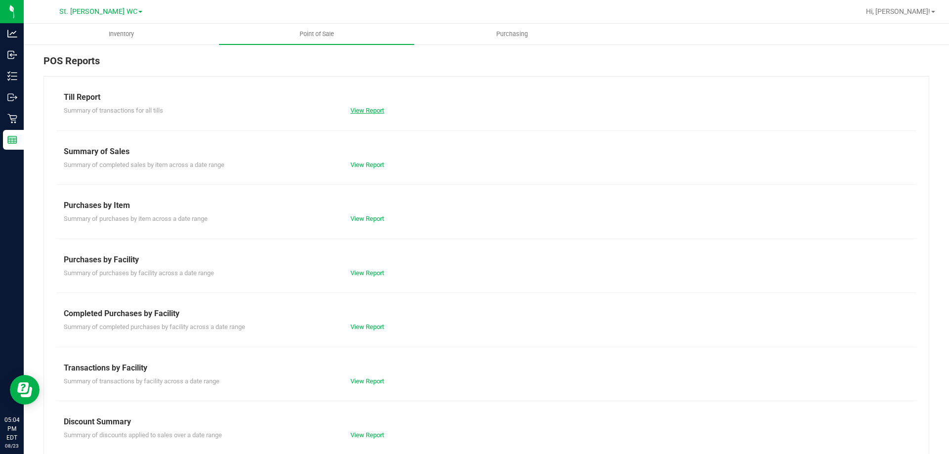
click at [371, 113] on link "View Report" at bounding box center [367, 110] width 34 height 7
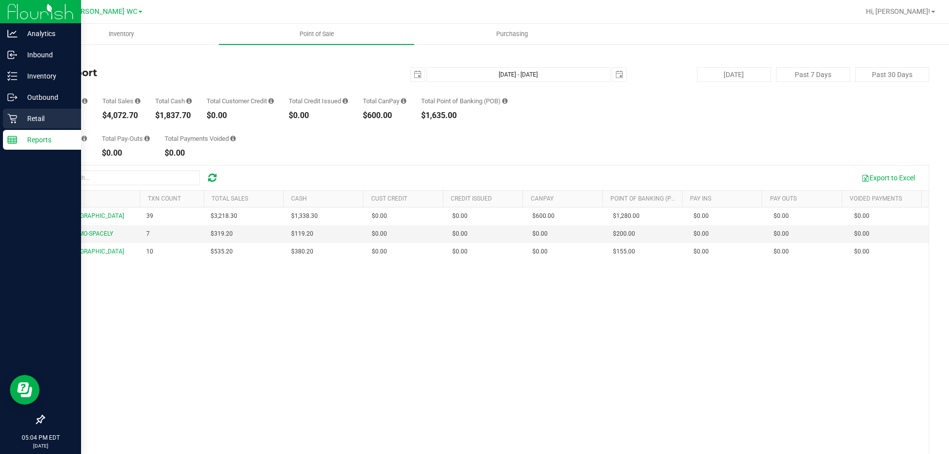
click at [25, 121] on p "Retail" at bounding box center [46, 119] width 59 height 12
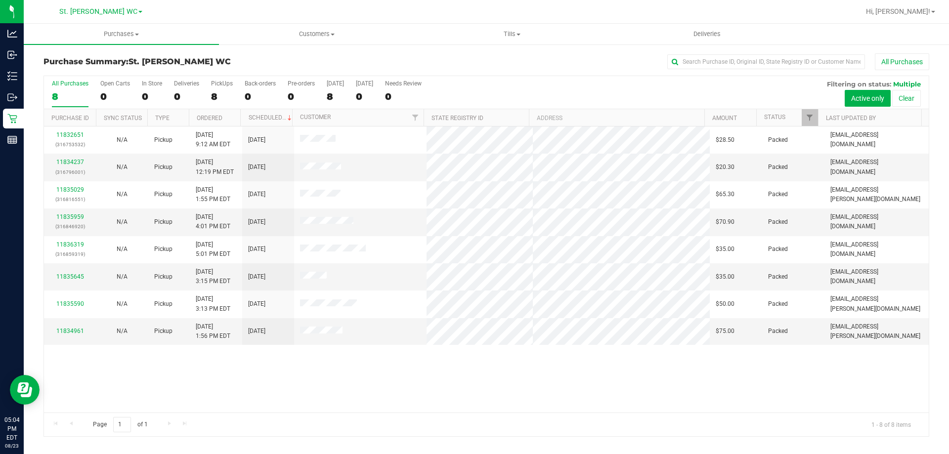
click at [556, 359] on div "11832651 (316753532) N/A Pickup [DATE] 9:12 AM EDT 8/23/2025 $28.50 Packed [EMA…" at bounding box center [486, 270] width 885 height 286
click at [68, 97] on div "8" at bounding box center [70, 96] width 37 height 11
click at [0, 0] on input "All Purchases 8" at bounding box center [0, 0] width 0 height 0
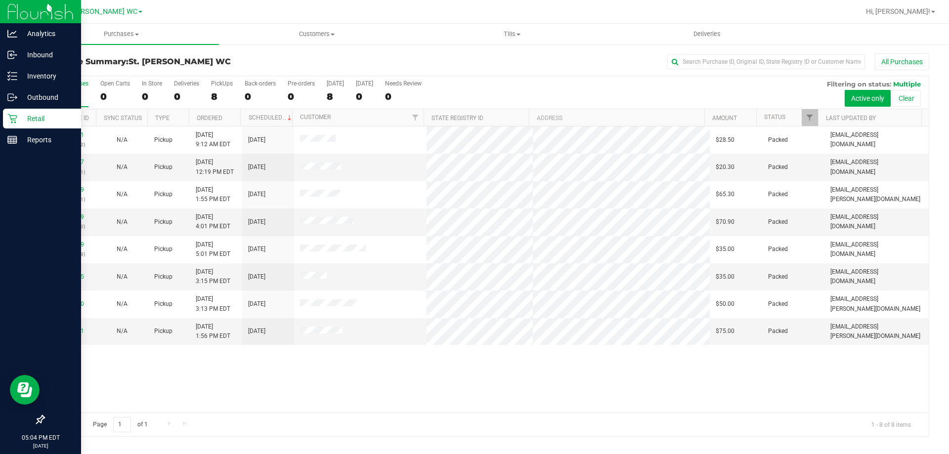
click at [18, 120] on p "Retail" at bounding box center [46, 119] width 59 height 12
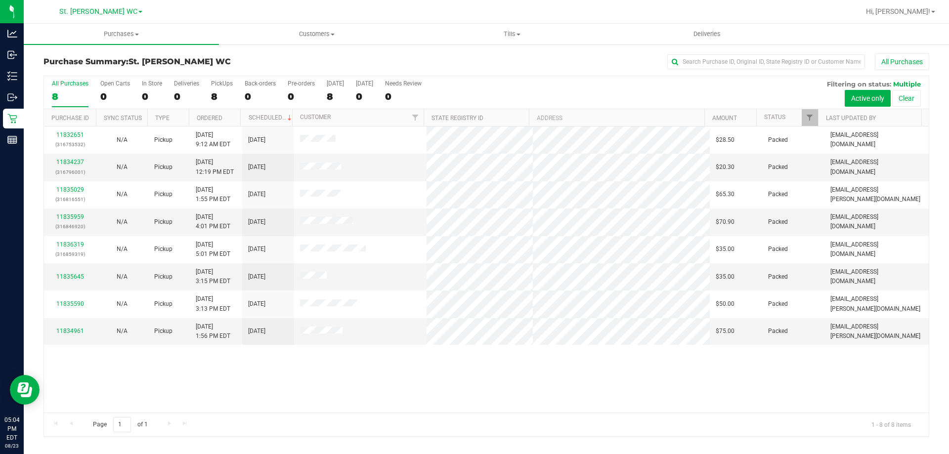
click at [476, 84] on div "All Purchases 8 Open Carts 0 In Store 0 Deliveries 0 PickUps 8 Back-orders 0 Pr…" at bounding box center [486, 80] width 885 height 8
click at [83, 94] on div "8" at bounding box center [70, 96] width 37 height 11
click at [0, 0] on input "All Purchases 8" at bounding box center [0, 0] width 0 height 0
click at [53, 89] on label "All Purchases 8" at bounding box center [70, 93] width 37 height 27
click at [0, 0] on input "All Purchases 8" at bounding box center [0, 0] width 0 height 0
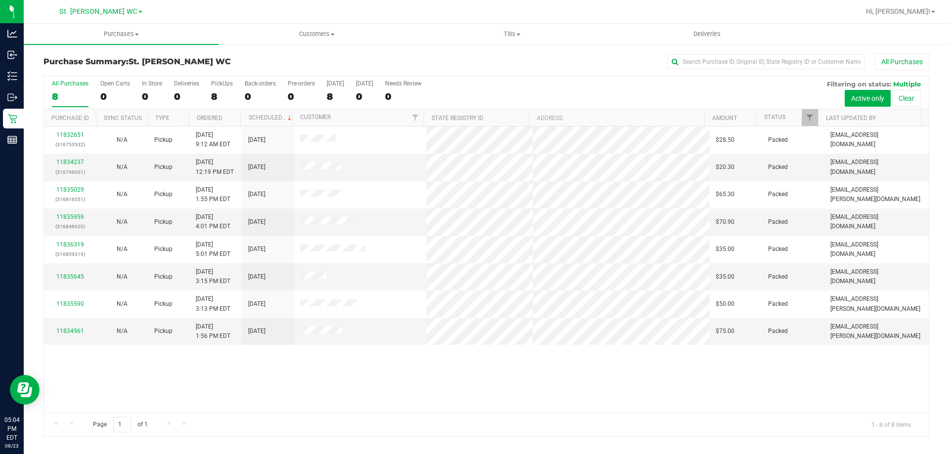
click at [189, 388] on div "11832651 (316753532) N/A Pickup [DATE] 9:12 AM EDT 8/23/2025 $28.50 Packed [EMA…" at bounding box center [486, 270] width 885 height 286
